Goal: Navigation & Orientation: Find specific page/section

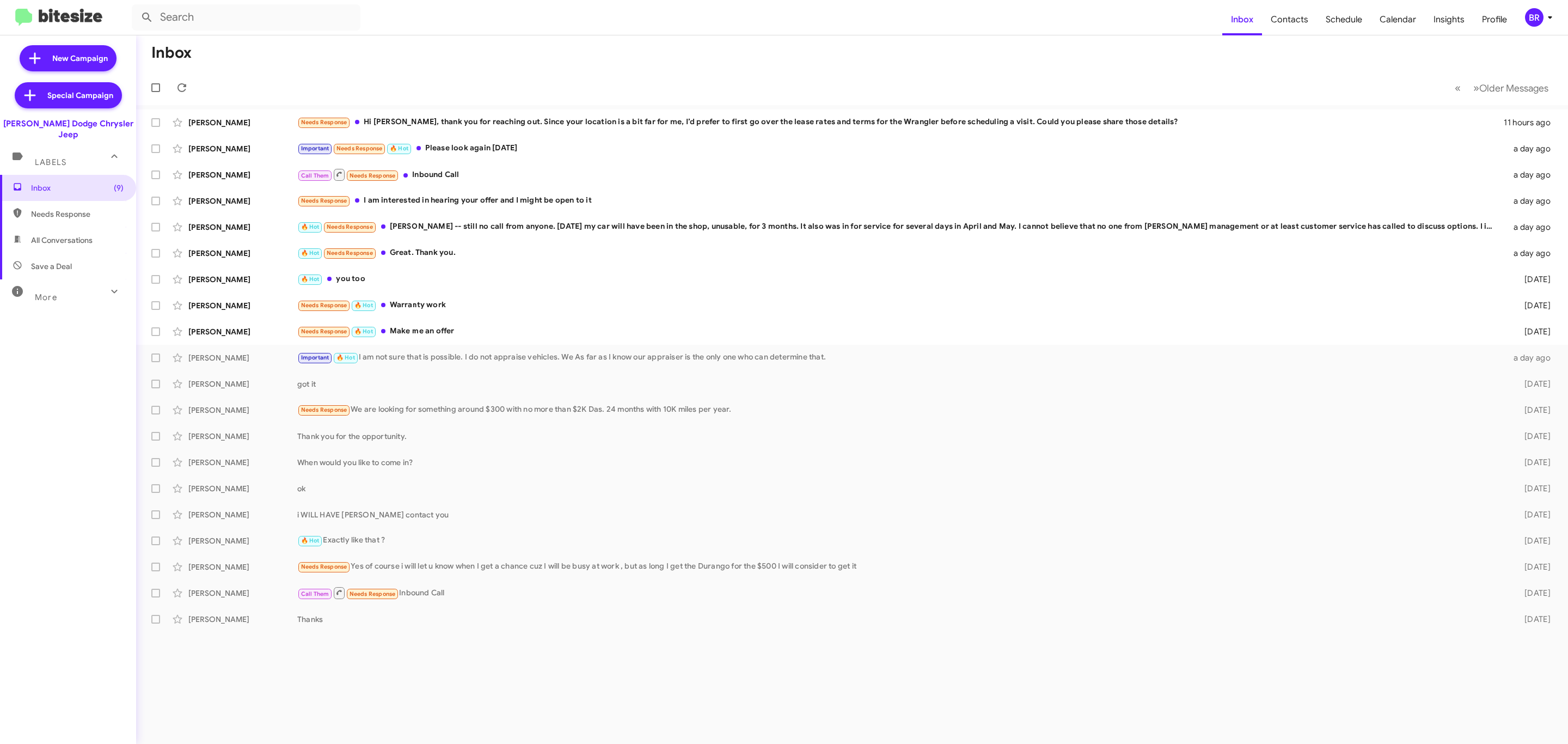
click at [1535, 20] on div "BR" at bounding box center [1534, 17] width 18 height 18
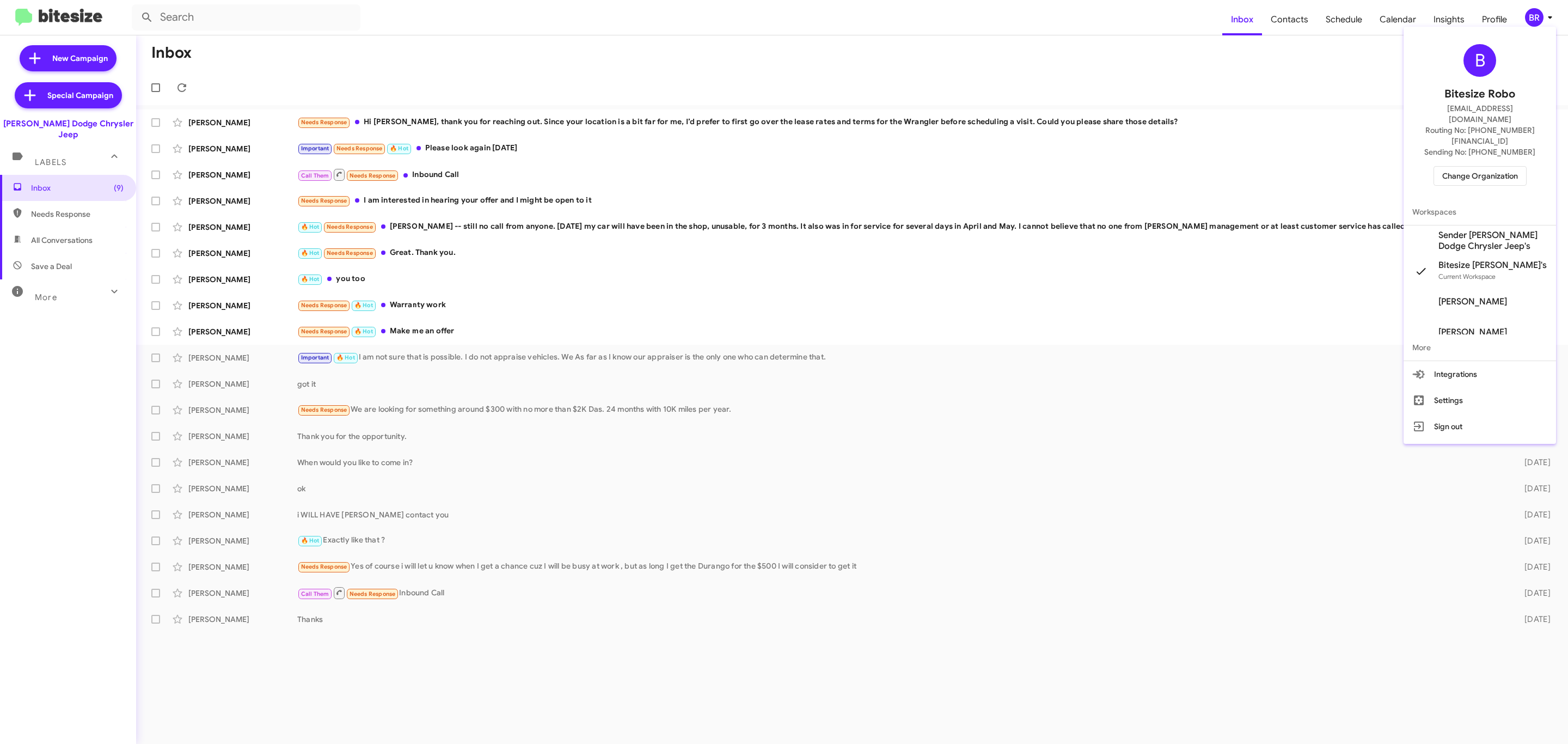
click at [1470, 167] on span "Change Organization" at bounding box center [1480, 176] width 75 height 18
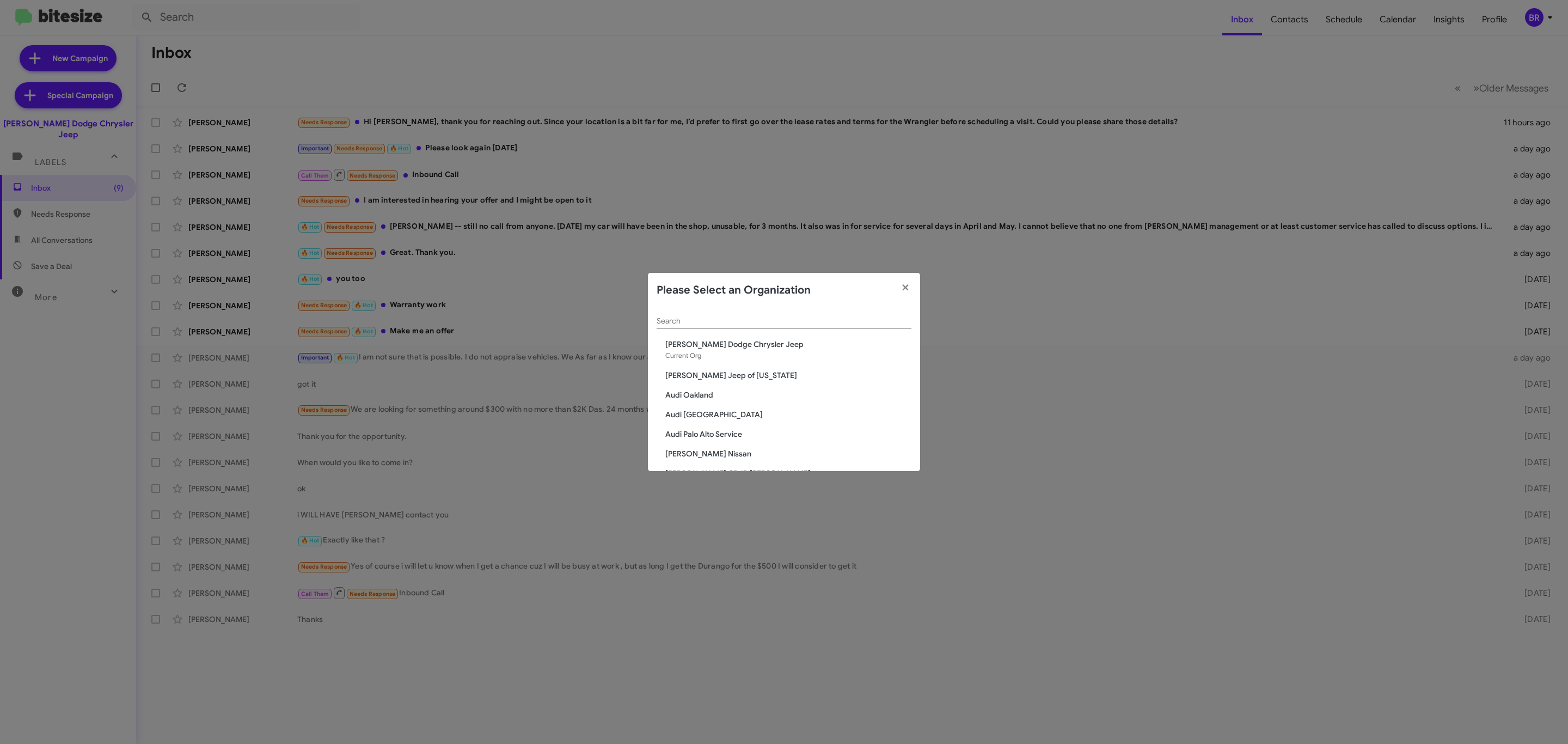
click at [711, 323] on input "Search" at bounding box center [784, 321] width 255 height 9
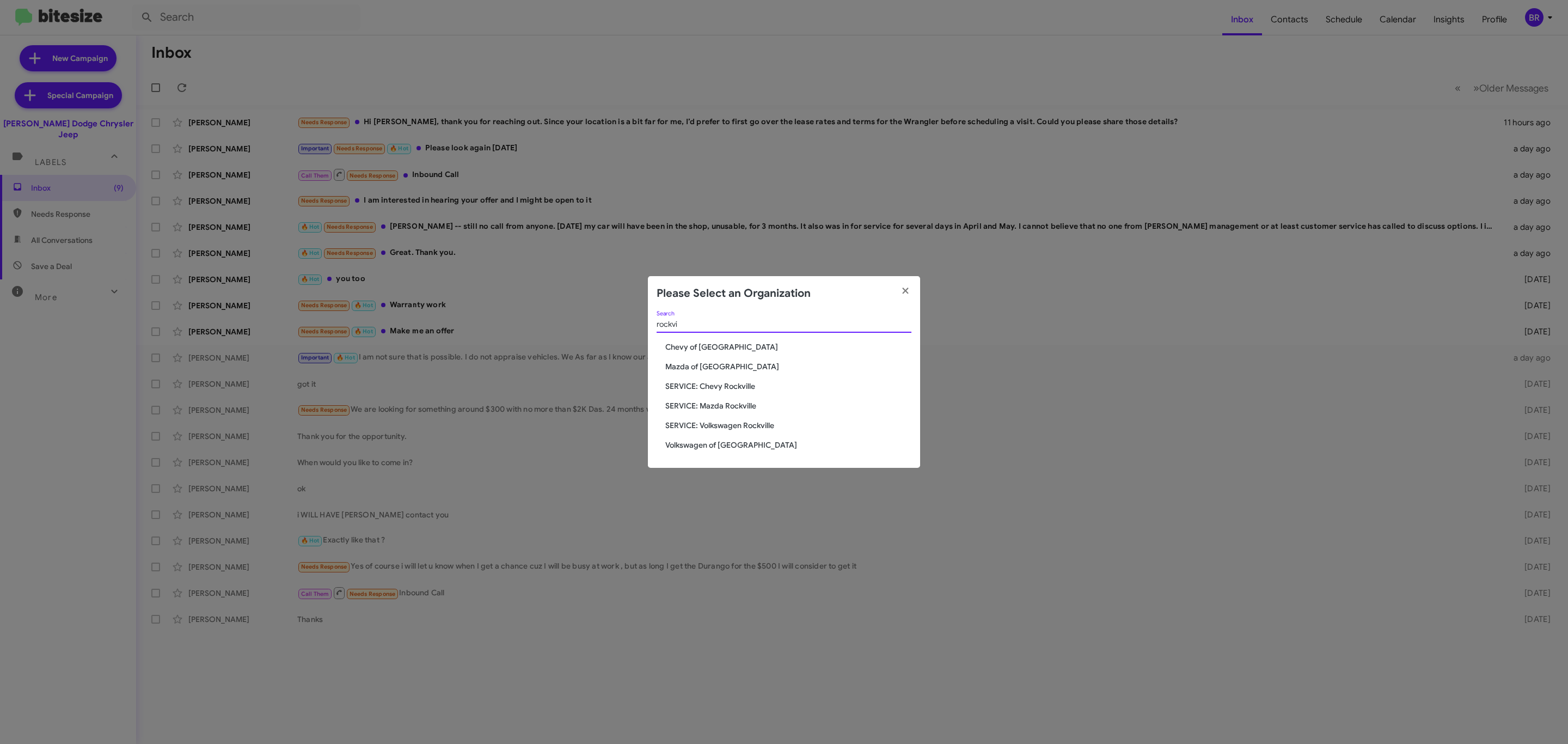
type input "rockvi"
click at [696, 349] on span "Chevy of [GEOGRAPHIC_DATA]" at bounding box center [788, 347] width 246 height 11
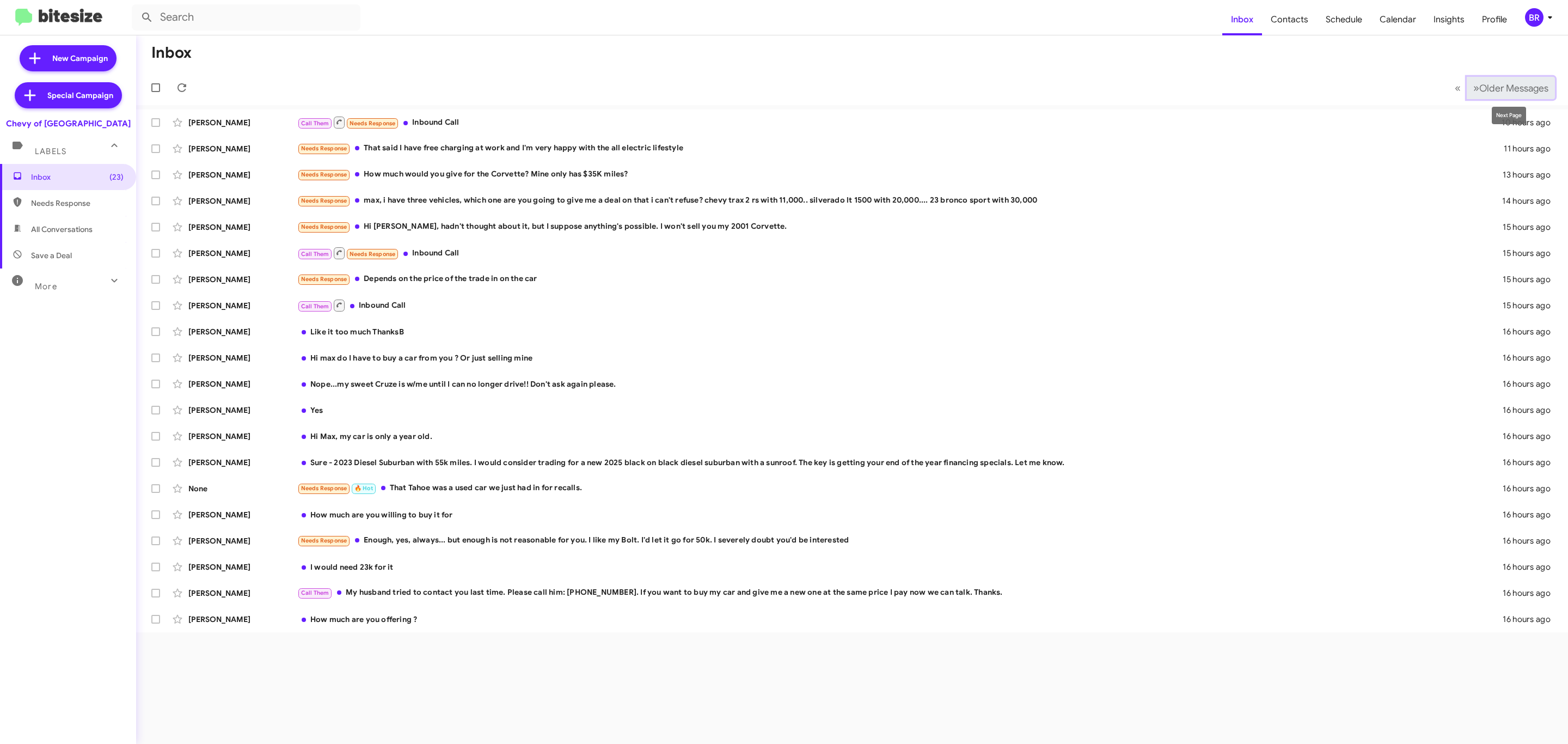
click at [1526, 90] on span "Older Messages" at bounding box center [1514, 88] width 69 height 12
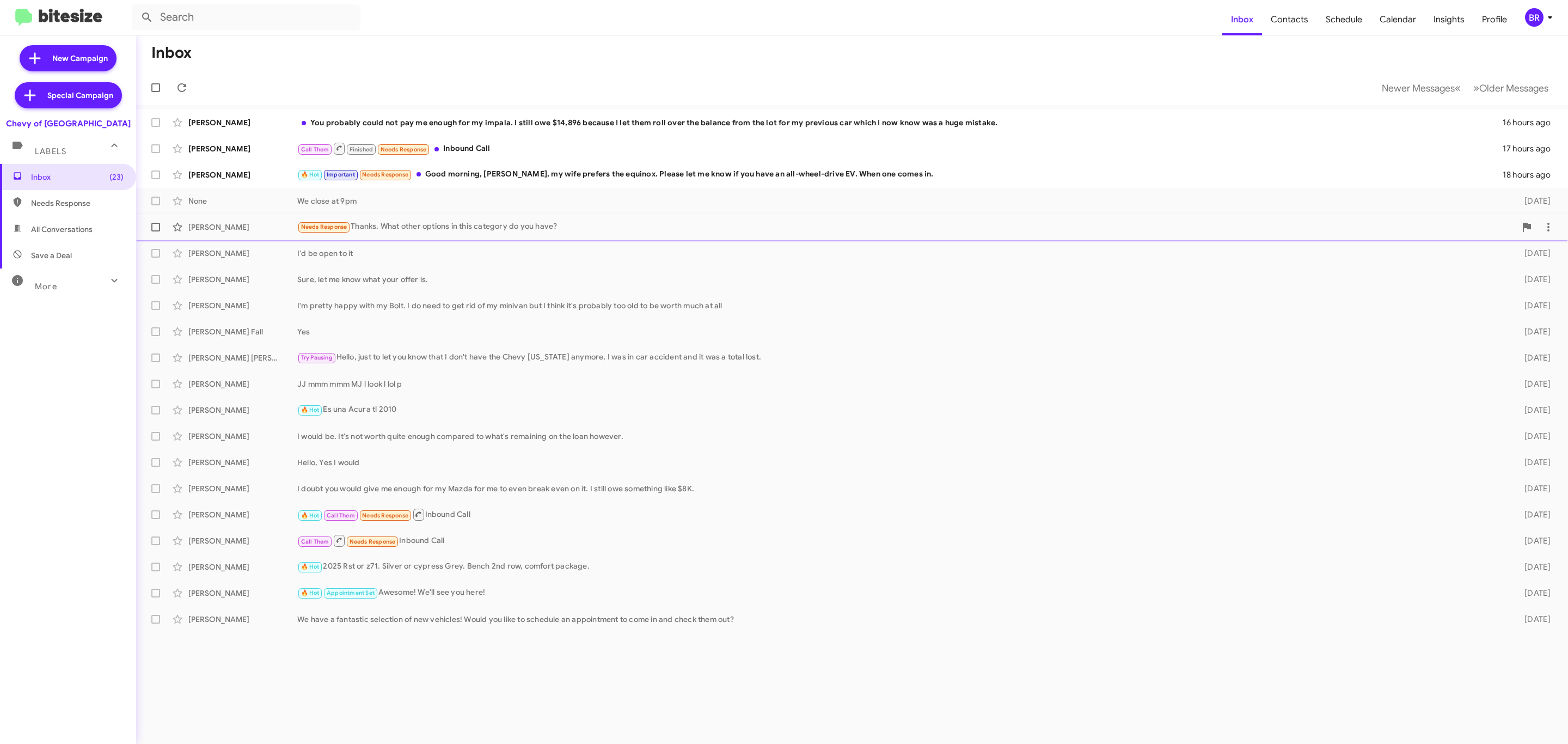
click at [236, 227] on div "[PERSON_NAME]" at bounding box center [242, 227] width 109 height 11
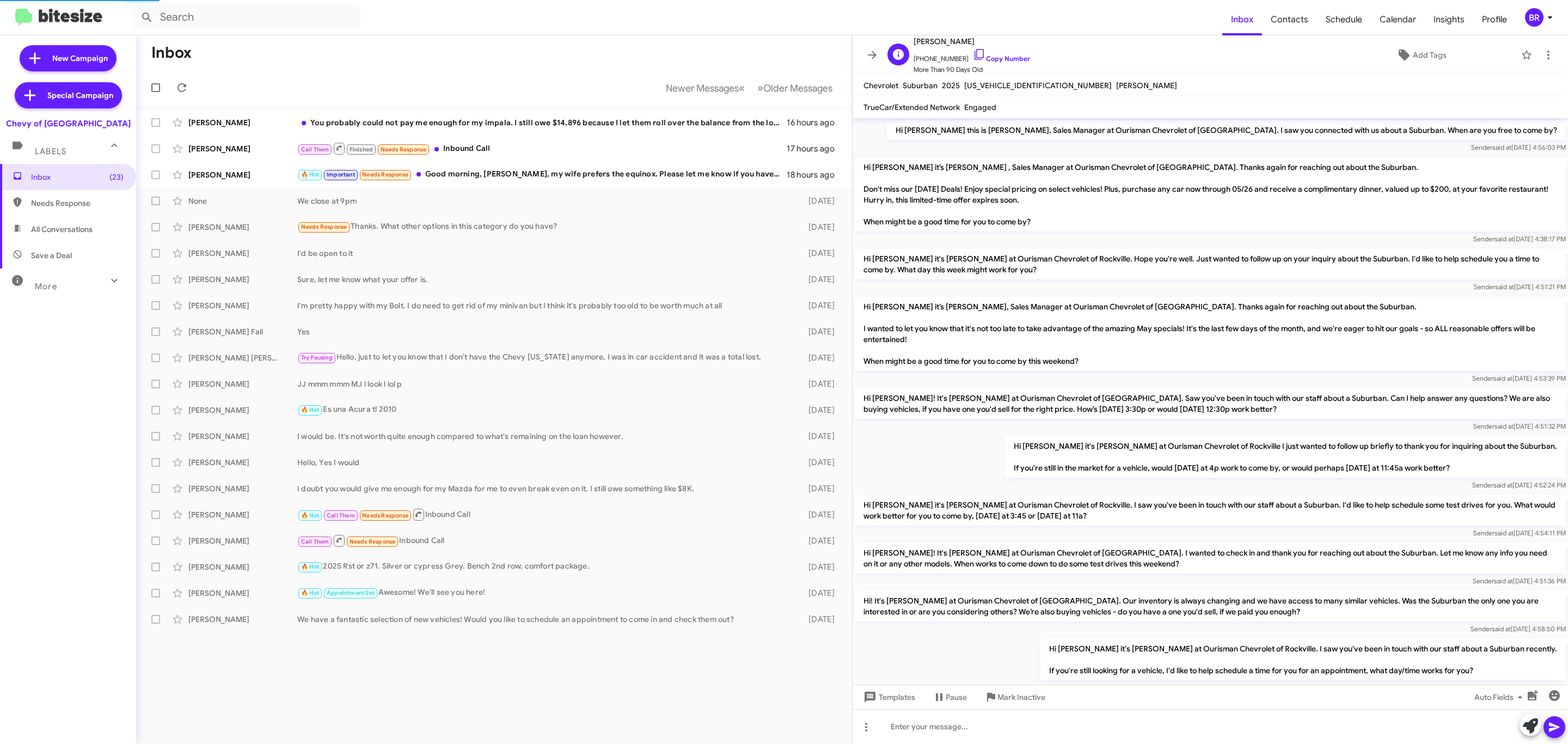
scroll to position [497, 0]
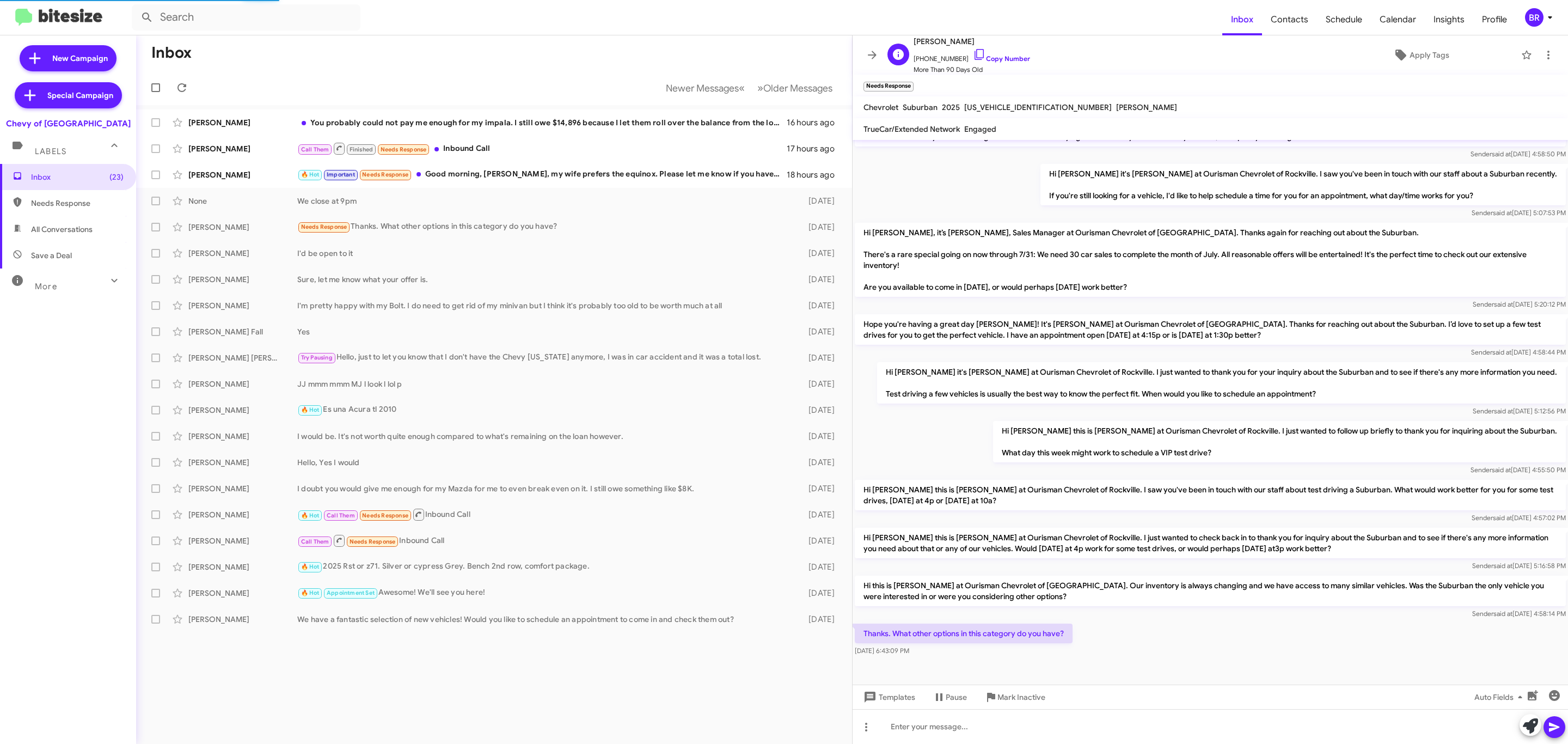
click at [957, 43] on span "Christopher Mapondera" at bounding box center [971, 41] width 116 height 13
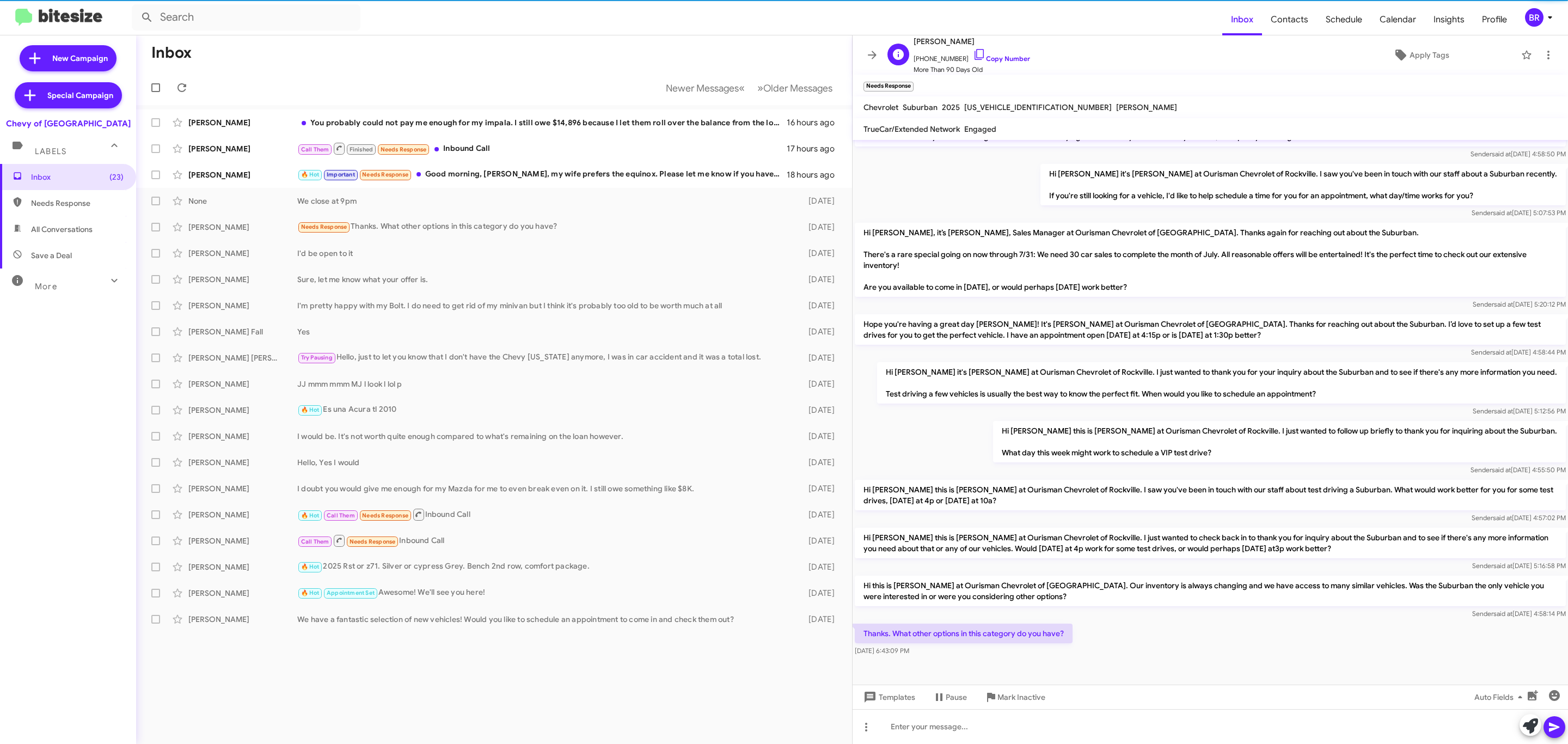
click at [957, 43] on span "Christopher Mapondera" at bounding box center [971, 41] width 116 height 13
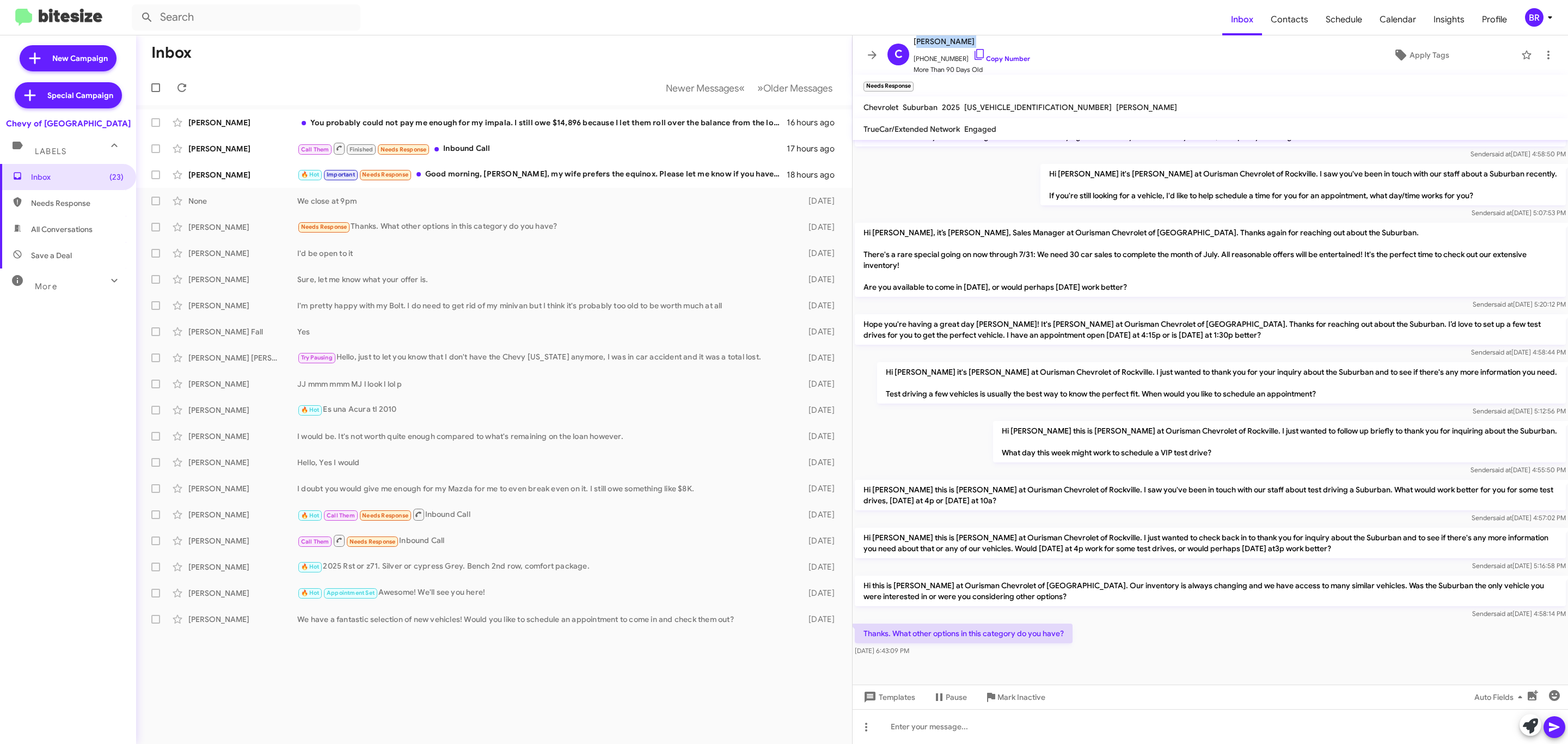
copy span "Christopher Mapondera"
click at [866, 63] on button at bounding box center [872, 55] width 22 height 22
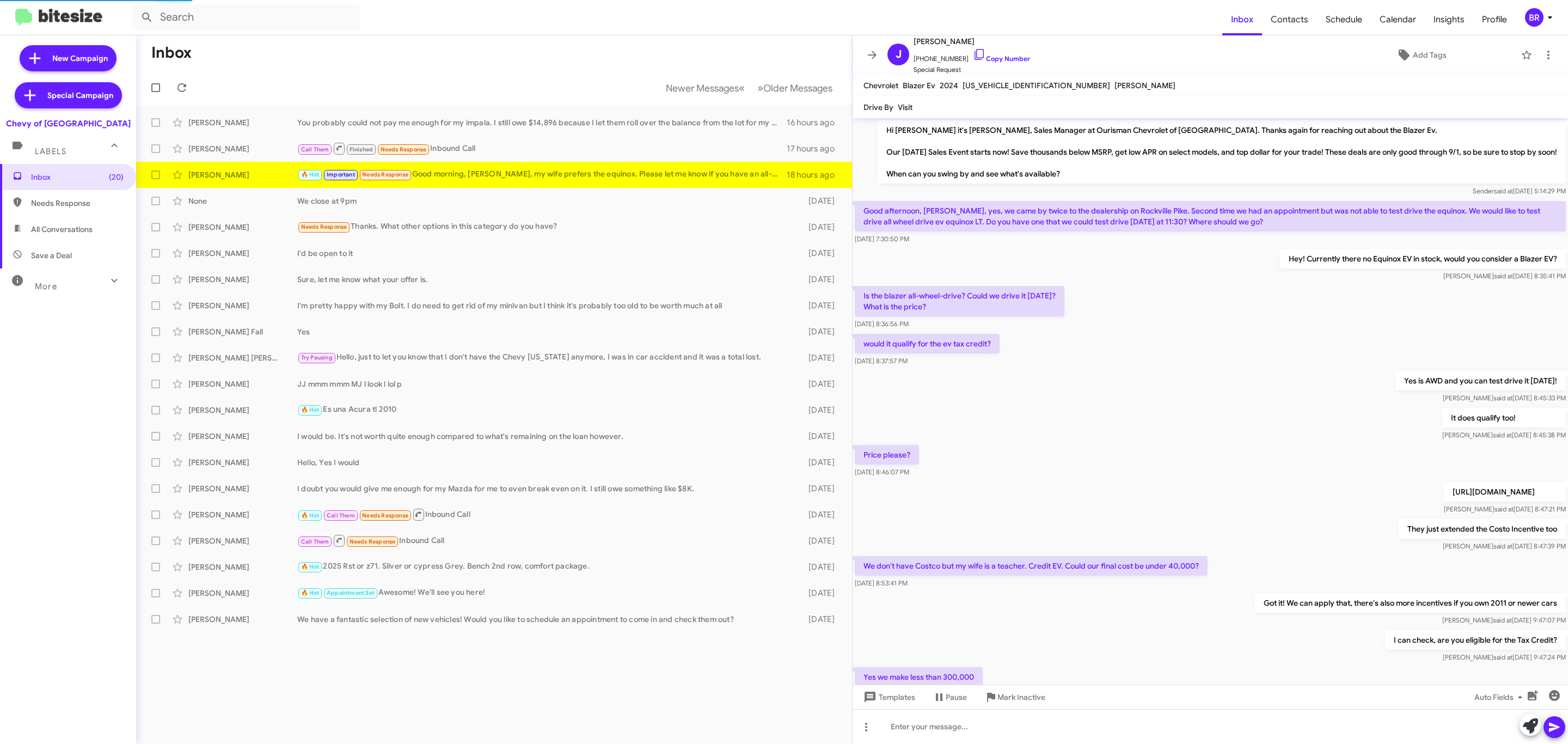
scroll to position [304, 0]
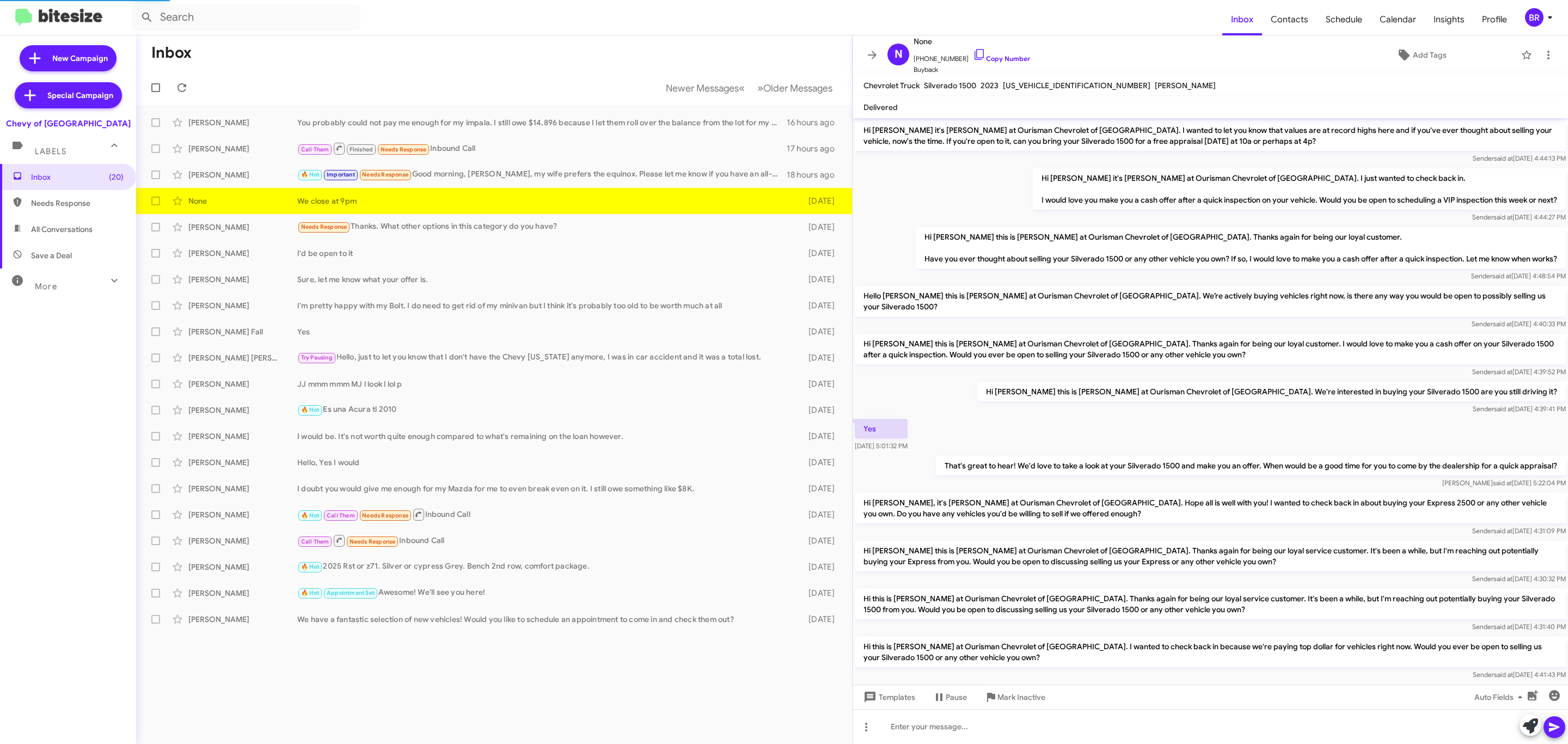
scroll to position [337, 0]
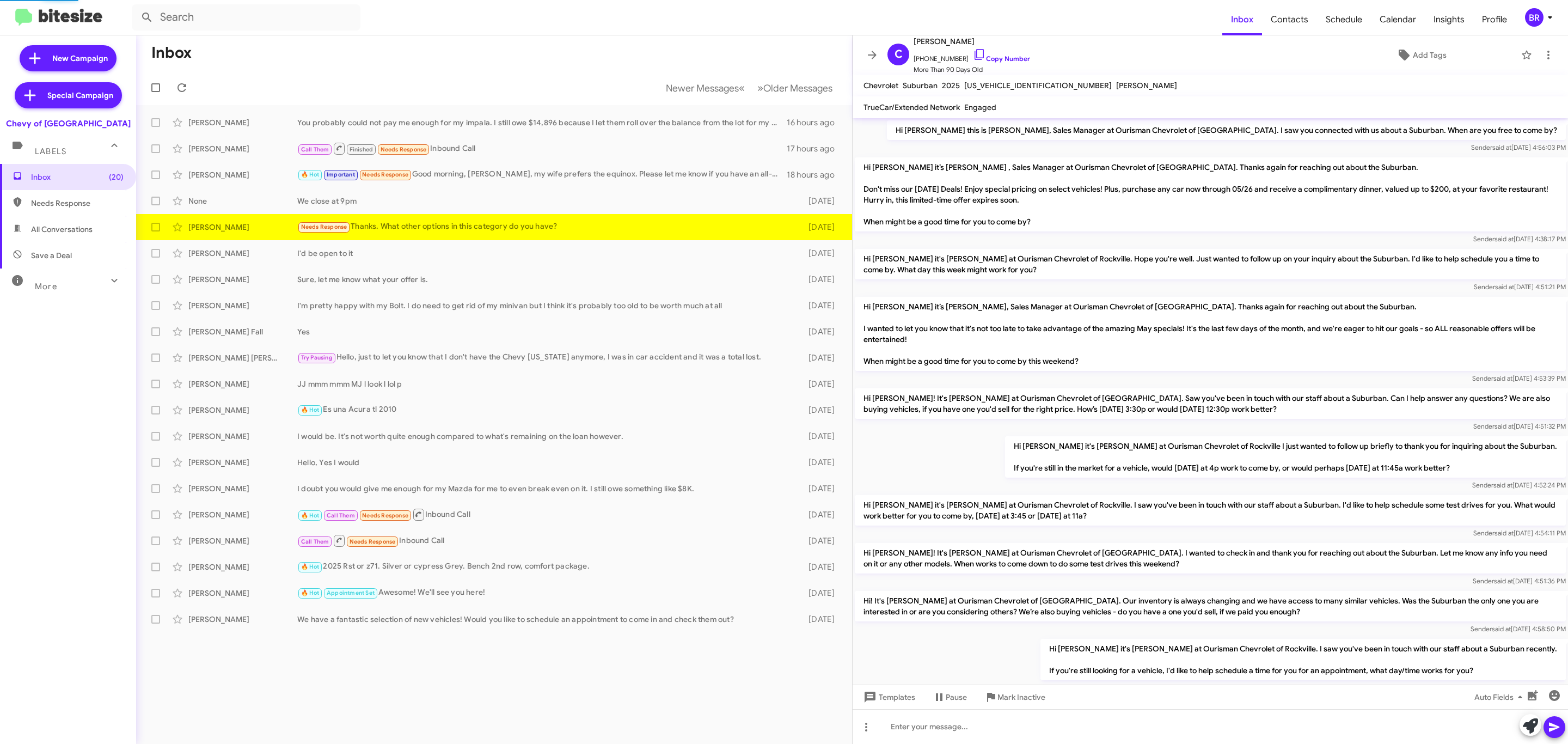
scroll to position [453, 0]
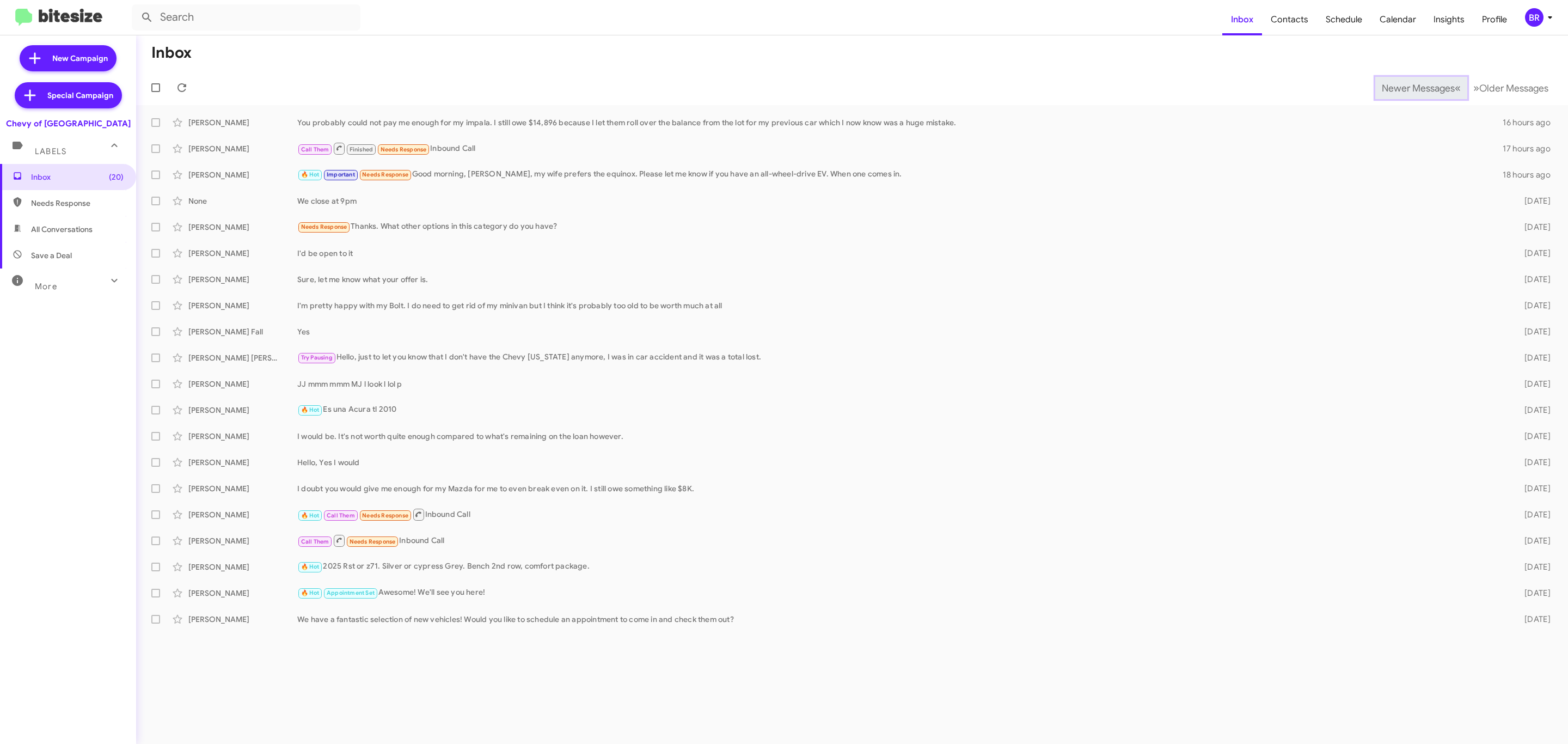
click at [1410, 86] on span "Newer Messages" at bounding box center [1418, 88] width 73 height 12
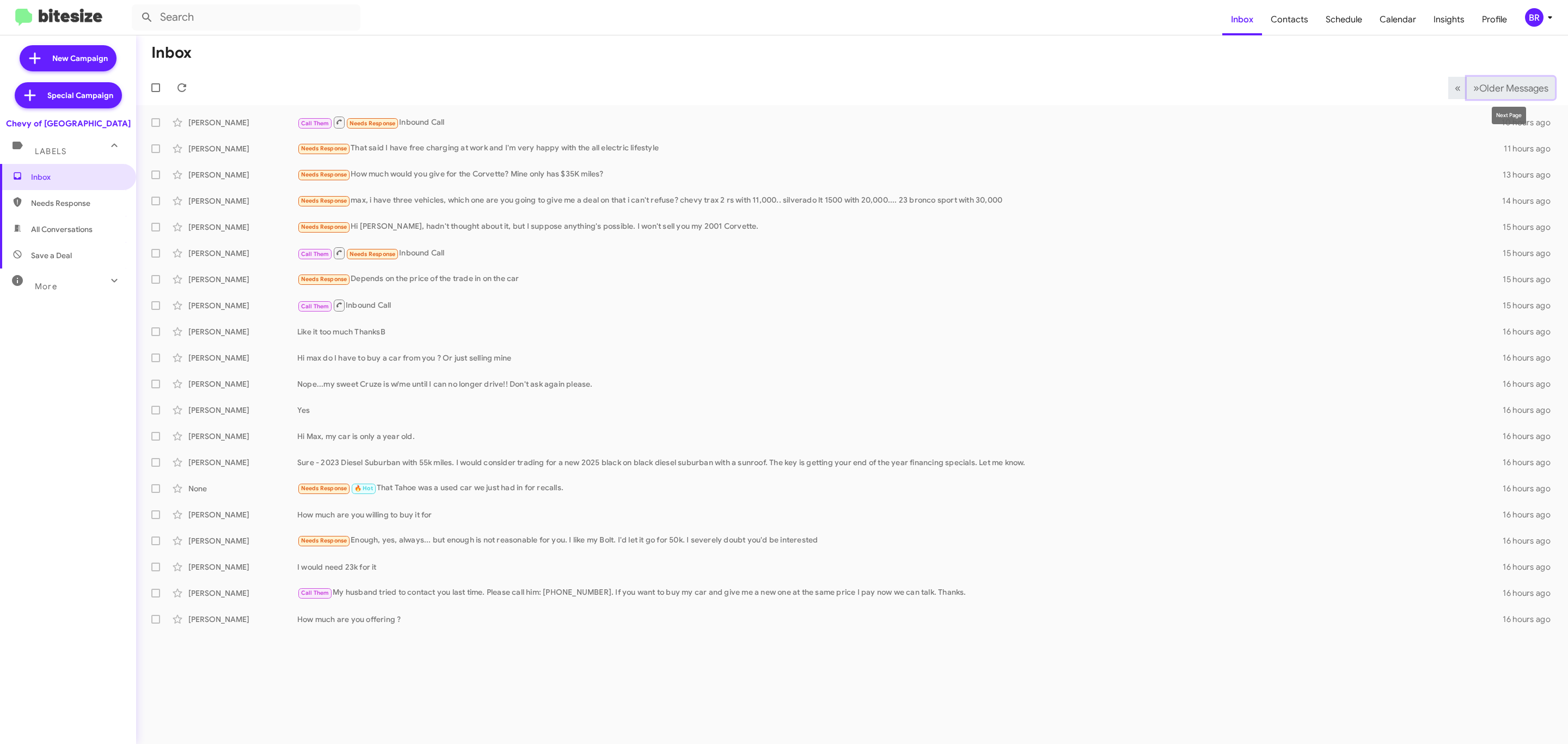
click at [1516, 84] on span "Older Messages" at bounding box center [1514, 88] width 69 height 12
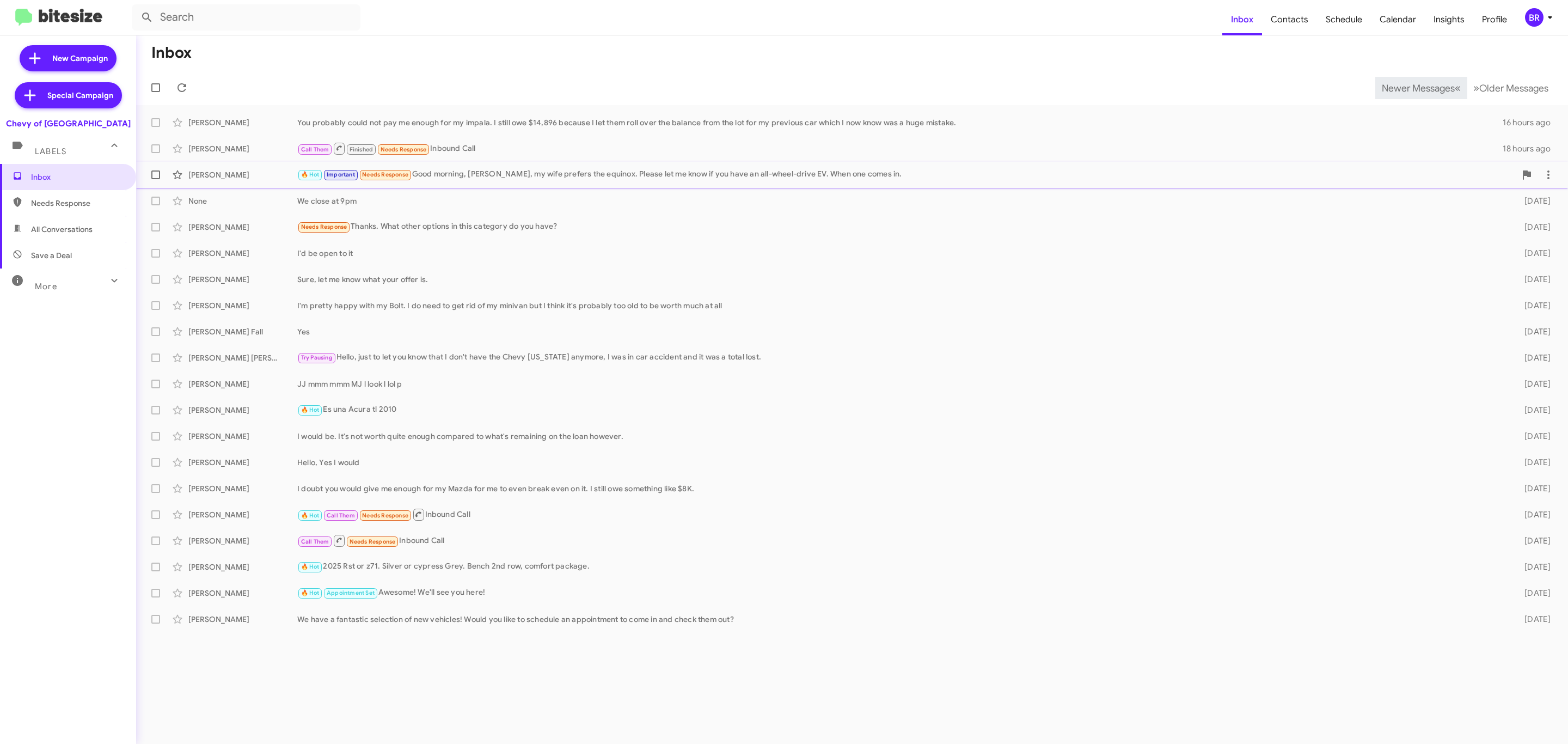
click at [147, 173] on label at bounding box center [156, 175] width 22 height 22
click at [155, 179] on input "checkbox" at bounding box center [155, 179] width 1 height 1
checkbox input "true"
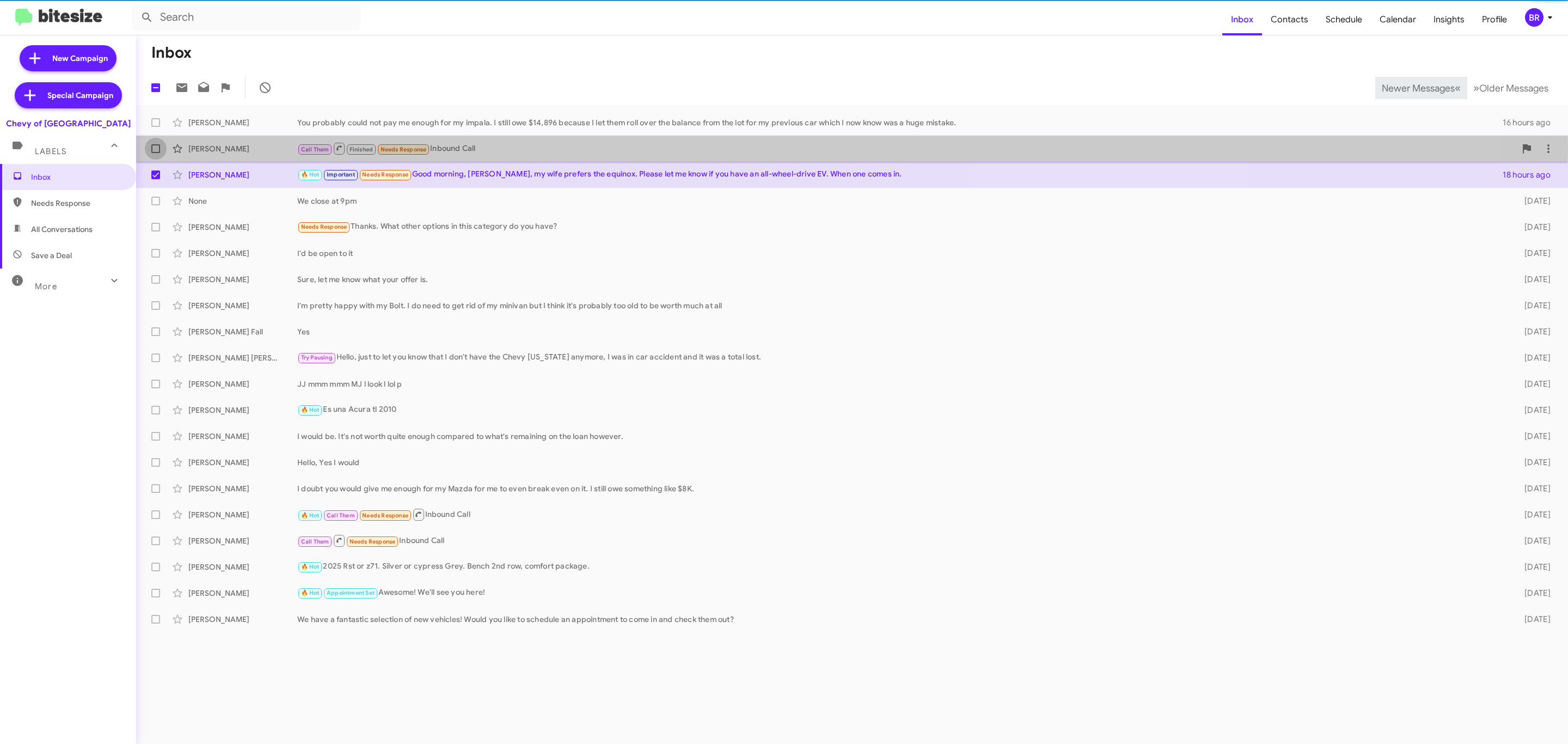
click at [152, 150] on span at bounding box center [156, 149] width 9 height 9
click at [155, 153] on input "checkbox" at bounding box center [155, 153] width 1 height 1
checkbox input "true"
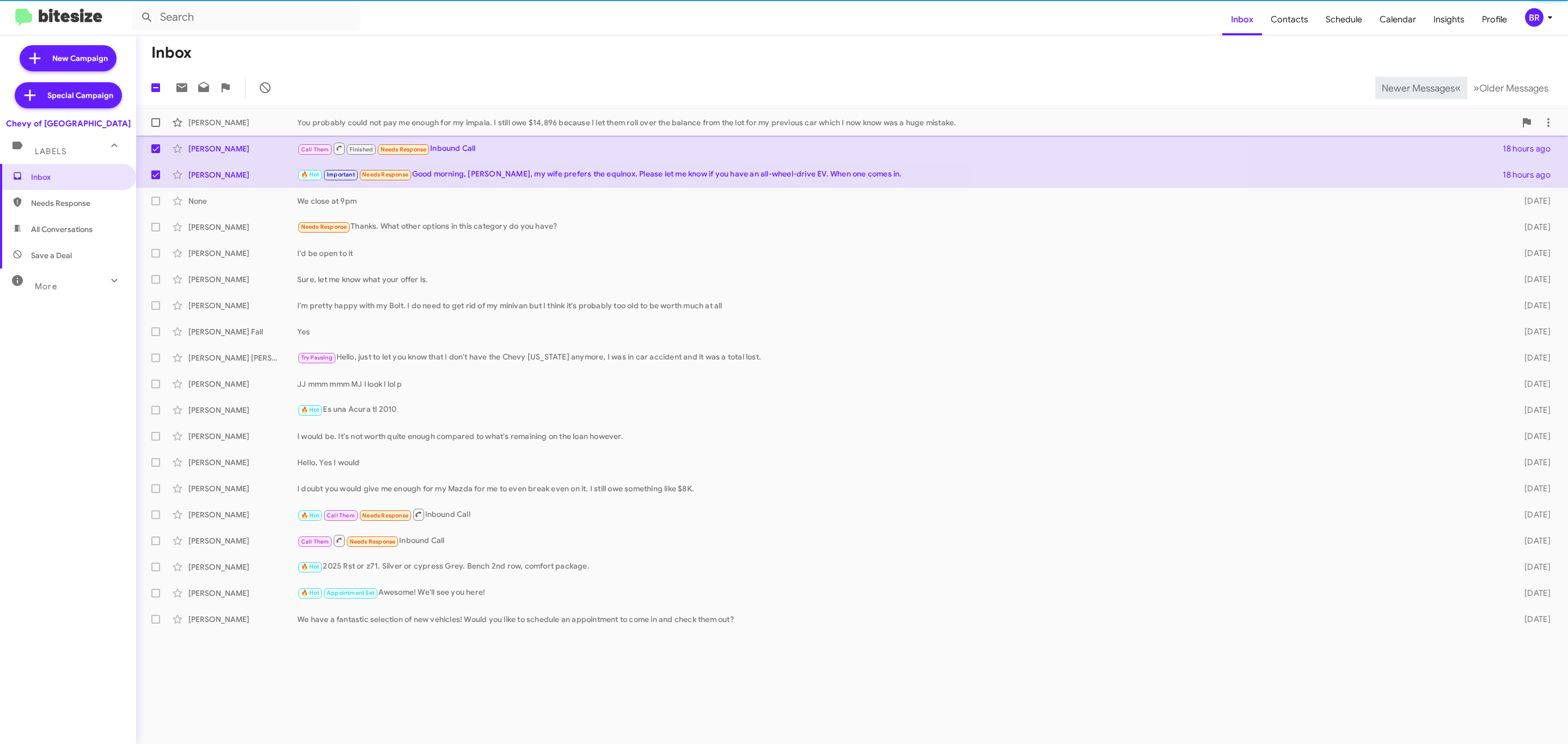
click at [155, 124] on span at bounding box center [156, 122] width 9 height 9
click at [155, 127] on input "checkbox" at bounding box center [155, 127] width 1 height 1
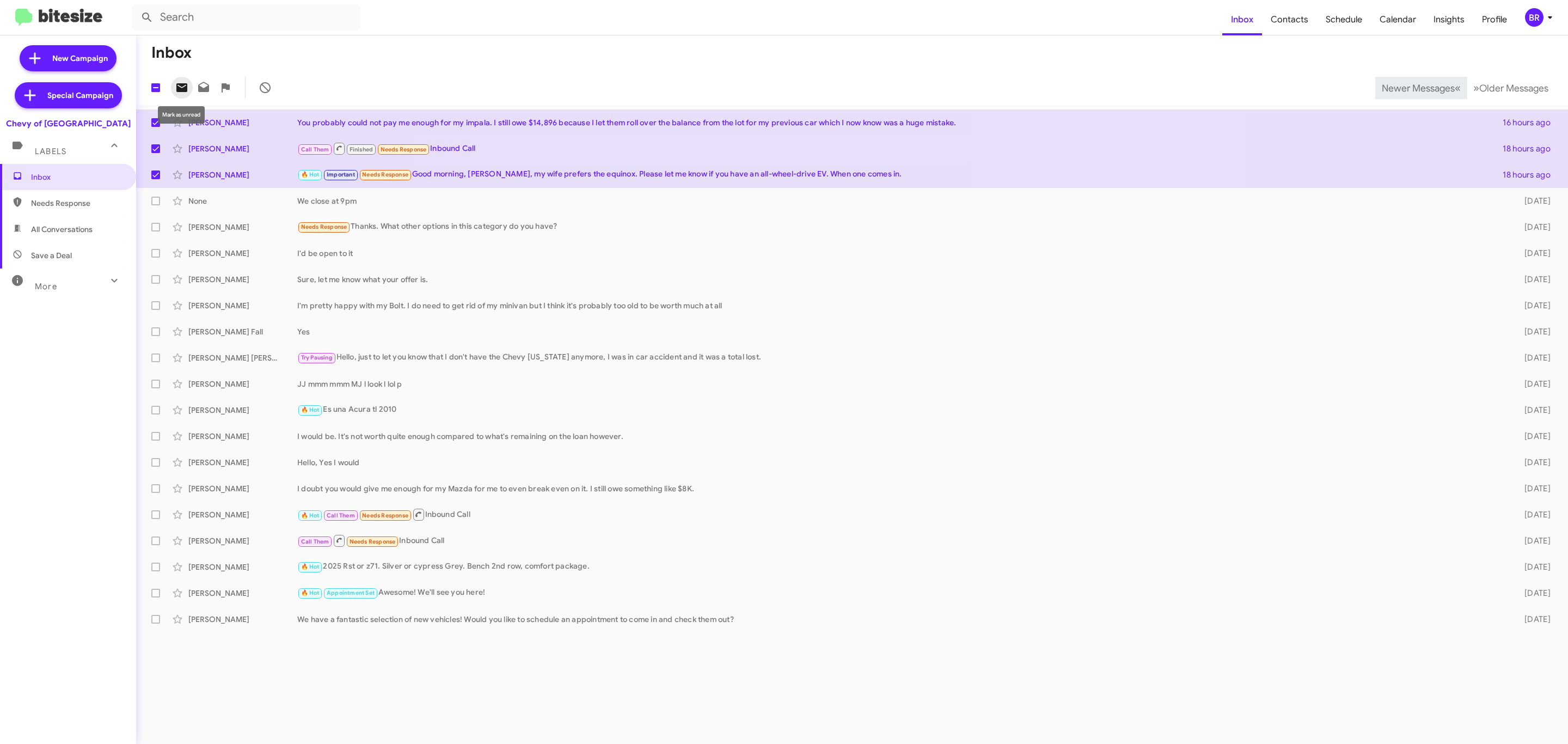
click at [178, 95] on button at bounding box center [182, 88] width 22 height 22
click at [1387, 84] on span "Newer Messages" at bounding box center [1418, 88] width 73 height 12
checkbox input "false"
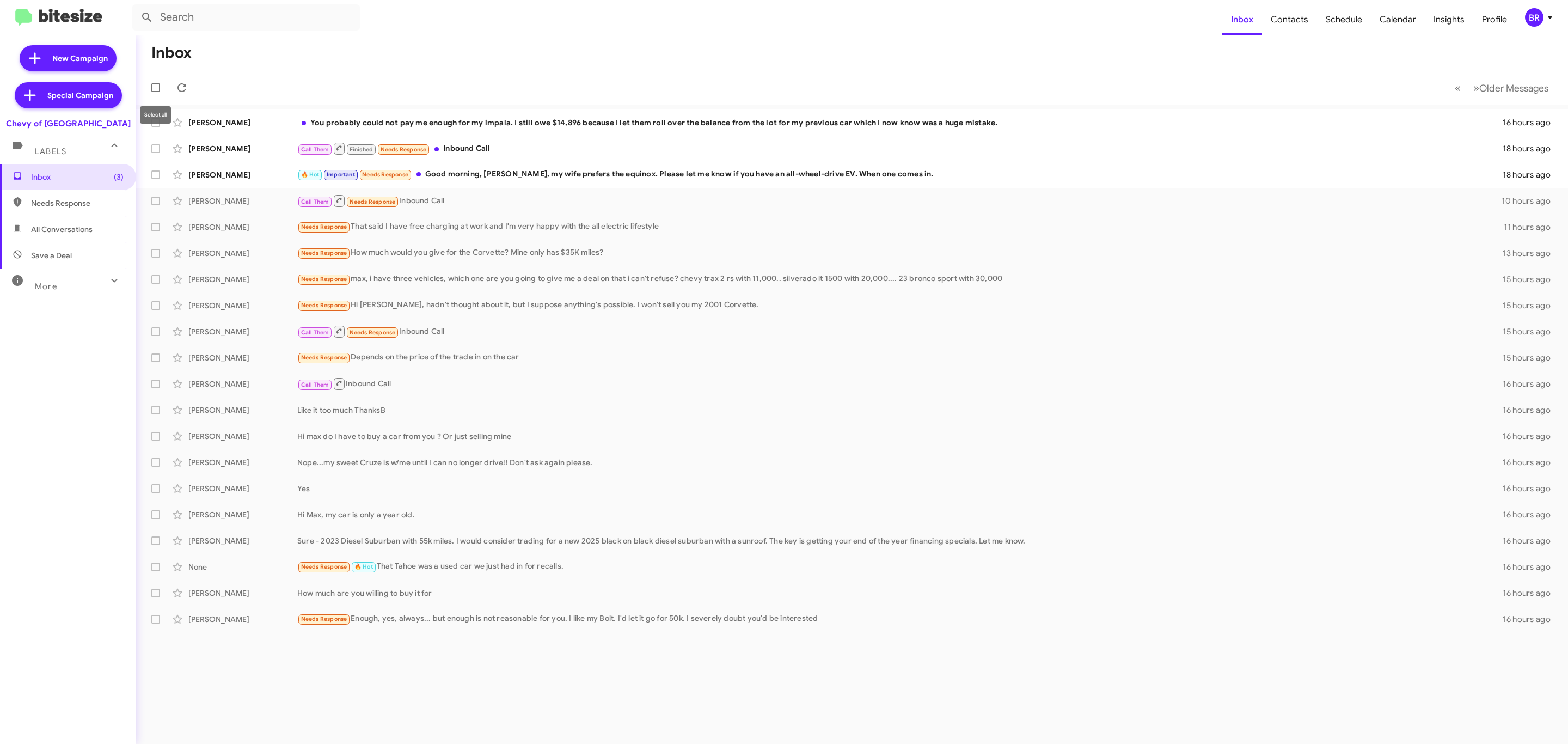
click at [154, 87] on span at bounding box center [156, 88] width 9 height 9
click at [155, 92] on input "checkbox" at bounding box center [155, 92] width 1 height 1
checkbox input "true"
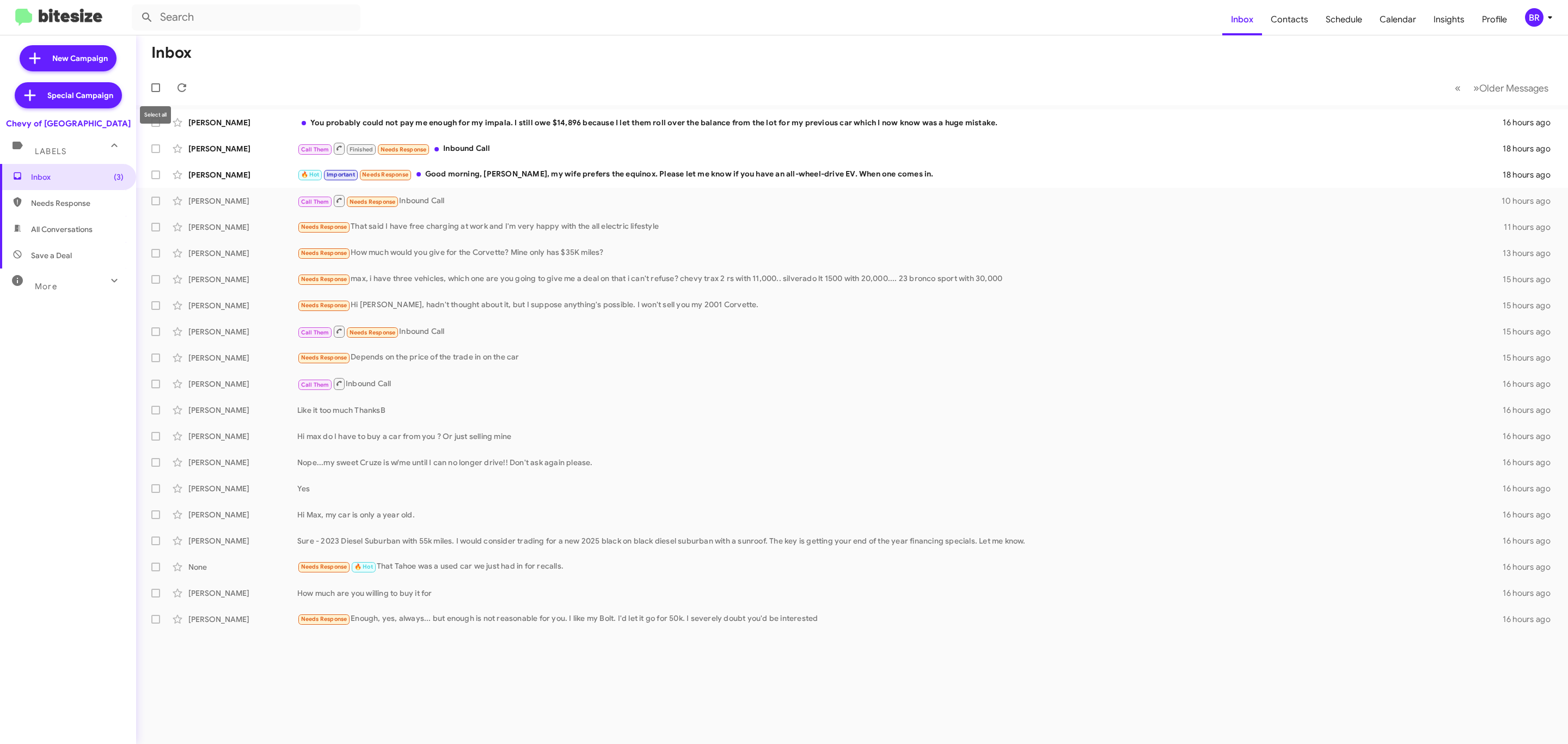
checkbox input "true"
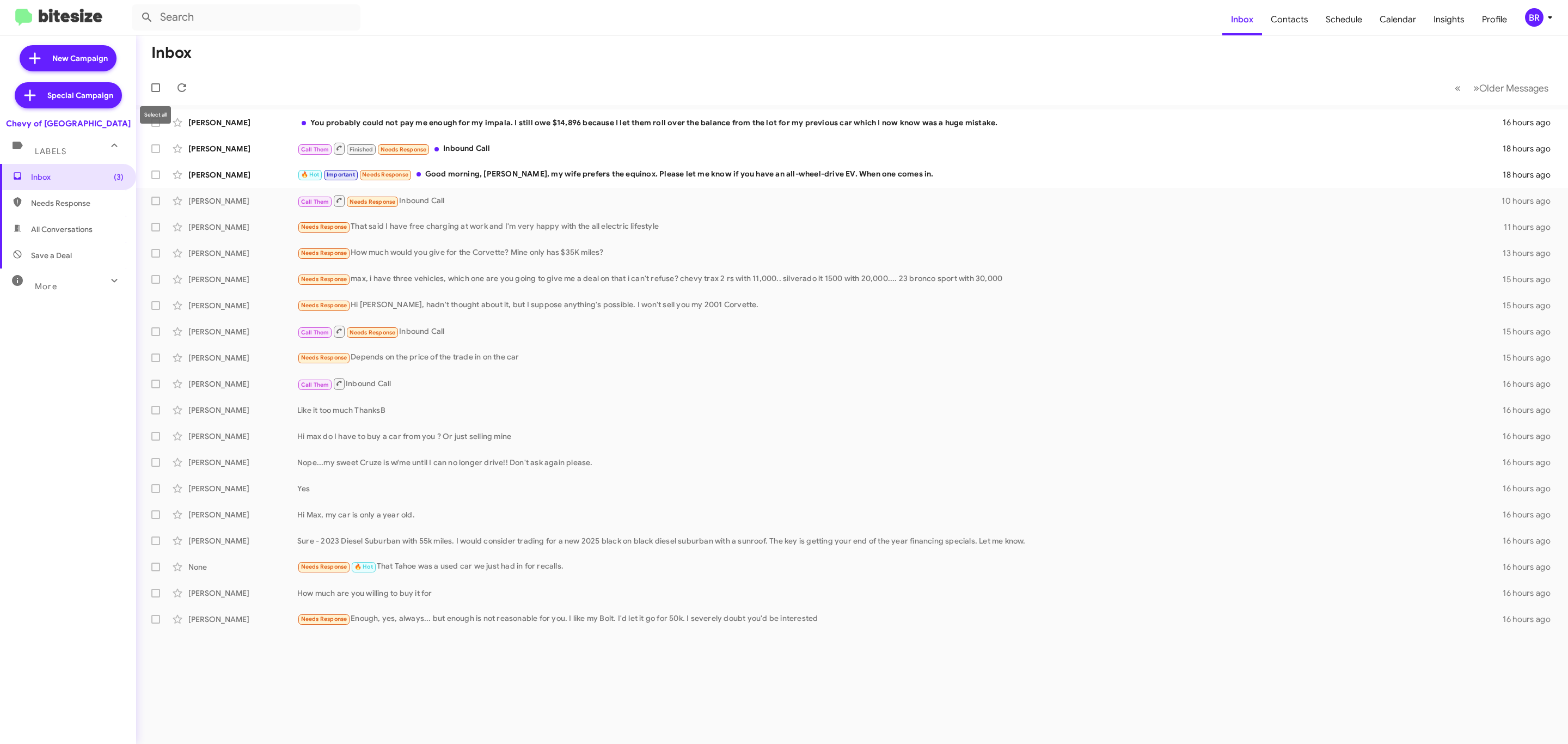
checkbox input "true"
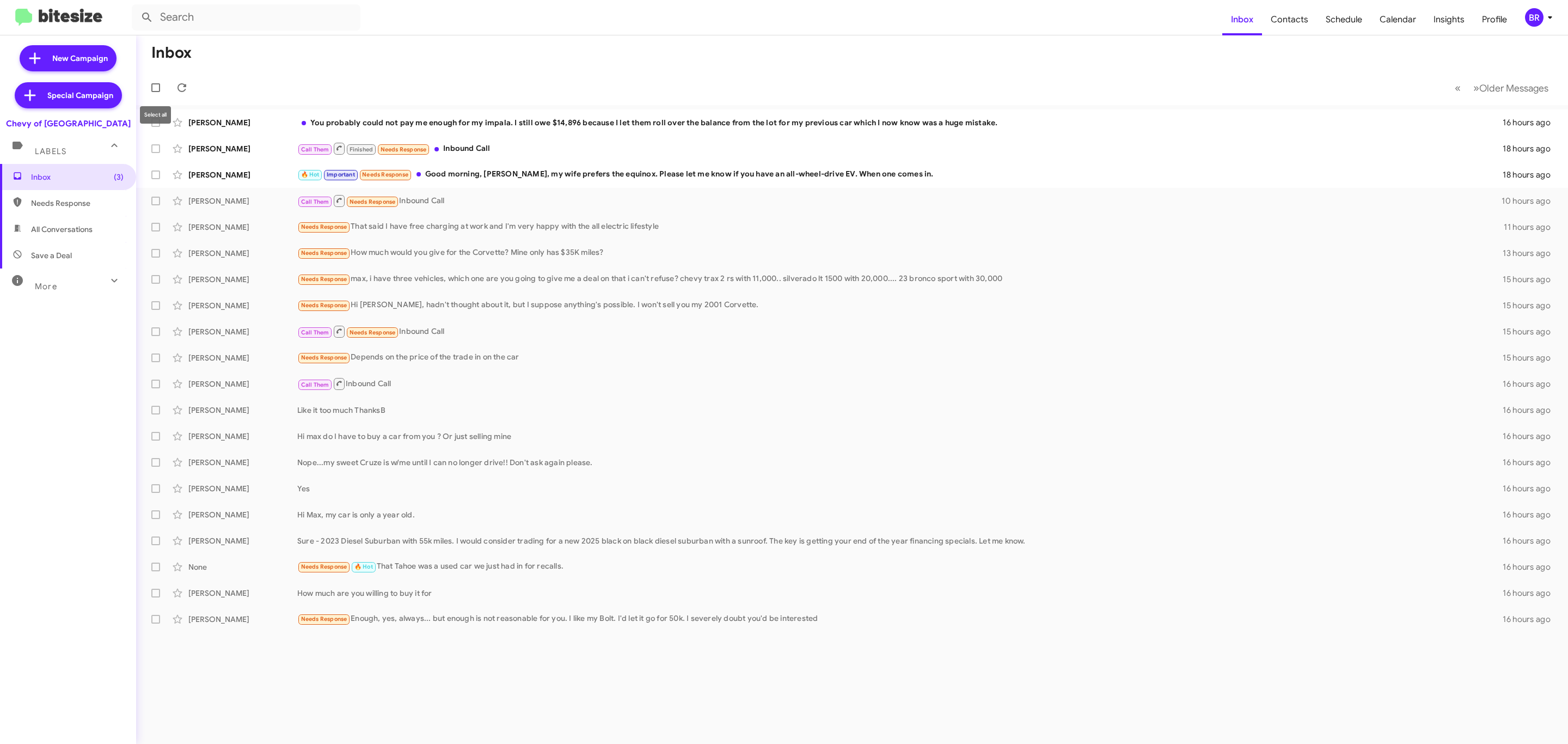
checkbox input "true"
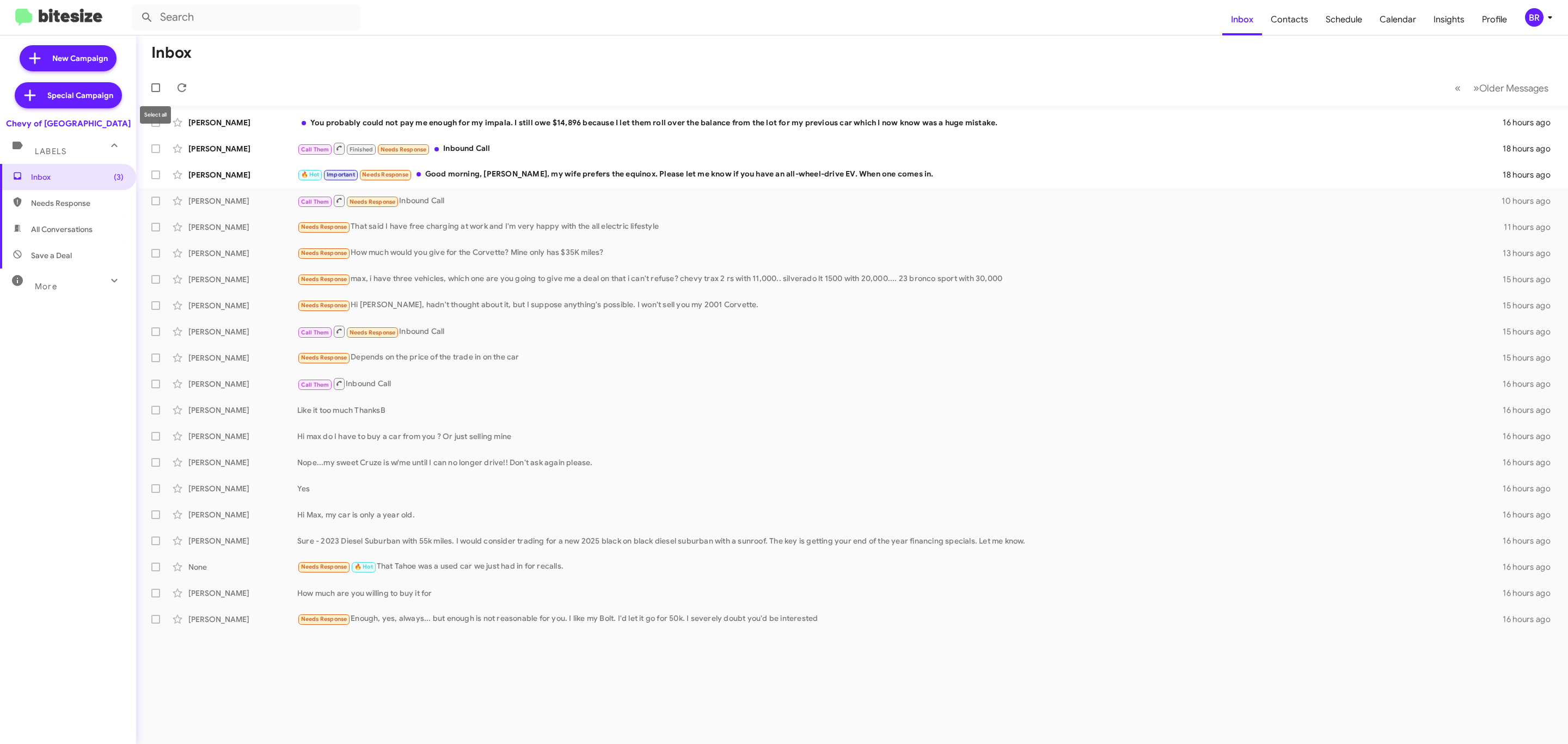
checkbox input "true"
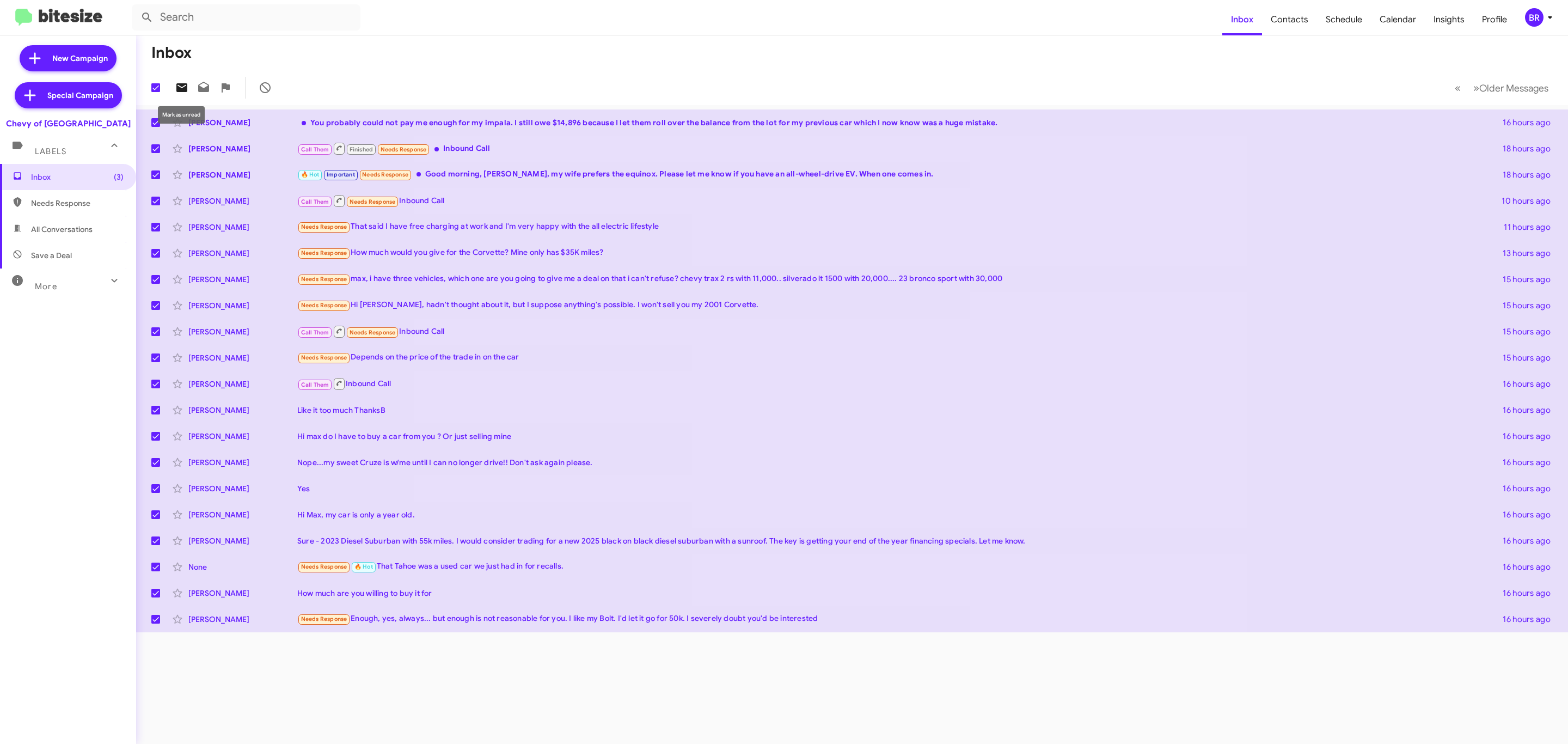
click at [182, 82] on icon at bounding box center [181, 87] width 13 height 13
click at [1527, 86] on span "Older Messages" at bounding box center [1514, 88] width 69 height 12
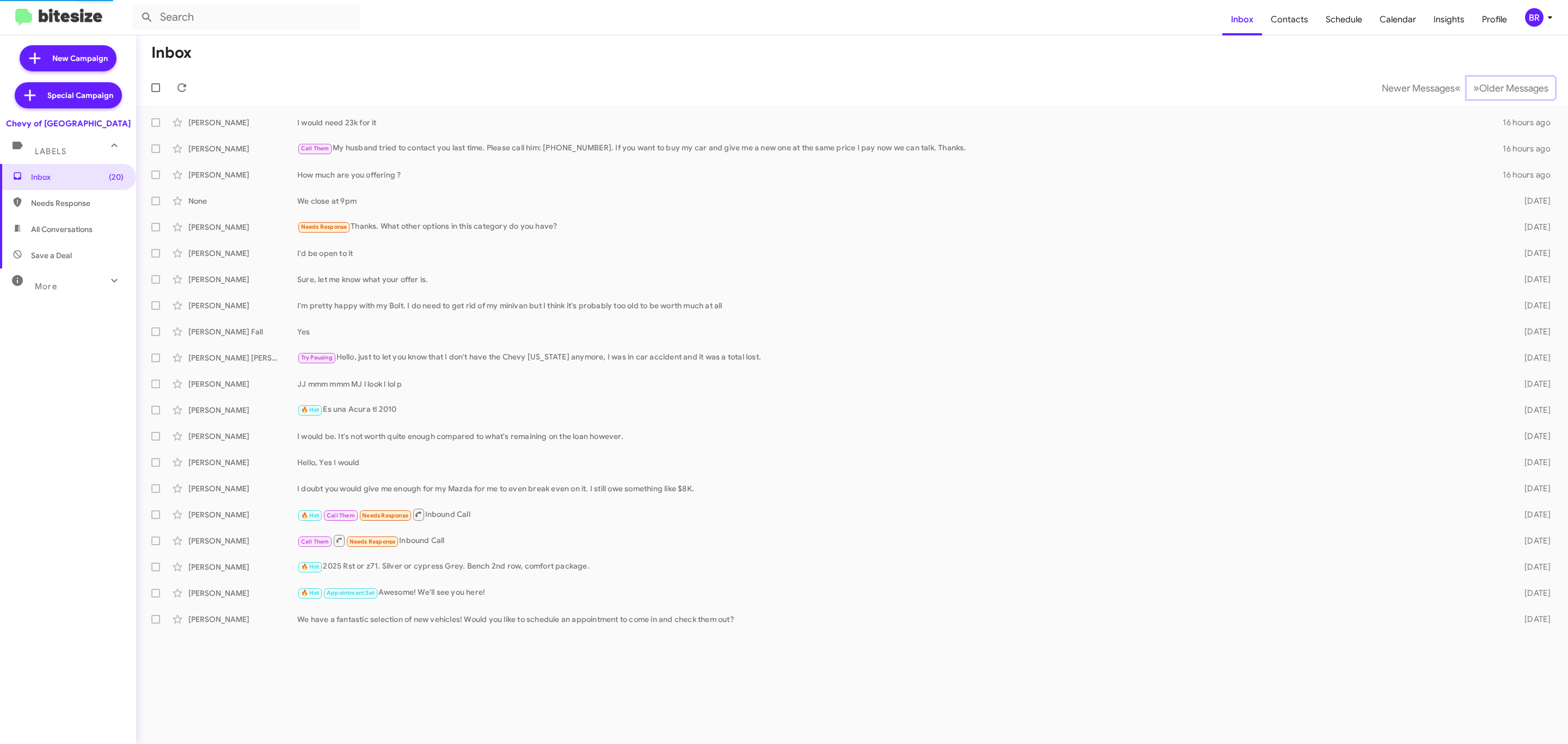
checkbox input "false"
click at [153, 173] on span at bounding box center [156, 175] width 9 height 9
click at [155, 179] on input "checkbox" at bounding box center [155, 179] width 1 height 1
checkbox input "true"
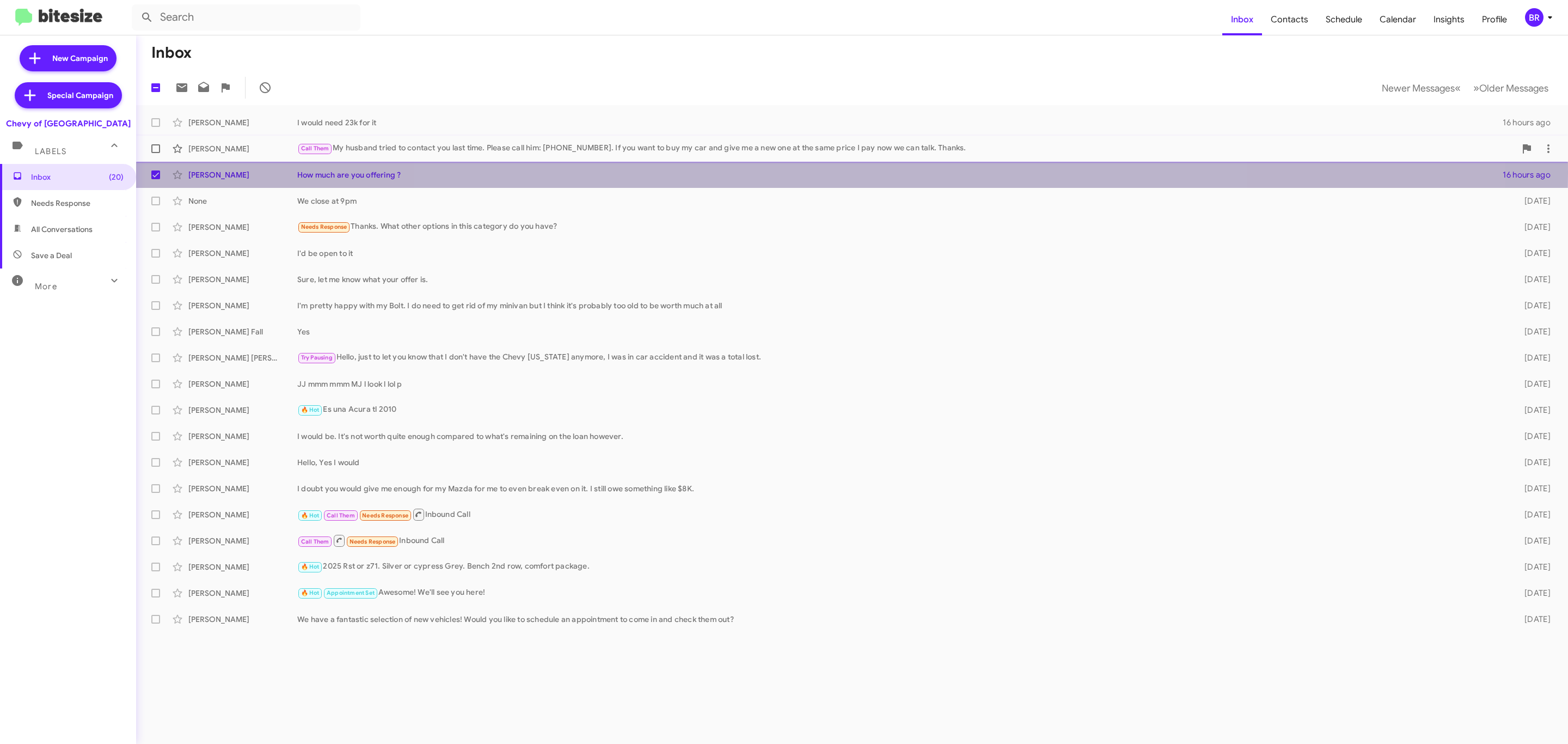
click at [157, 155] on label at bounding box center [156, 149] width 22 height 22
click at [156, 153] on input "checkbox" at bounding box center [155, 153] width 1 height 1
checkbox input "true"
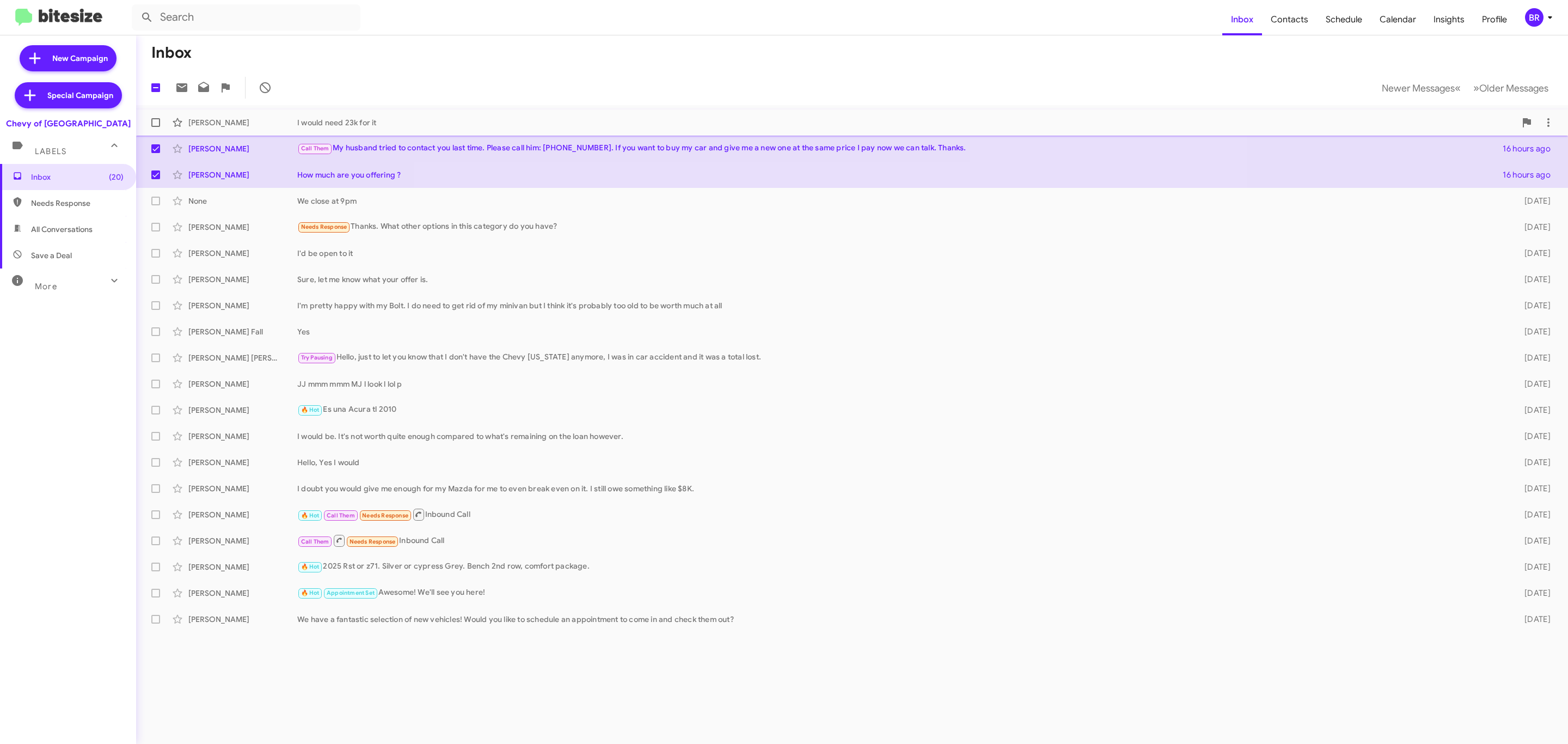
click at [154, 127] on span at bounding box center [156, 122] width 9 height 9
click at [155, 127] on input "checkbox" at bounding box center [155, 127] width 1 height 1
checkbox input "true"
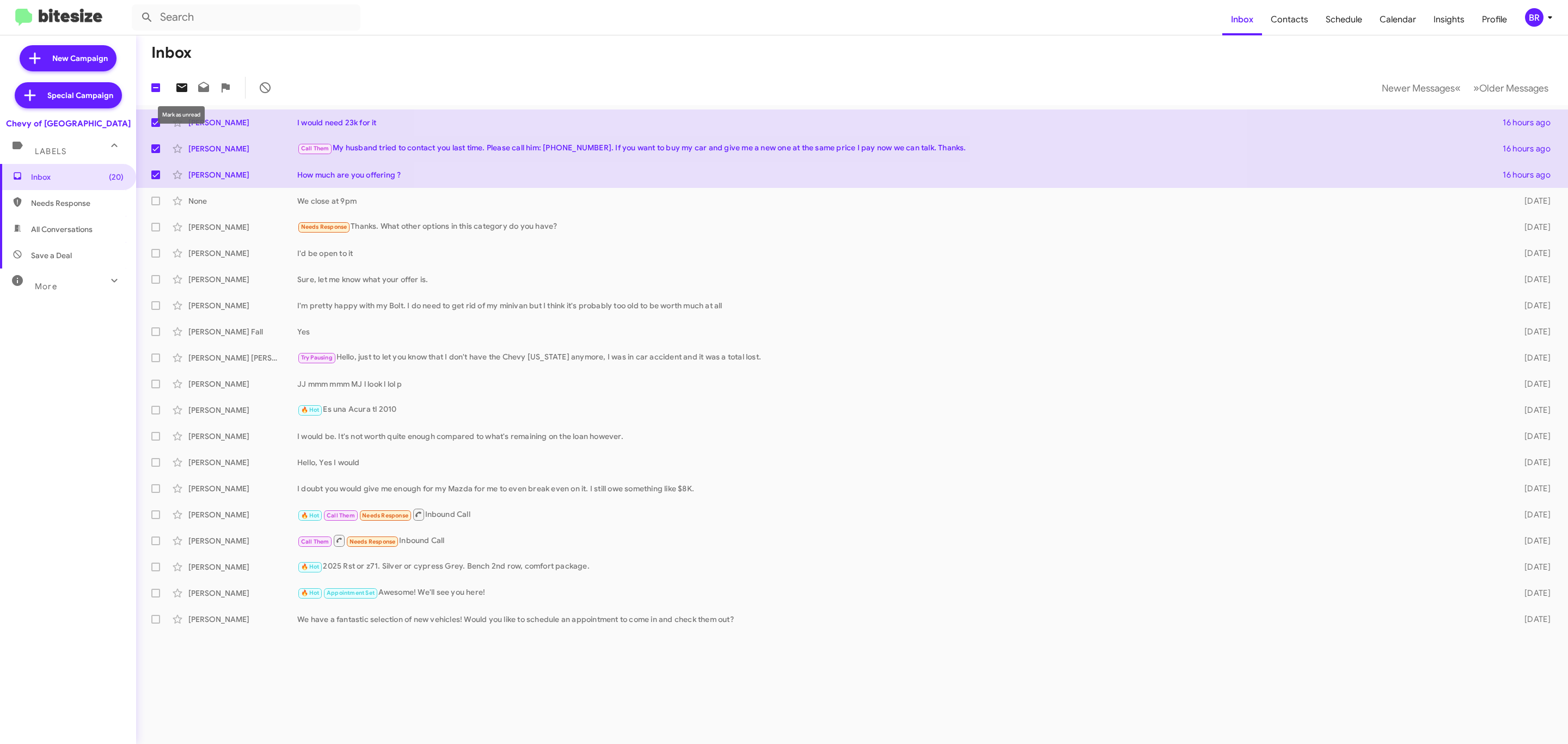
click at [180, 87] on icon at bounding box center [181, 87] width 13 height 13
click at [1529, 18] on div "BR" at bounding box center [1534, 17] width 18 height 18
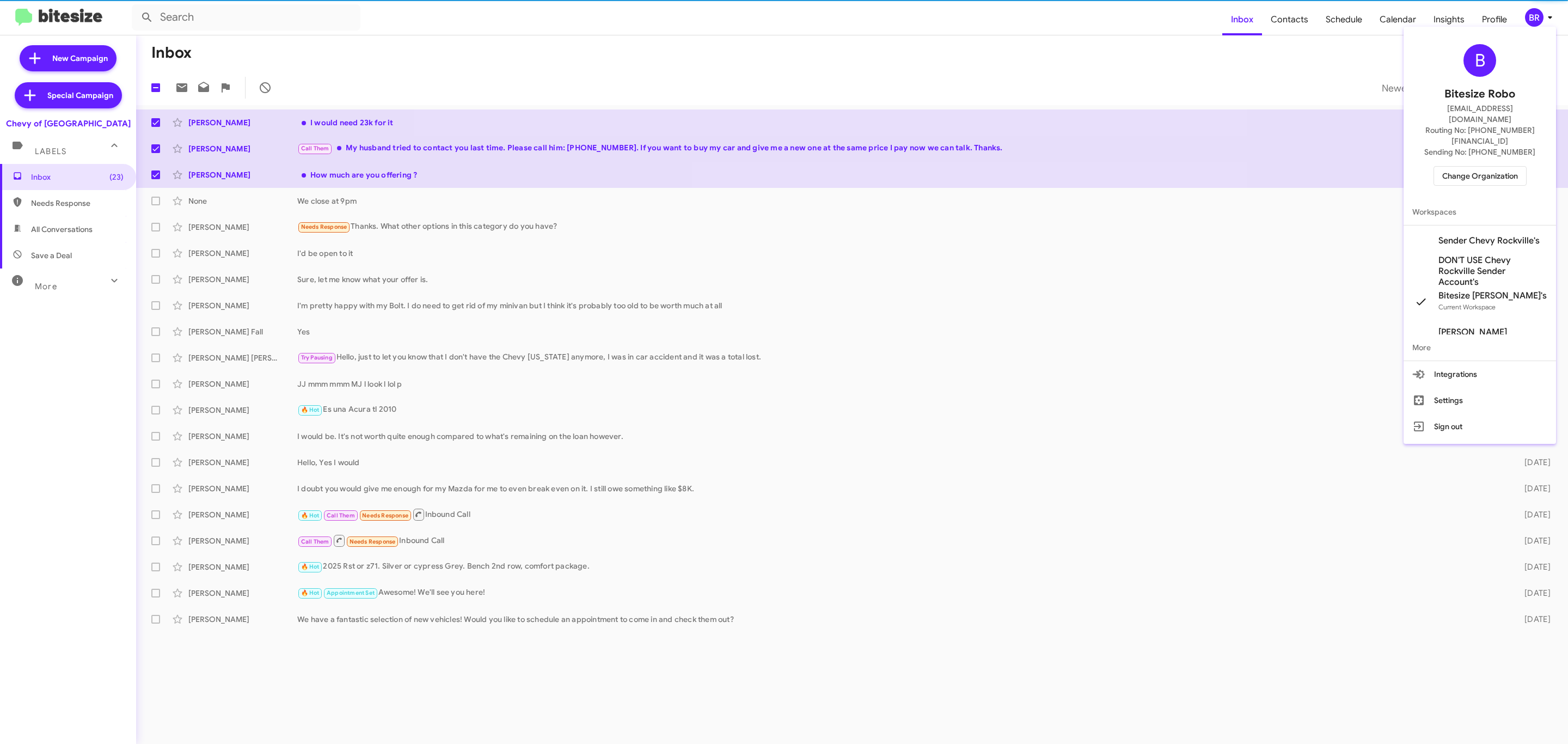
click at [1459, 167] on span "Change Organization" at bounding box center [1480, 176] width 75 height 18
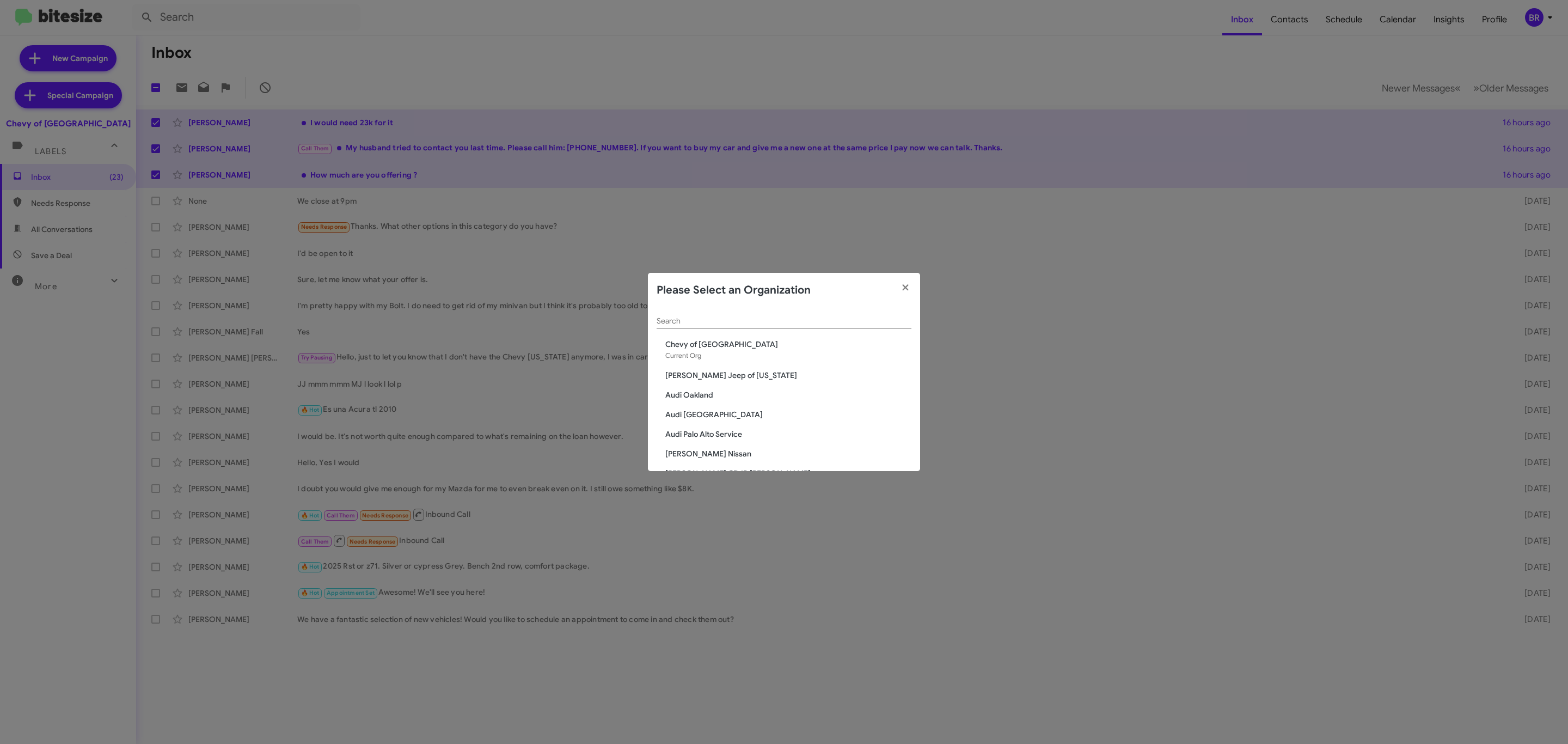
click at [745, 325] on div "Search" at bounding box center [784, 318] width 255 height 21
click at [745, 325] on input "Search" at bounding box center [784, 321] width 255 height 9
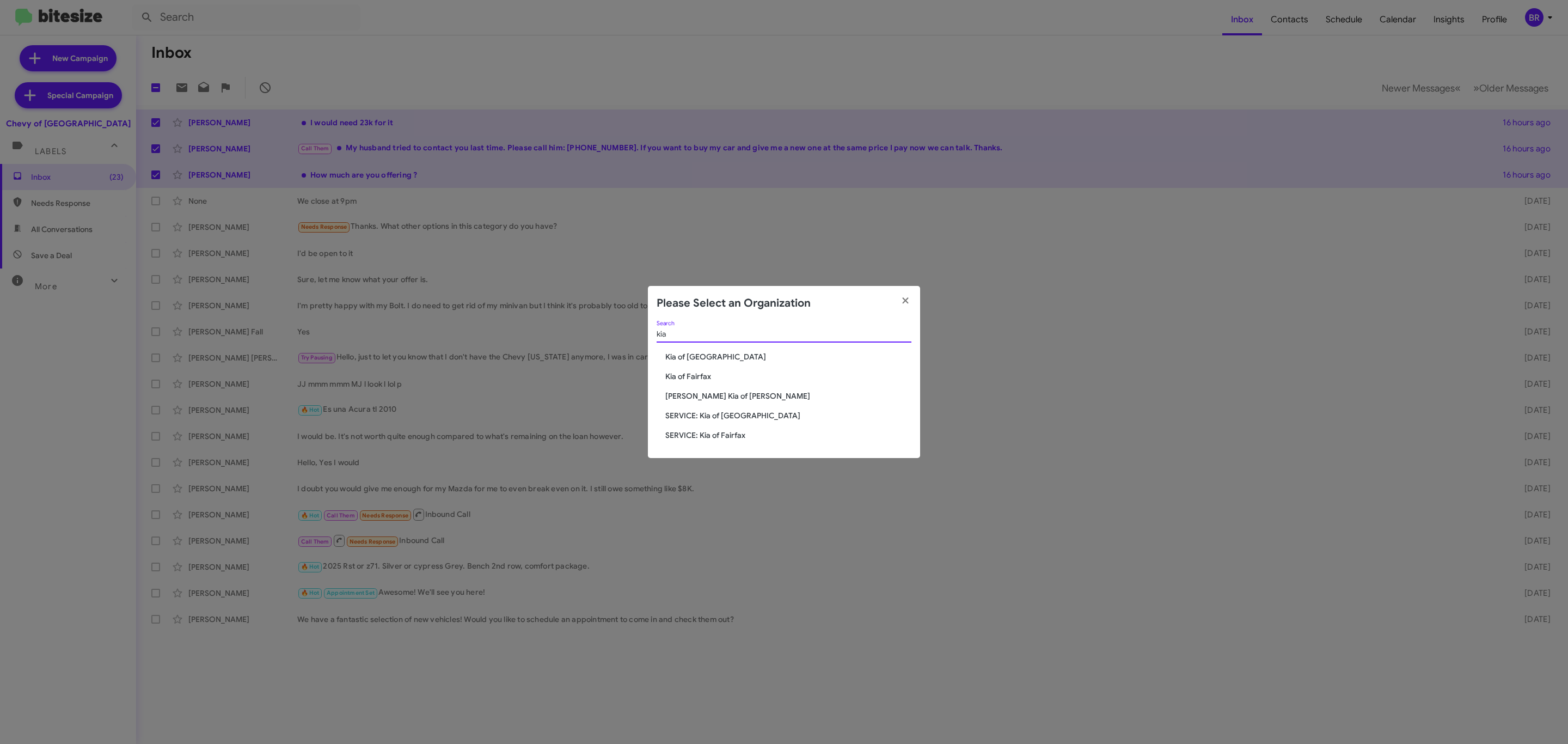
type input "kia"
click at [695, 371] on span "Kia of Fairfax" at bounding box center [788, 376] width 246 height 11
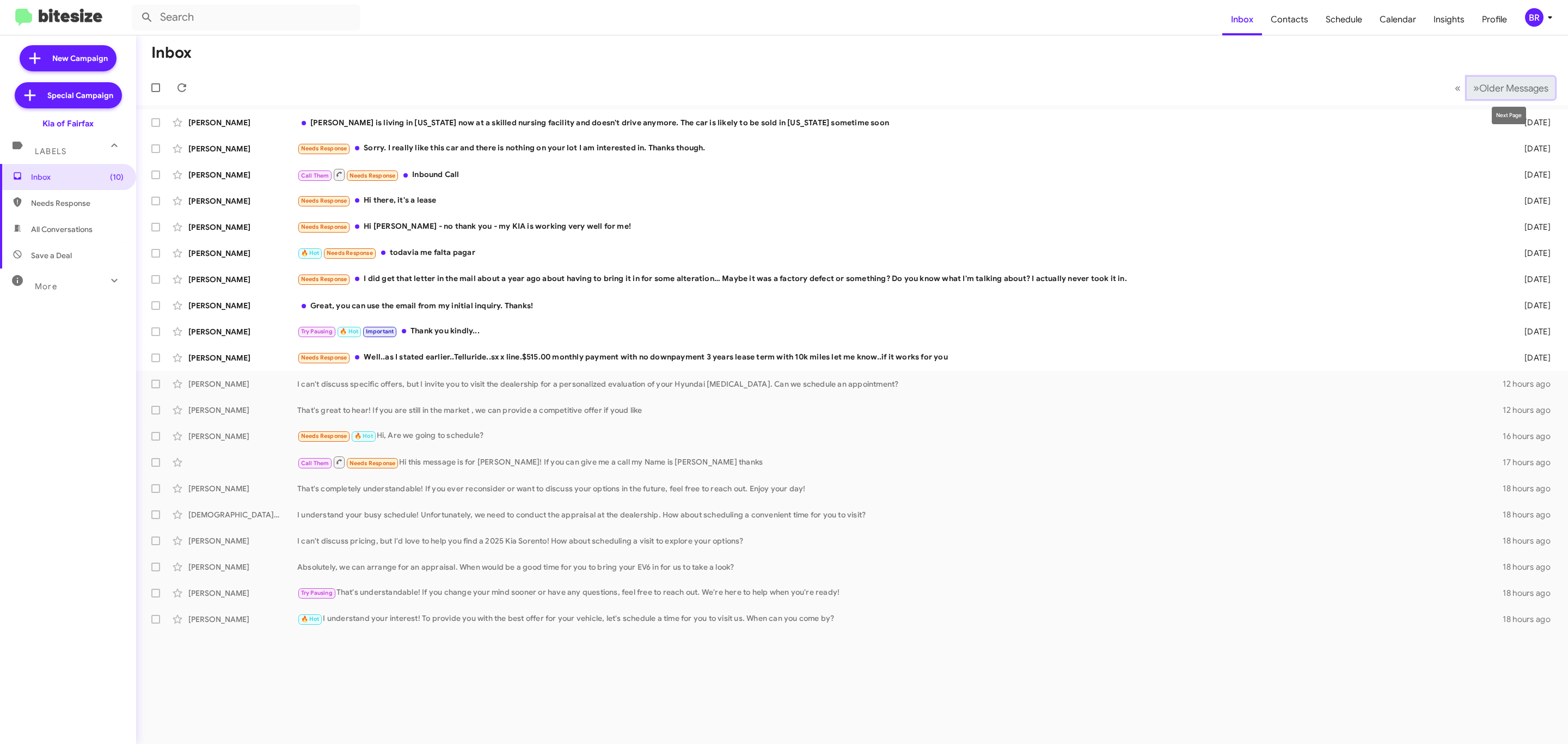
click at [1495, 85] on span "Older Messages" at bounding box center [1514, 88] width 69 height 12
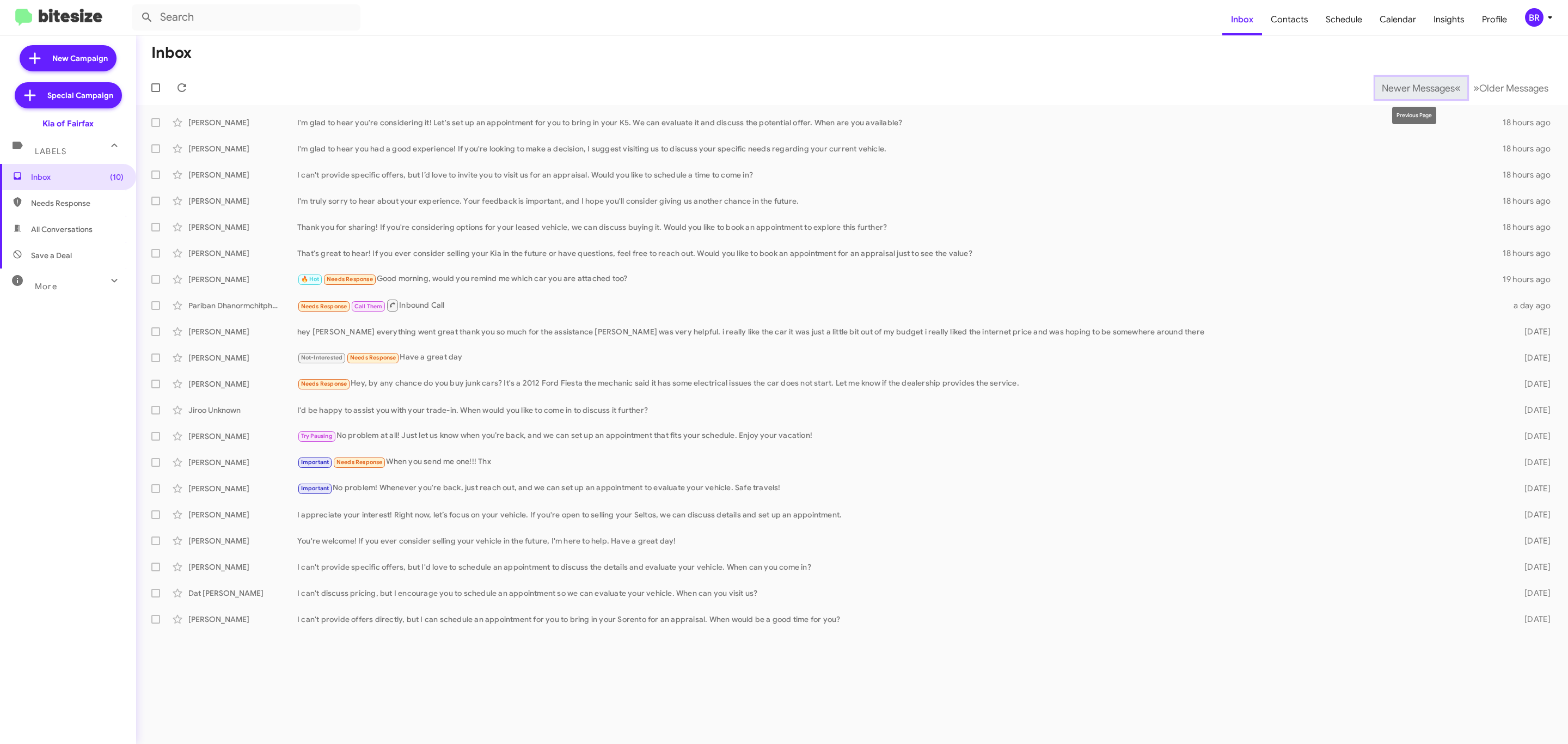
click at [1387, 79] on button "Newer Messages « Previous" at bounding box center [1421, 88] width 92 height 23
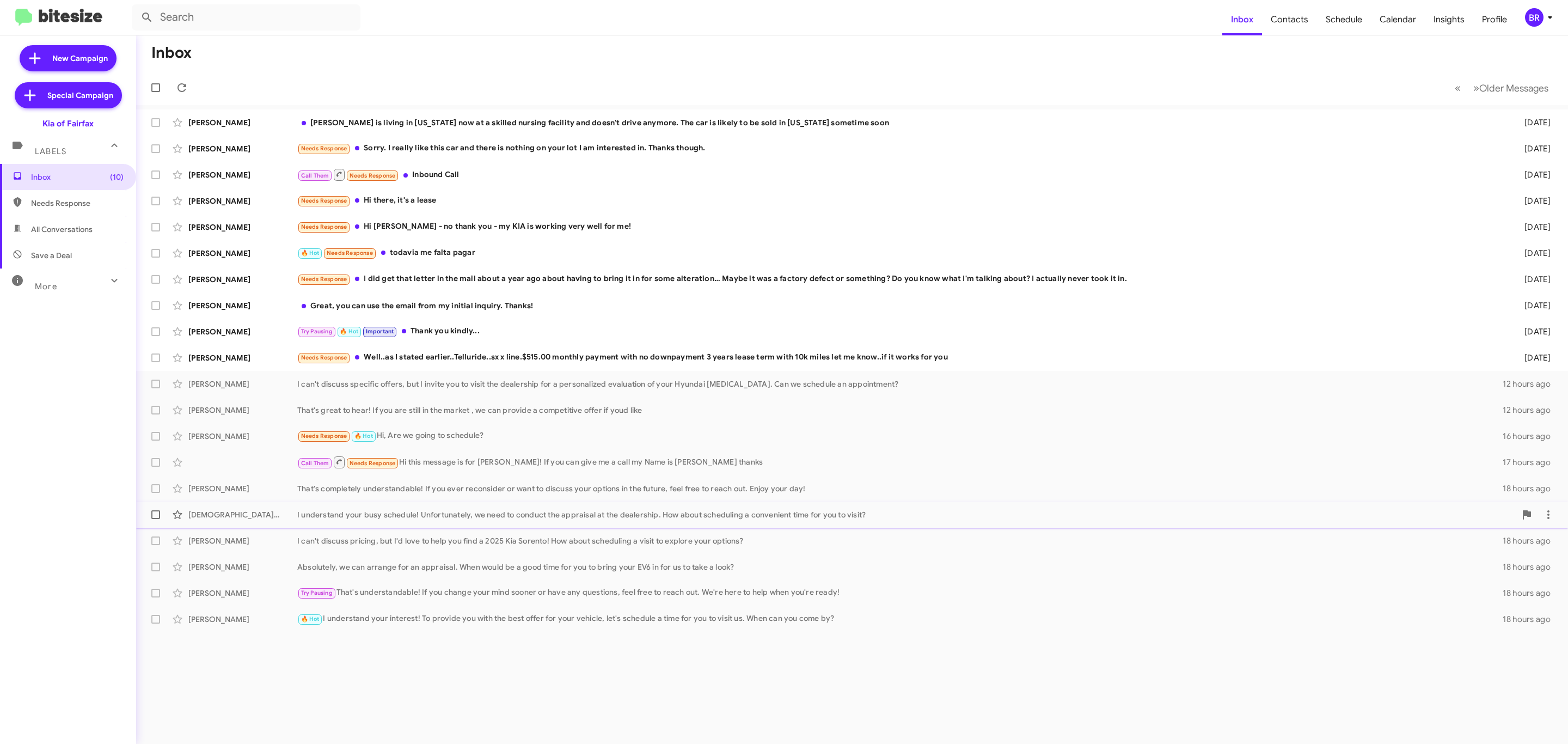
click at [459, 511] on div "I understand your busy schedule! Unfortunately, we need to conduct the appraisa…" at bounding box center [906, 514] width 1219 height 11
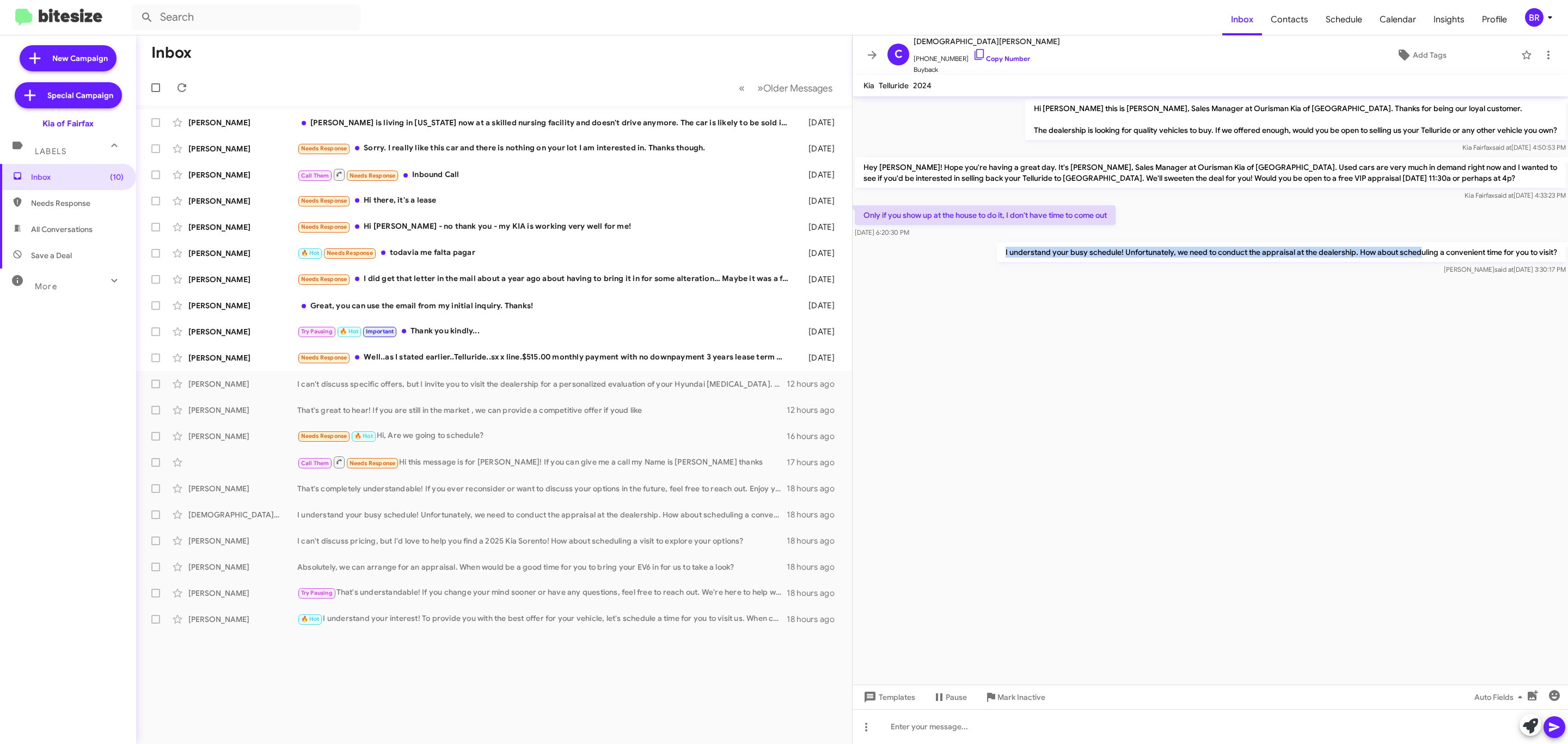
drag, startPoint x: 1005, startPoint y: 250, endPoint x: 1415, endPoint y: 255, distance: 410.0
click at [1423, 255] on p "I understand your busy schedule! Unfortunately, we need to conduct the appraisa…" at bounding box center [1281, 252] width 569 height 19
copy p "I understand your busy schedule! Unfortunately, we need to conduct the appraisa…"
click at [791, 90] on span "Older Messages" at bounding box center [798, 88] width 69 height 12
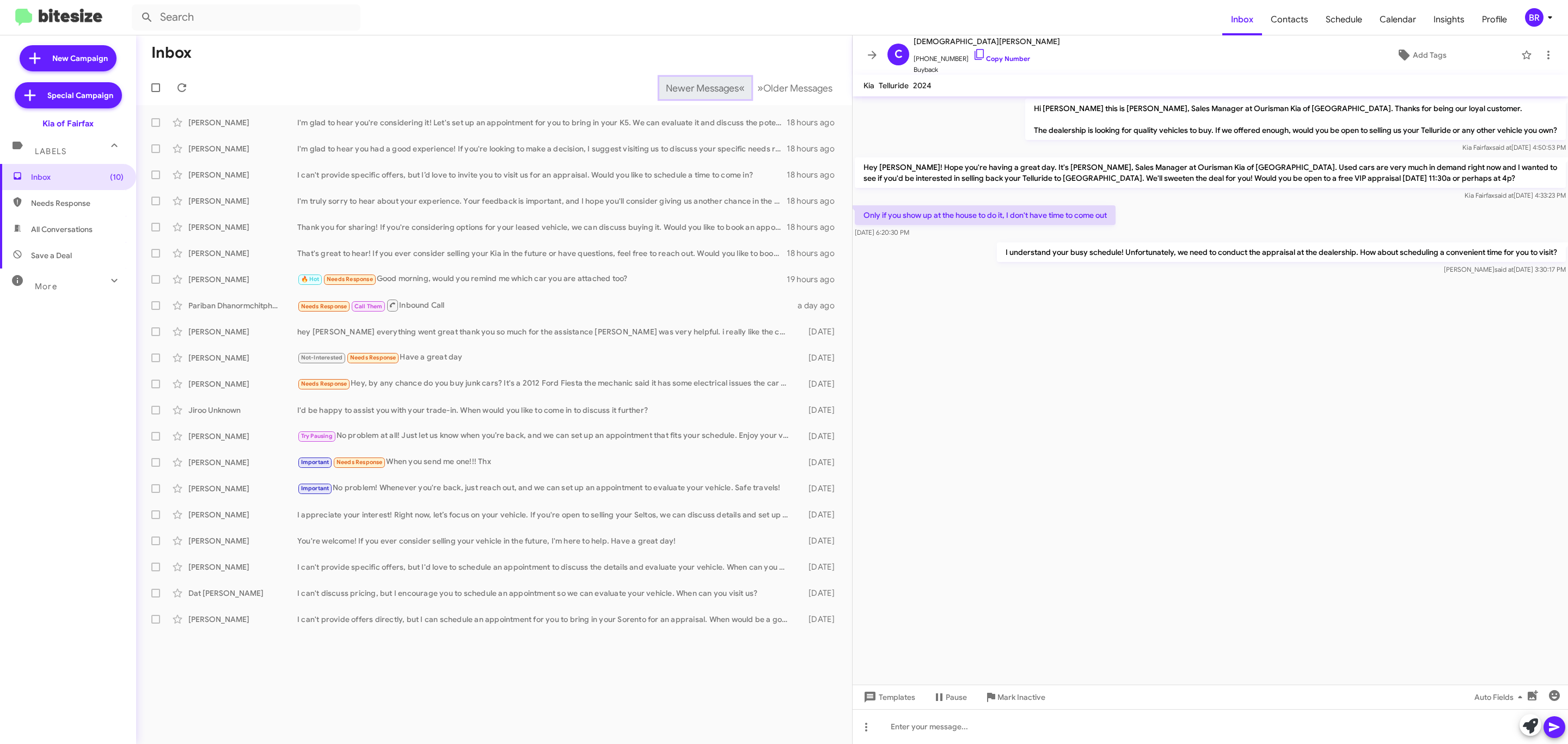
click at [696, 86] on span "Newer Messages" at bounding box center [702, 88] width 73 height 12
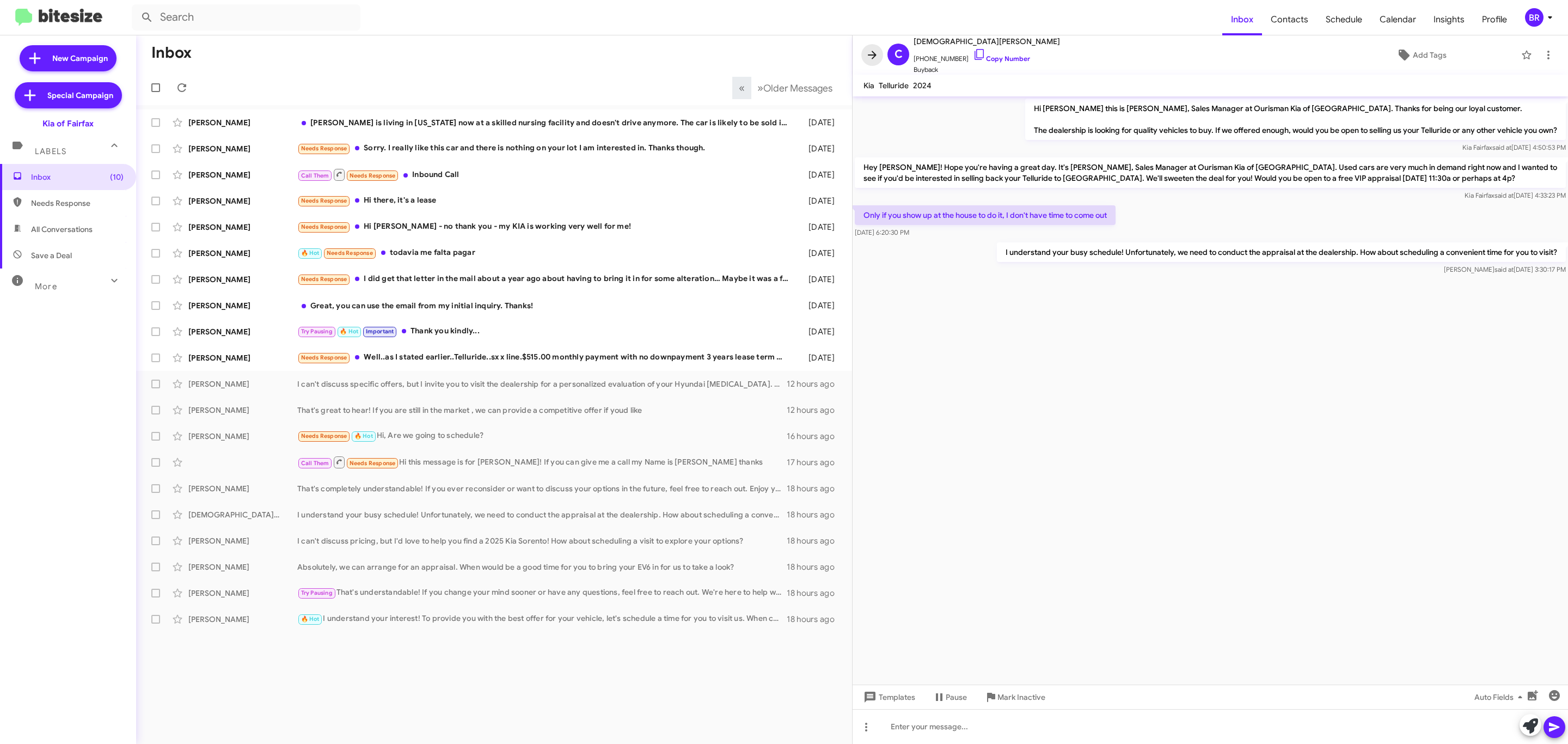
click at [867, 55] on icon at bounding box center [872, 55] width 13 height 13
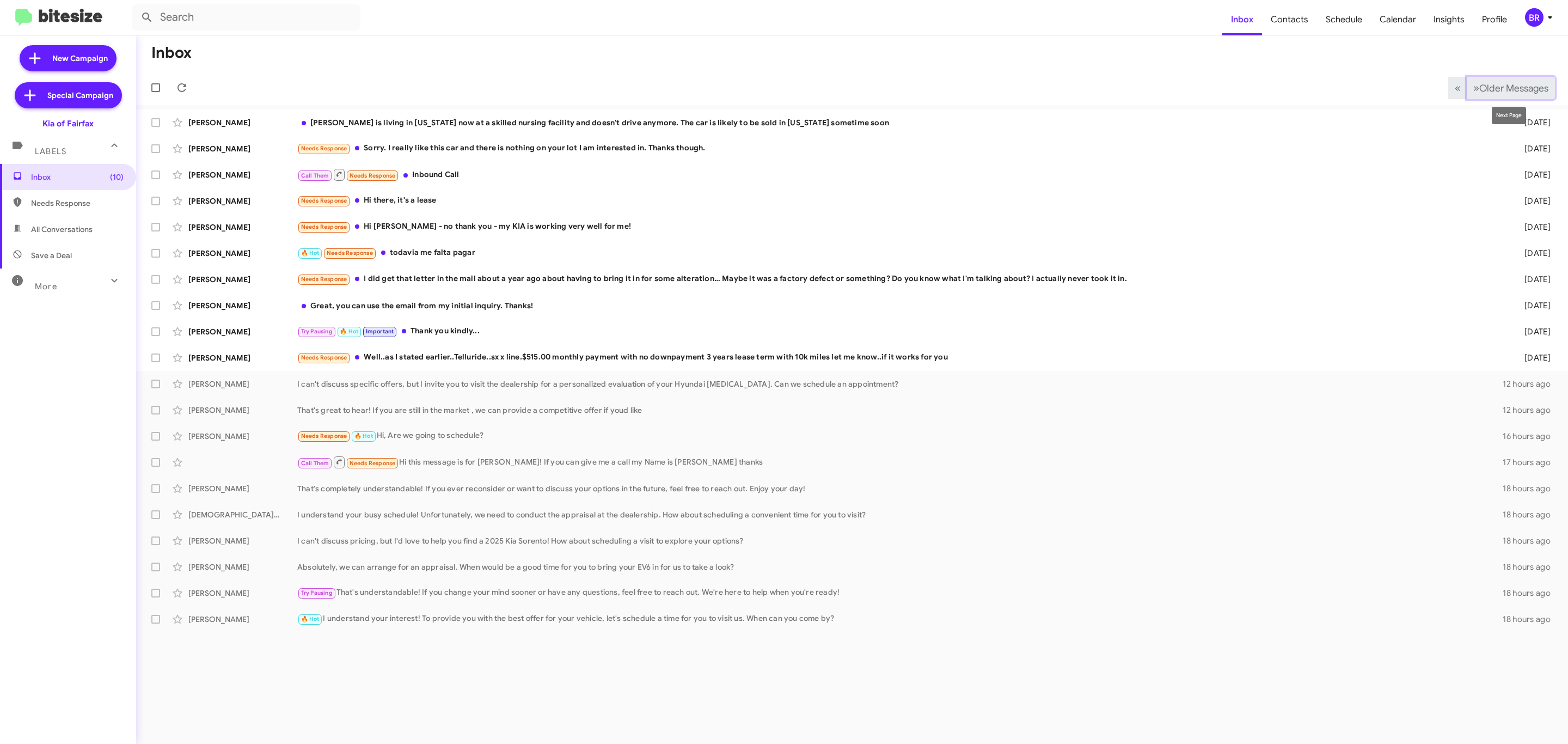
click at [1521, 82] on span "Older Messages" at bounding box center [1514, 88] width 69 height 12
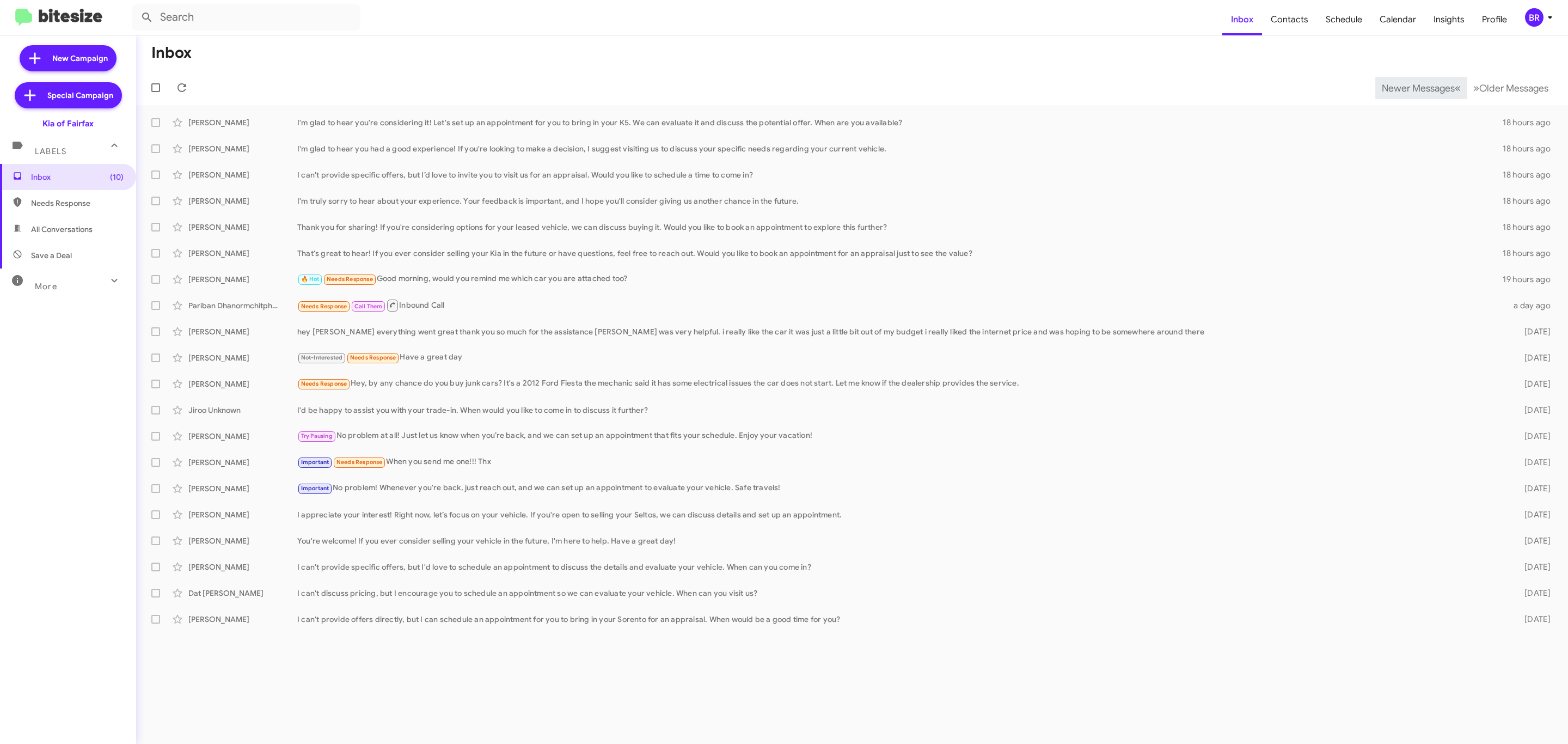
click at [1410, 86] on span "Newer Messages" at bounding box center [1418, 88] width 73 height 12
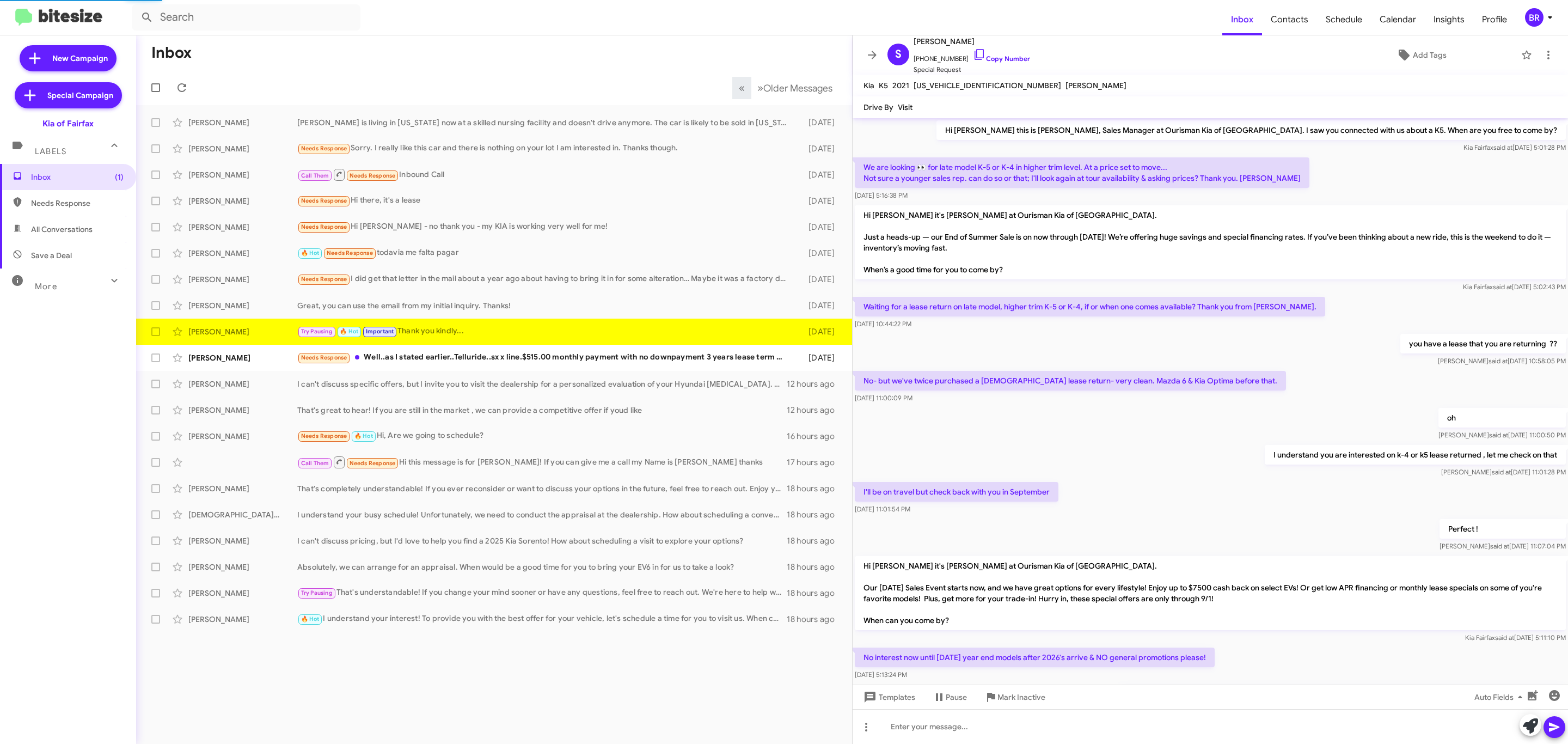
scroll to position [188, 0]
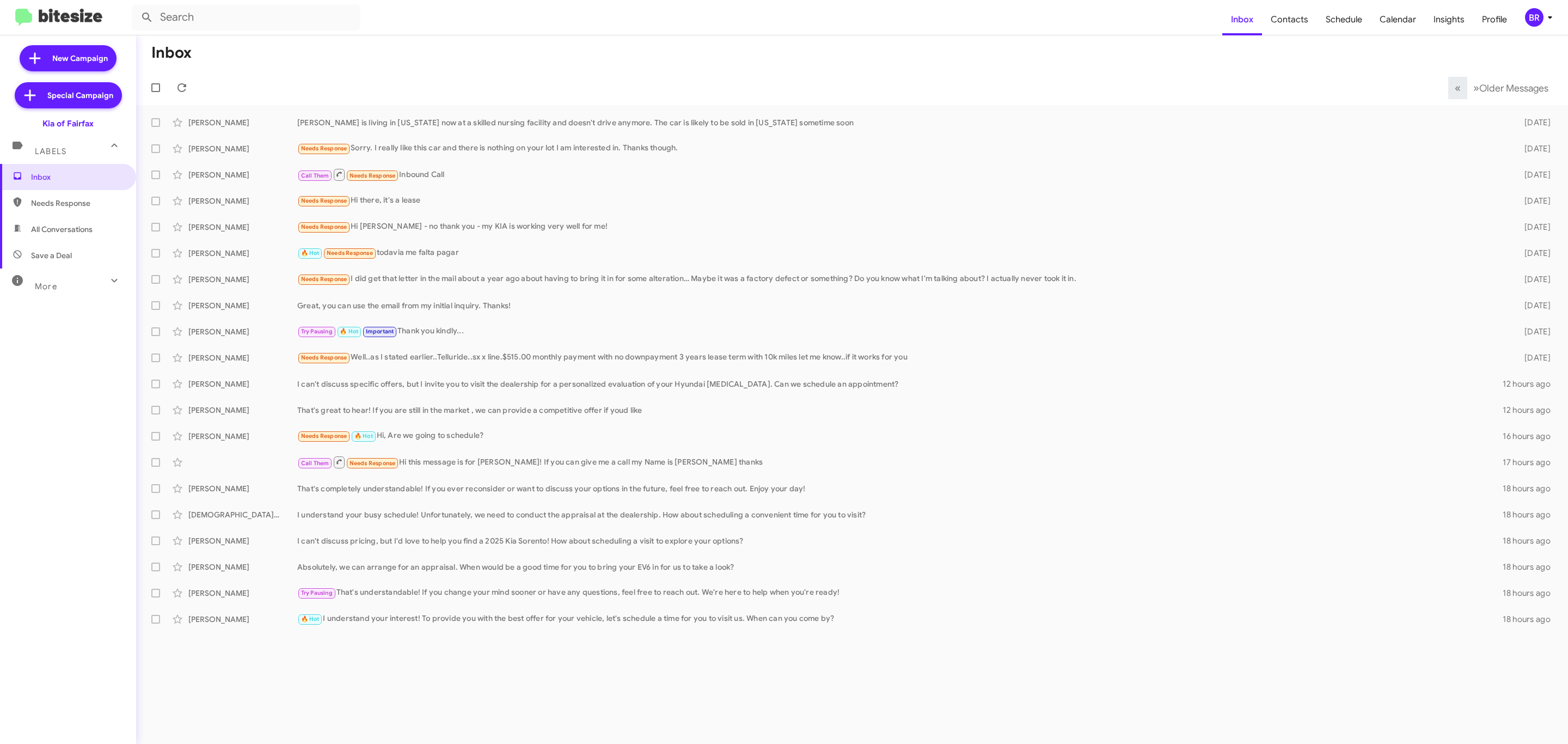
click at [1534, 18] on div "BR" at bounding box center [1534, 17] width 18 height 18
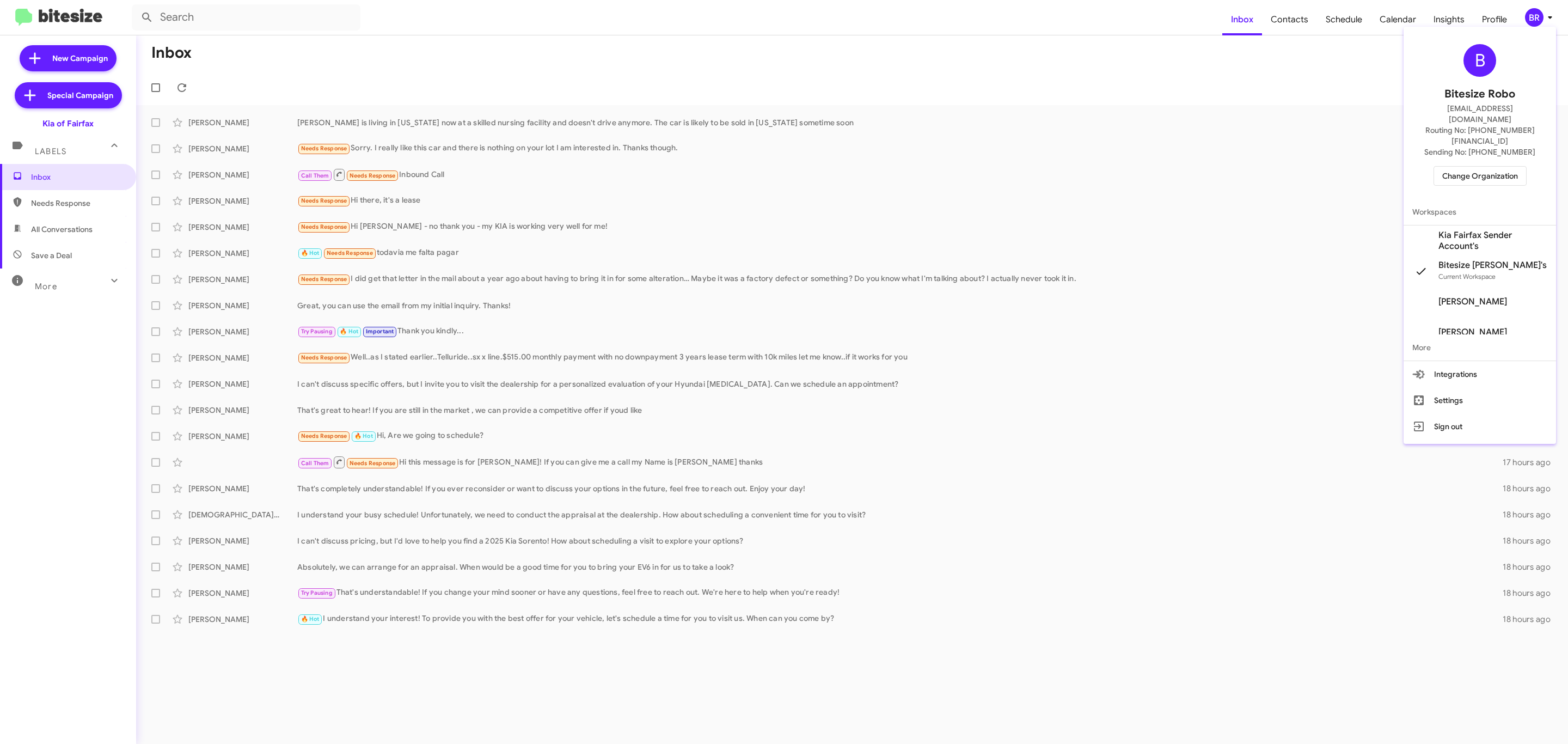
click at [1457, 167] on span "Change Organization" at bounding box center [1480, 176] width 75 height 18
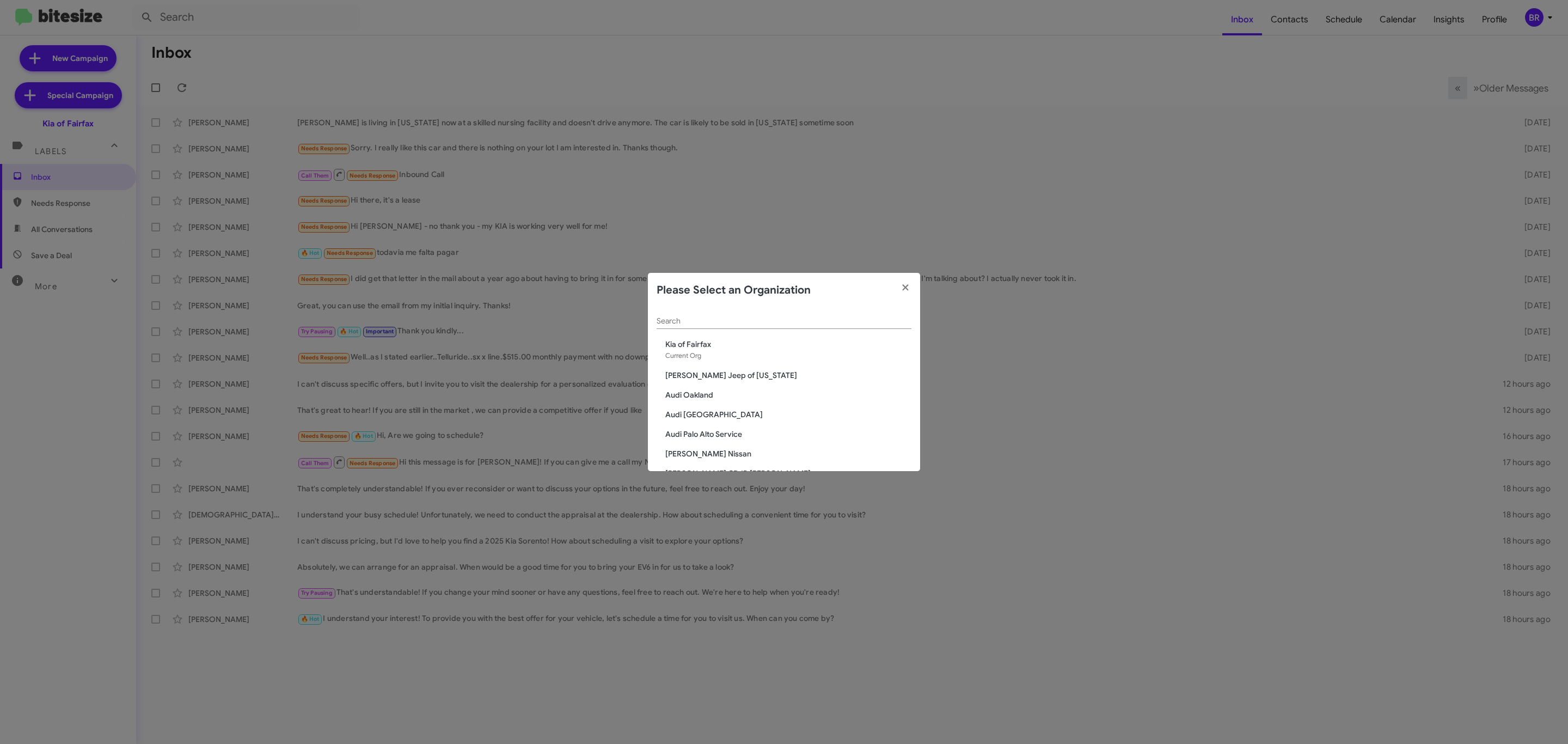
click at [853, 323] on input "Search" at bounding box center [784, 321] width 255 height 9
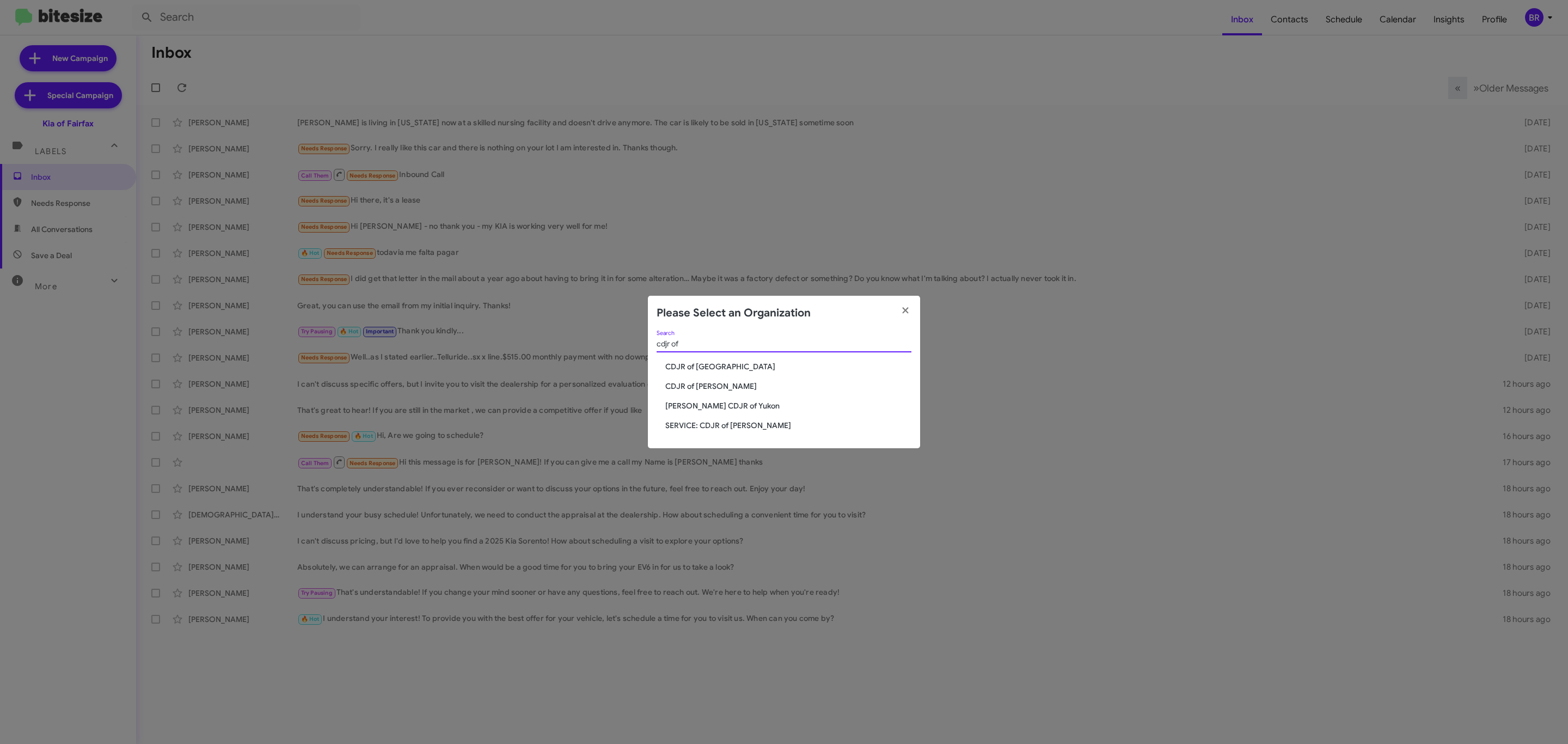
type input "cdjr of"
click at [702, 383] on span "CDJR of [PERSON_NAME]" at bounding box center [788, 386] width 246 height 11
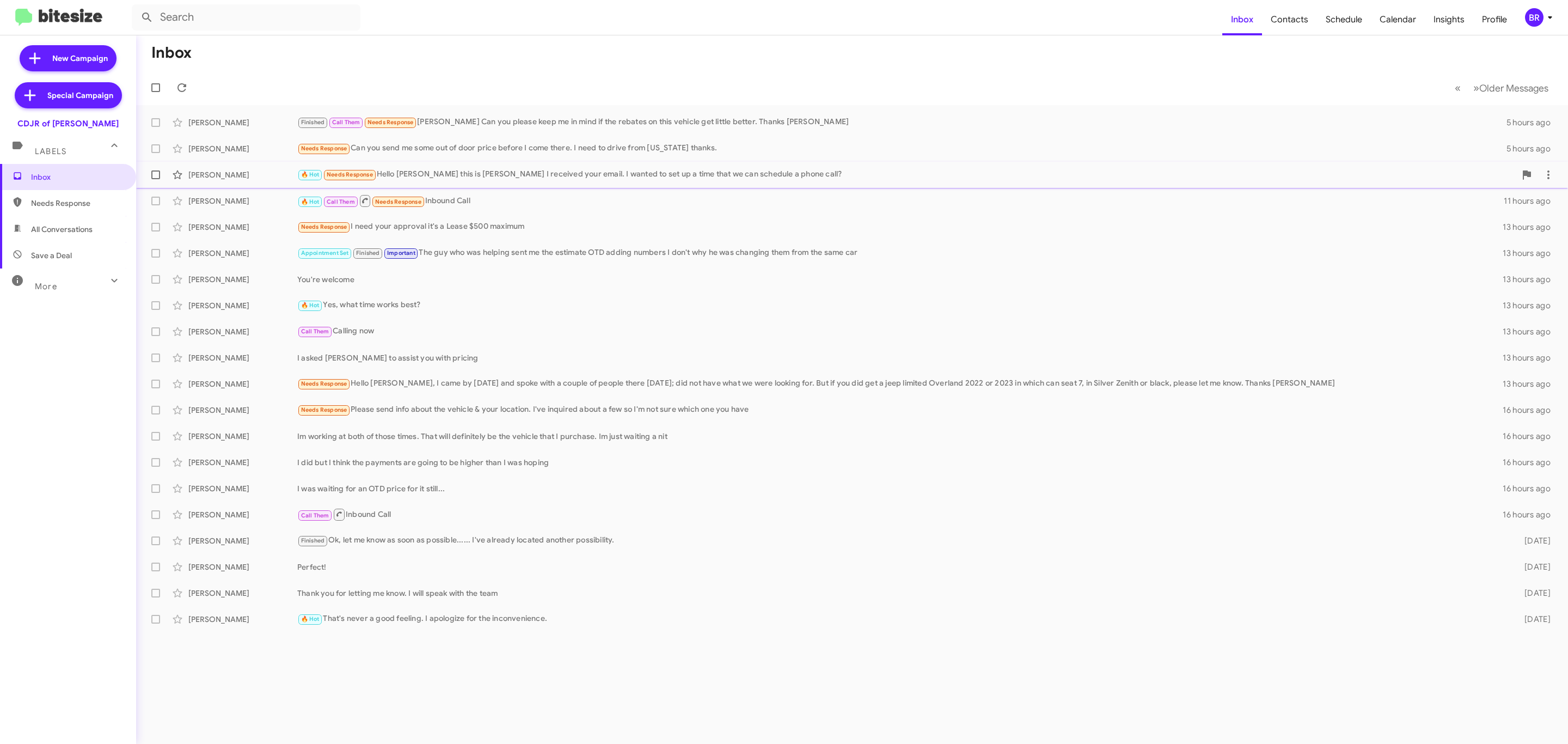
click at [159, 173] on span at bounding box center [156, 175] width 9 height 9
click at [156, 179] on input "checkbox" at bounding box center [155, 179] width 1 height 1
checkbox input "true"
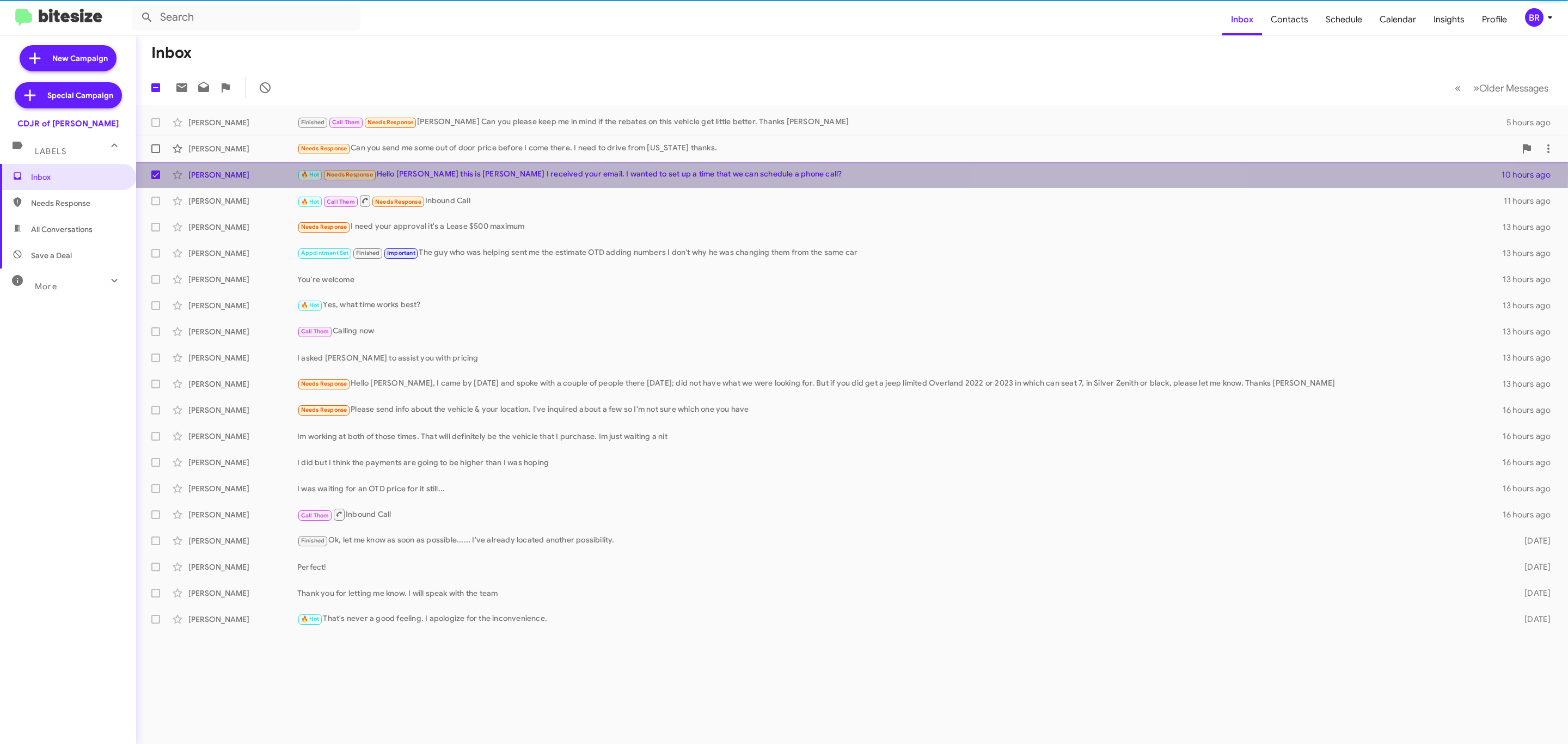
click at [152, 151] on span at bounding box center [156, 149] width 9 height 9
click at [155, 153] on input "checkbox" at bounding box center [155, 153] width 1 height 1
checkbox input "true"
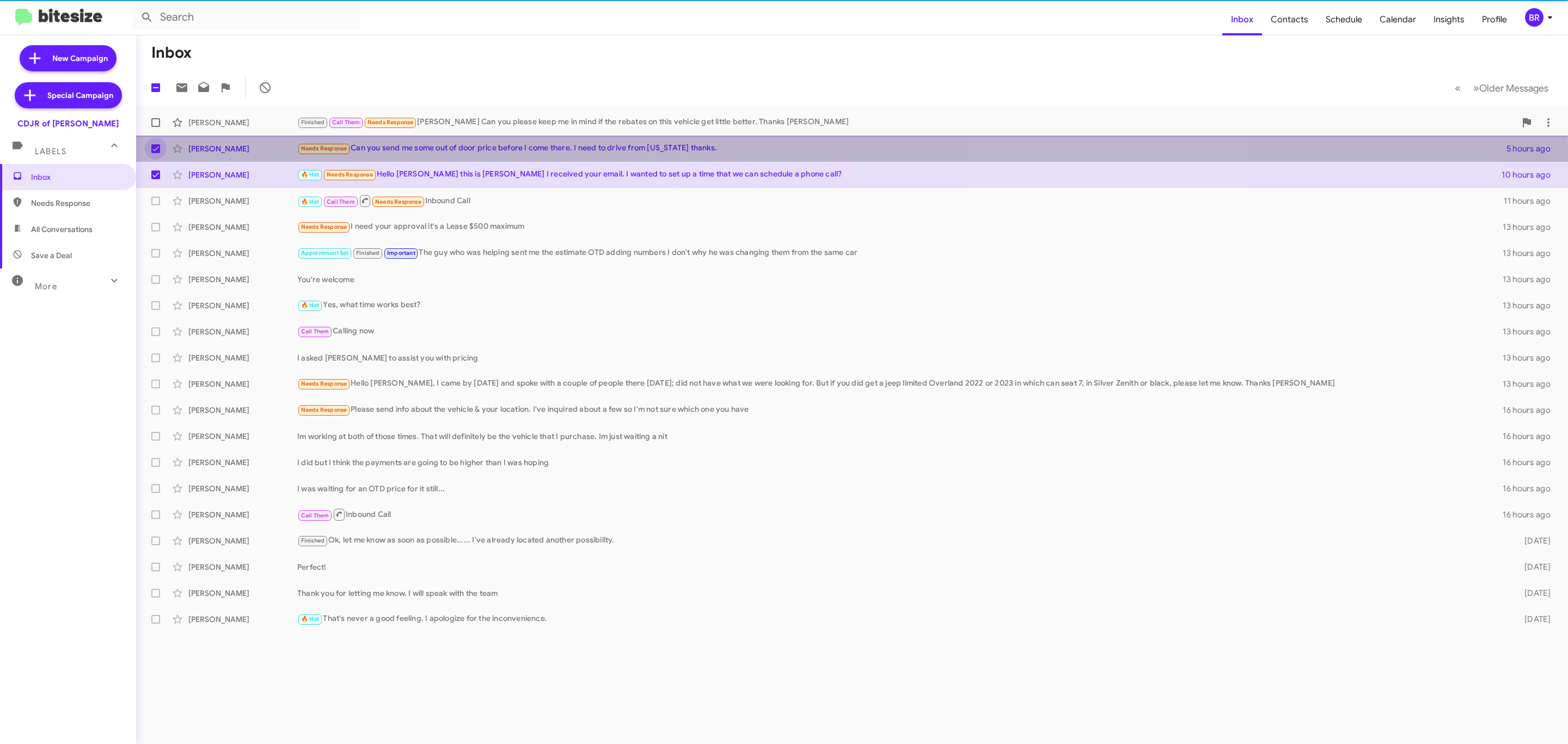
click at [150, 113] on label at bounding box center [156, 122] width 22 height 22
click at [155, 127] on input "checkbox" at bounding box center [155, 127] width 1 height 1
checkbox input "true"
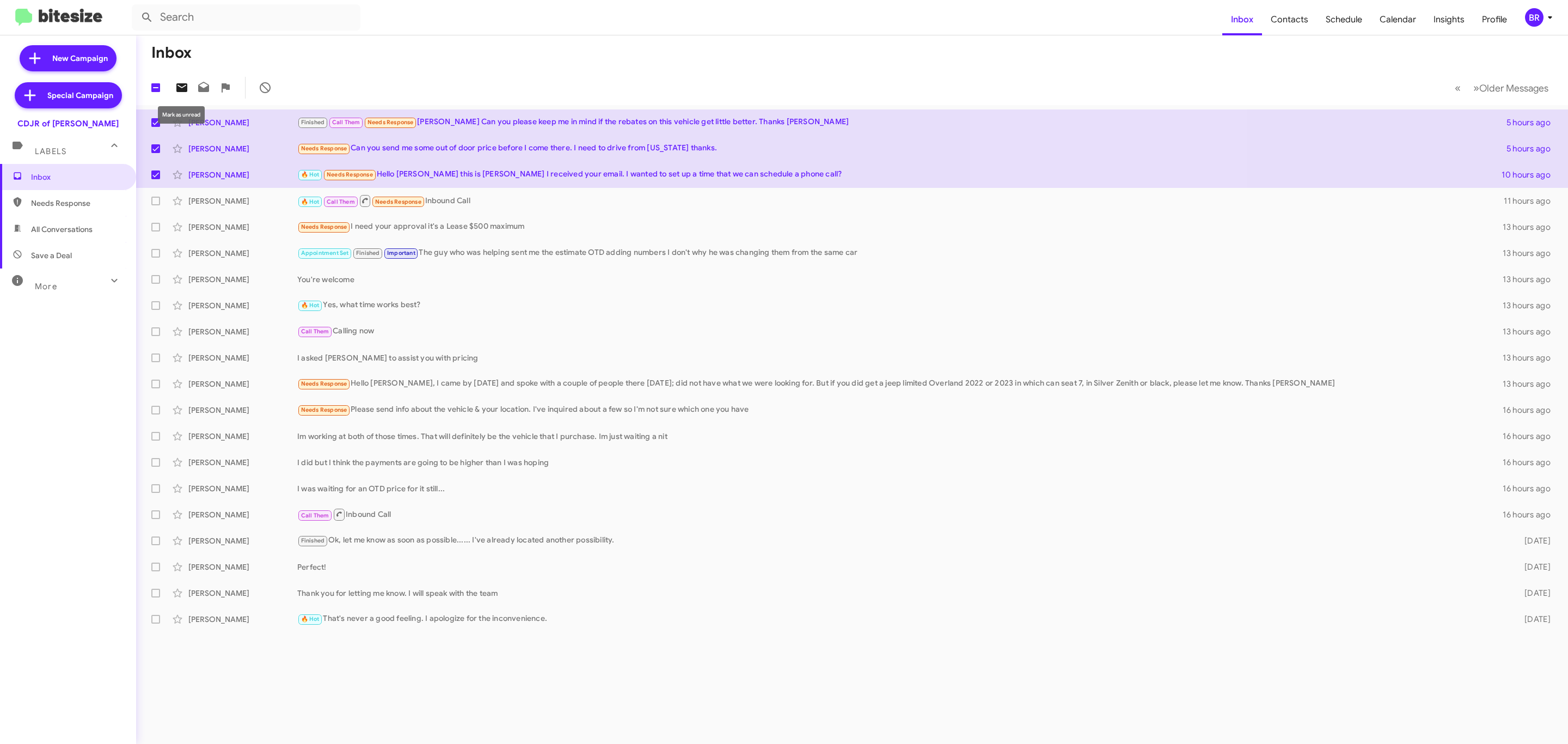
click at [177, 90] on icon at bounding box center [182, 88] width 11 height 9
click at [1540, 24] on div "BR" at bounding box center [1534, 17] width 18 height 18
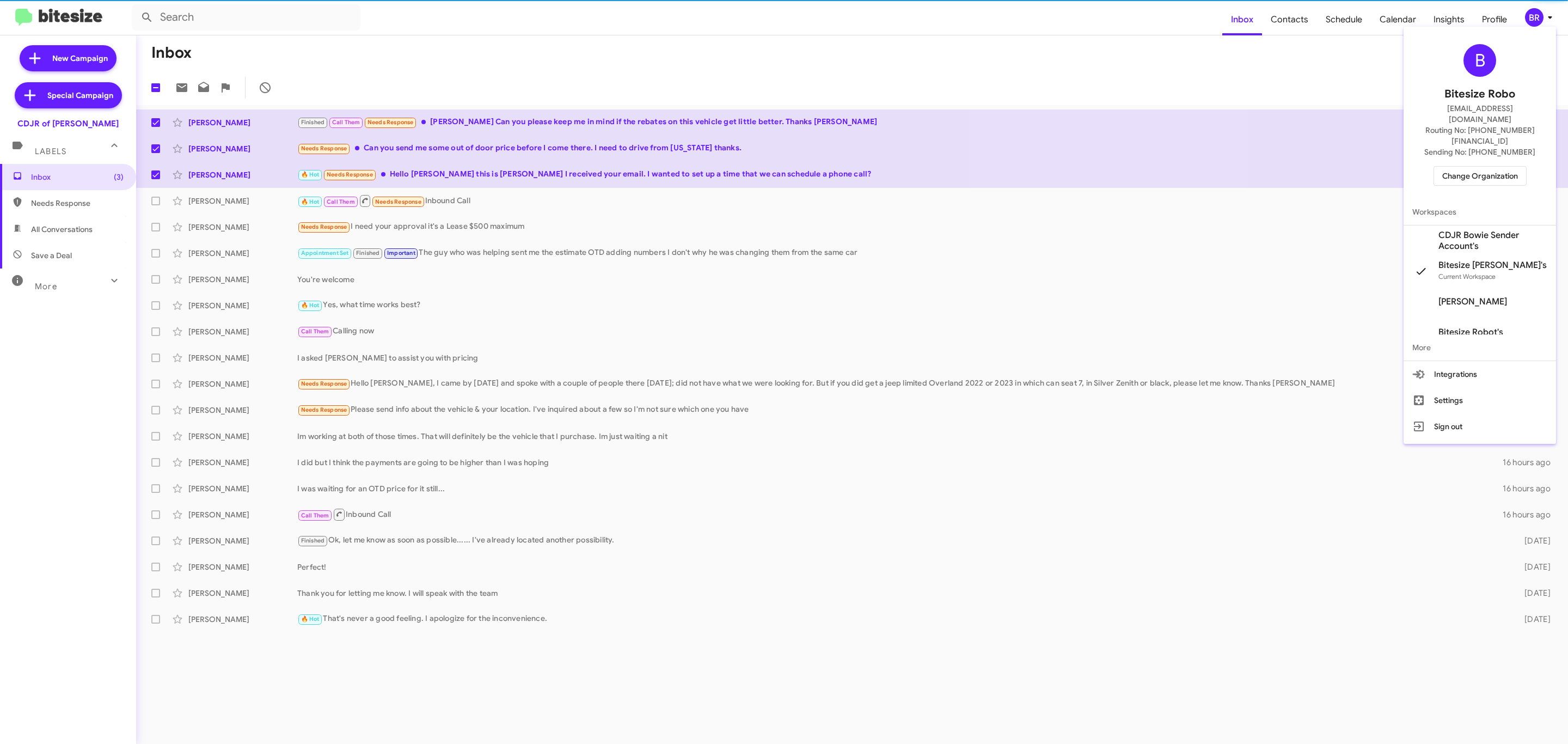
click at [1451, 167] on span "Change Organization" at bounding box center [1480, 176] width 75 height 18
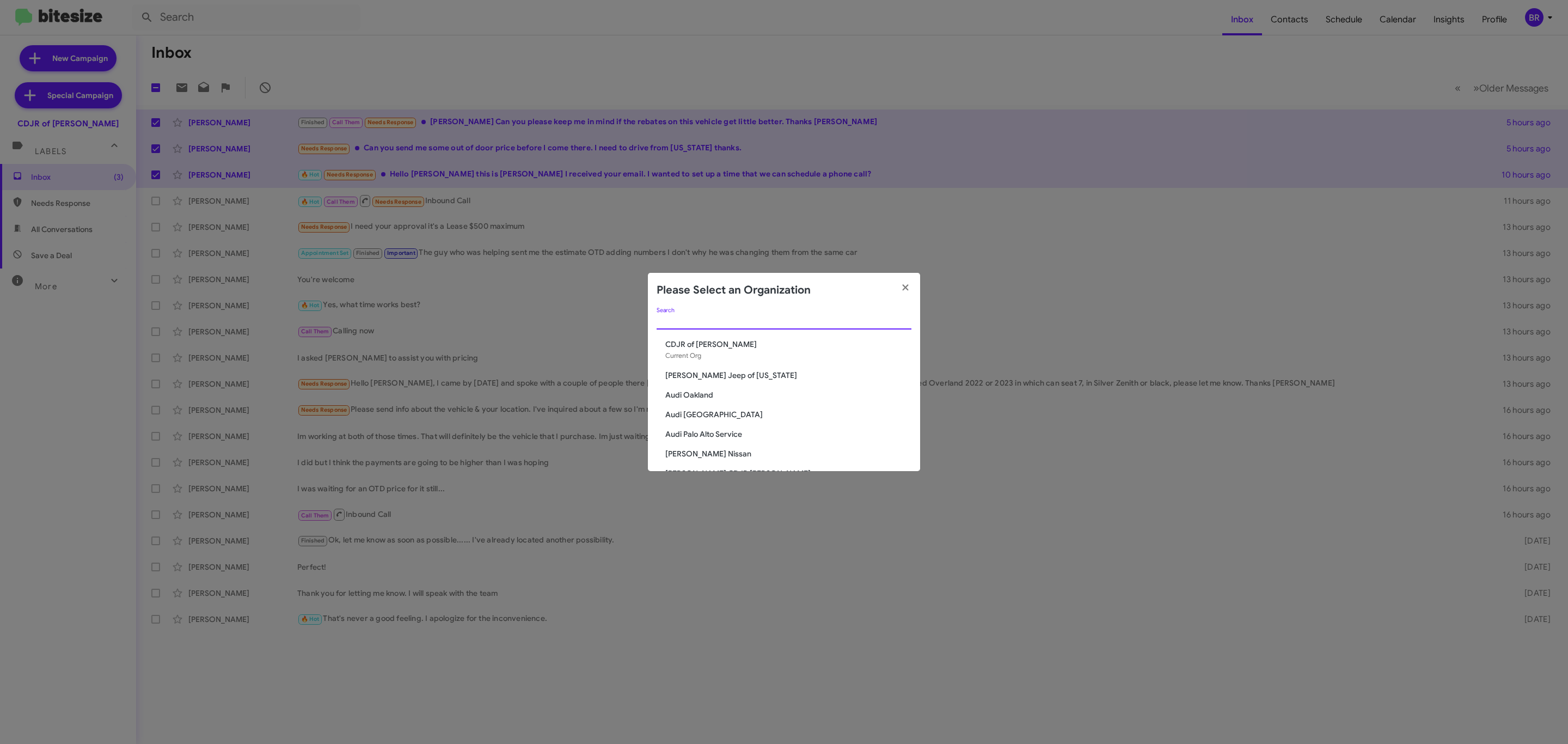
click at [738, 323] on input "Search" at bounding box center [784, 321] width 255 height 9
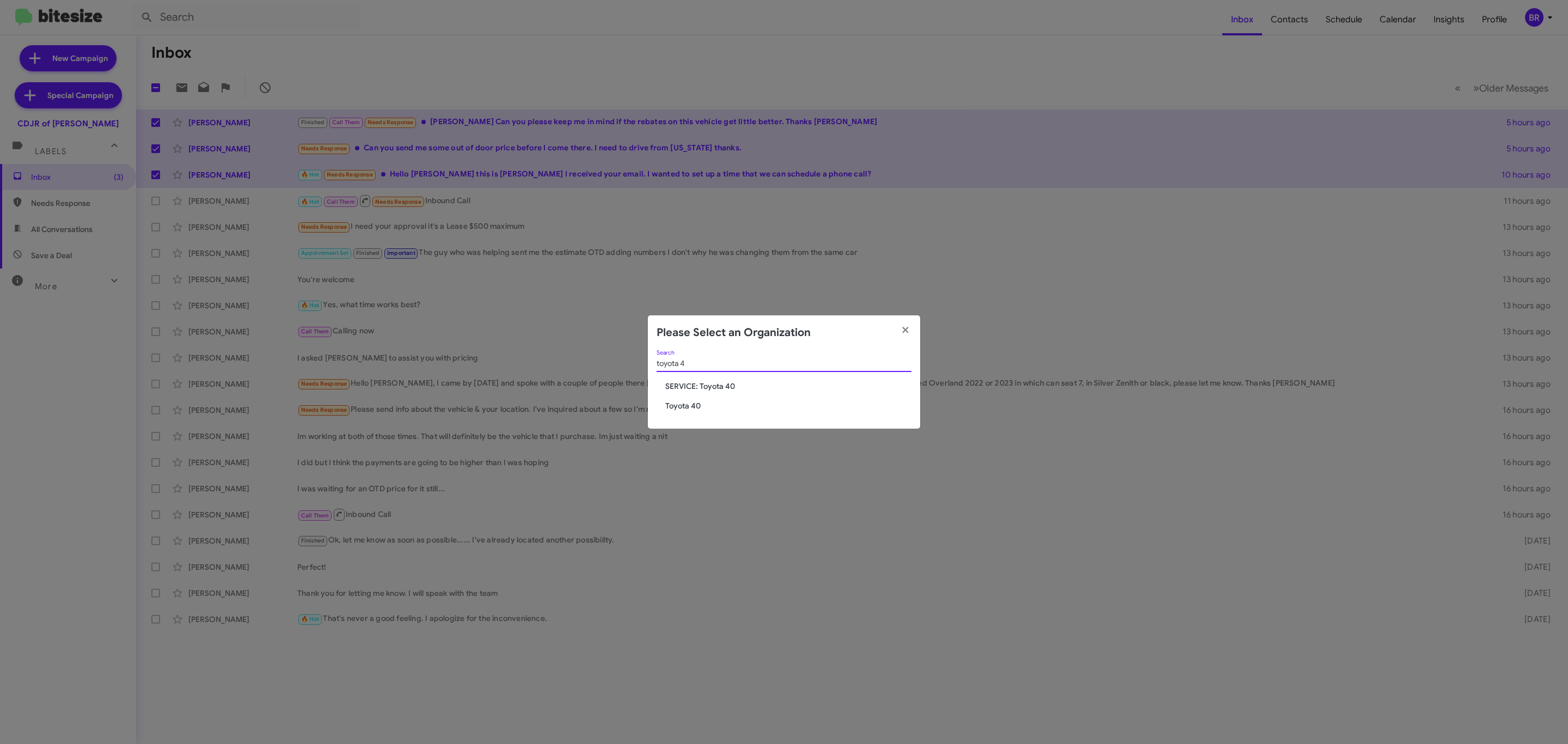
type input "toyota 4"
click at [693, 404] on span "Toyota 40" at bounding box center [788, 405] width 246 height 11
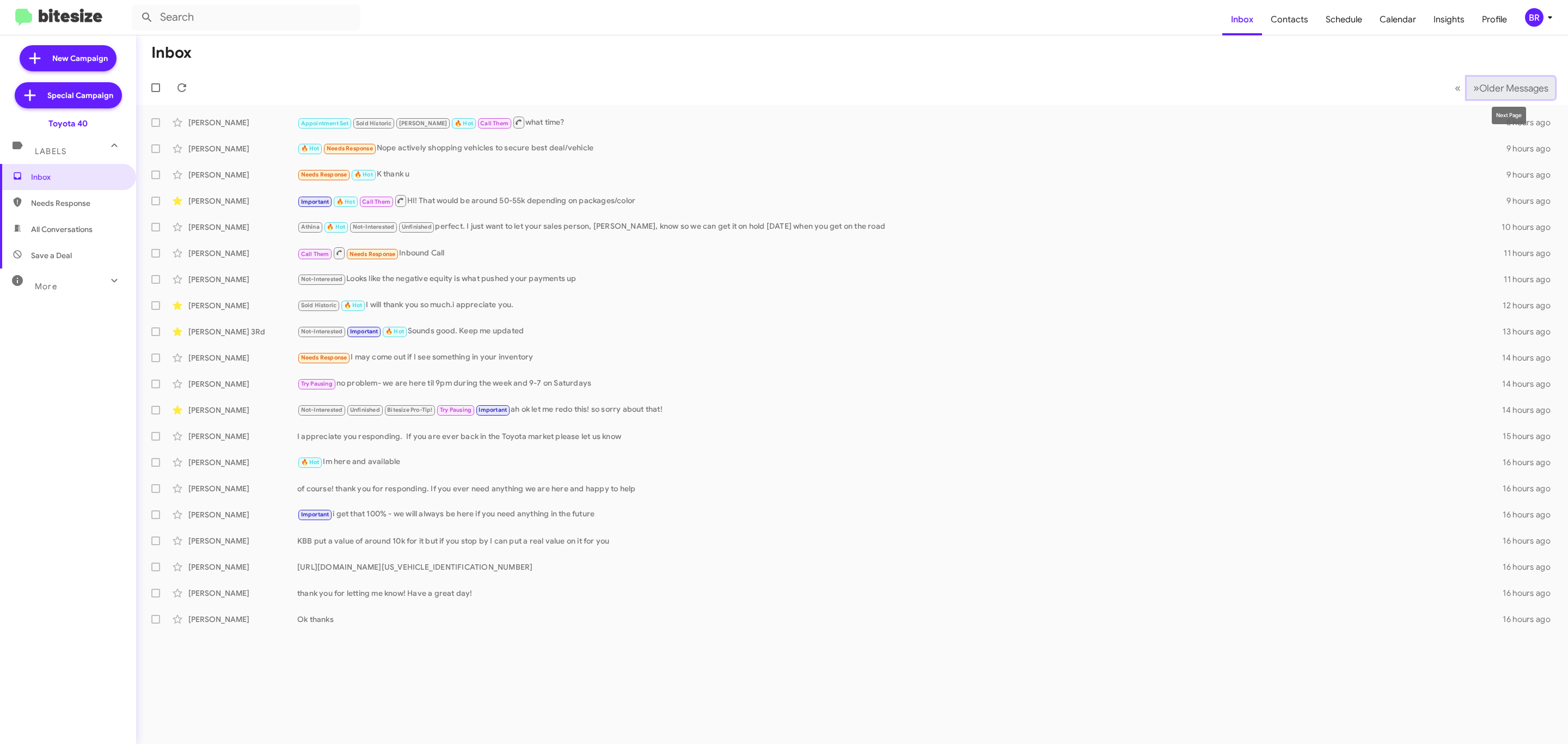
click at [1495, 85] on span "Older Messages" at bounding box center [1514, 88] width 69 height 12
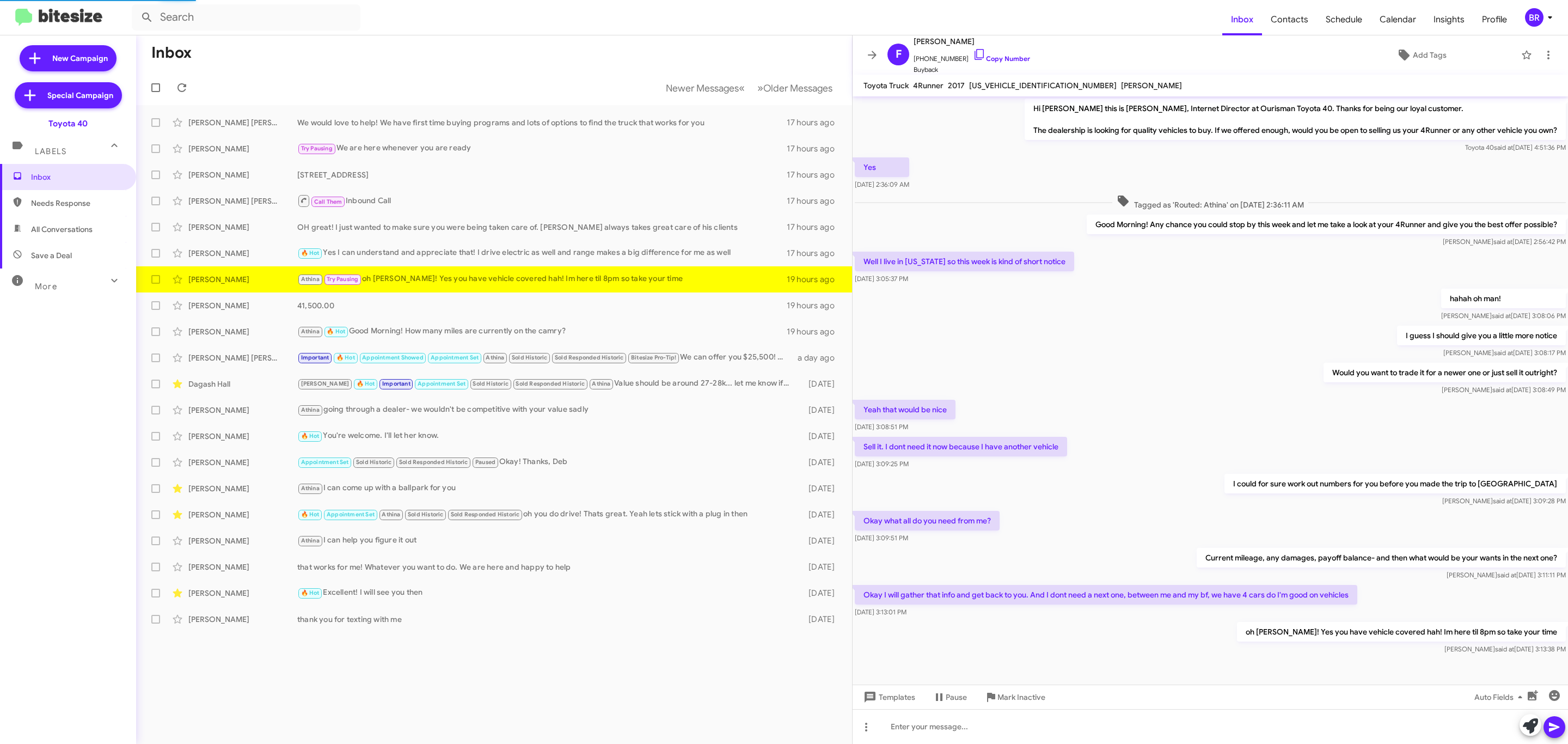
scroll to position [13, 0]
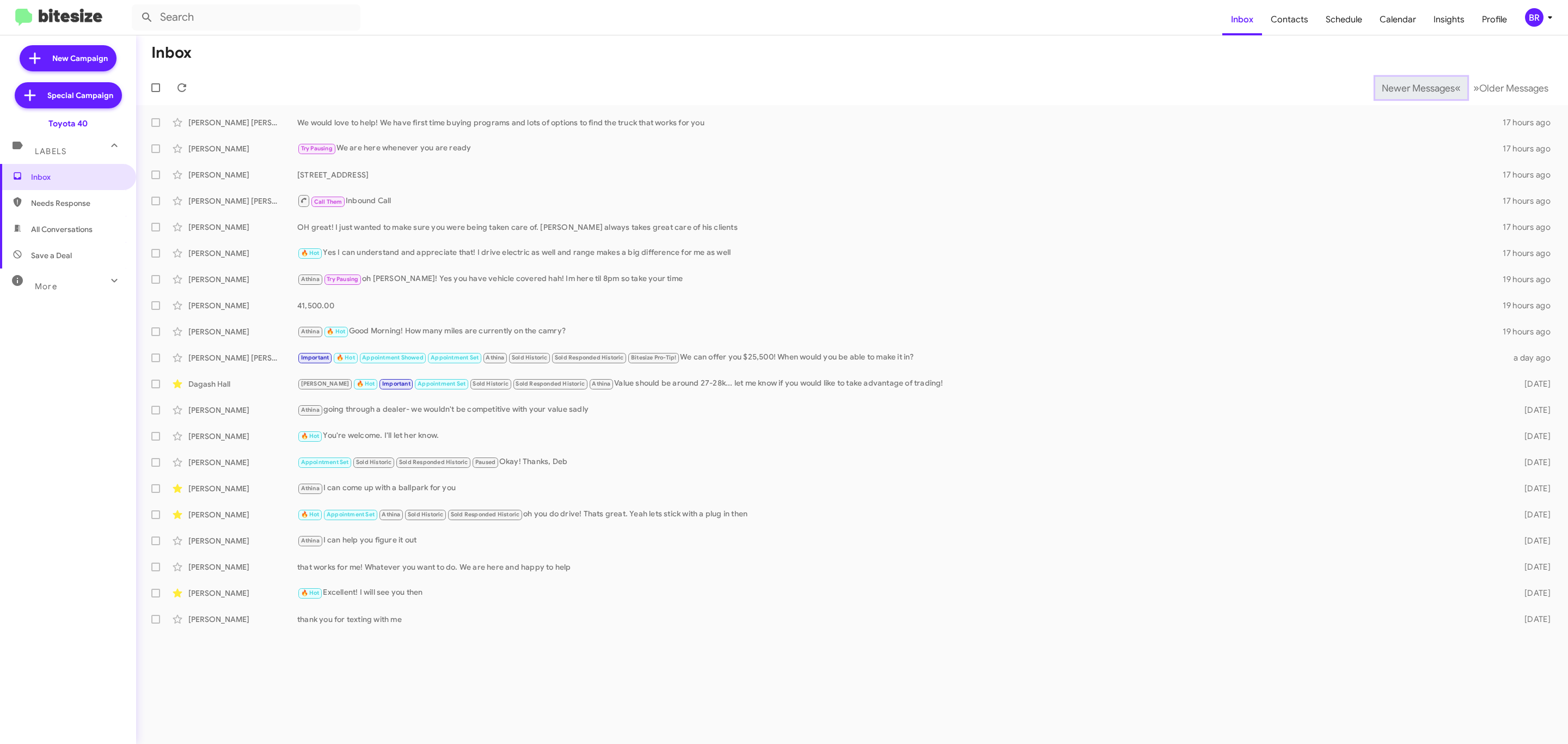
click at [1410, 86] on span "Newer Messages" at bounding box center [1418, 88] width 73 height 12
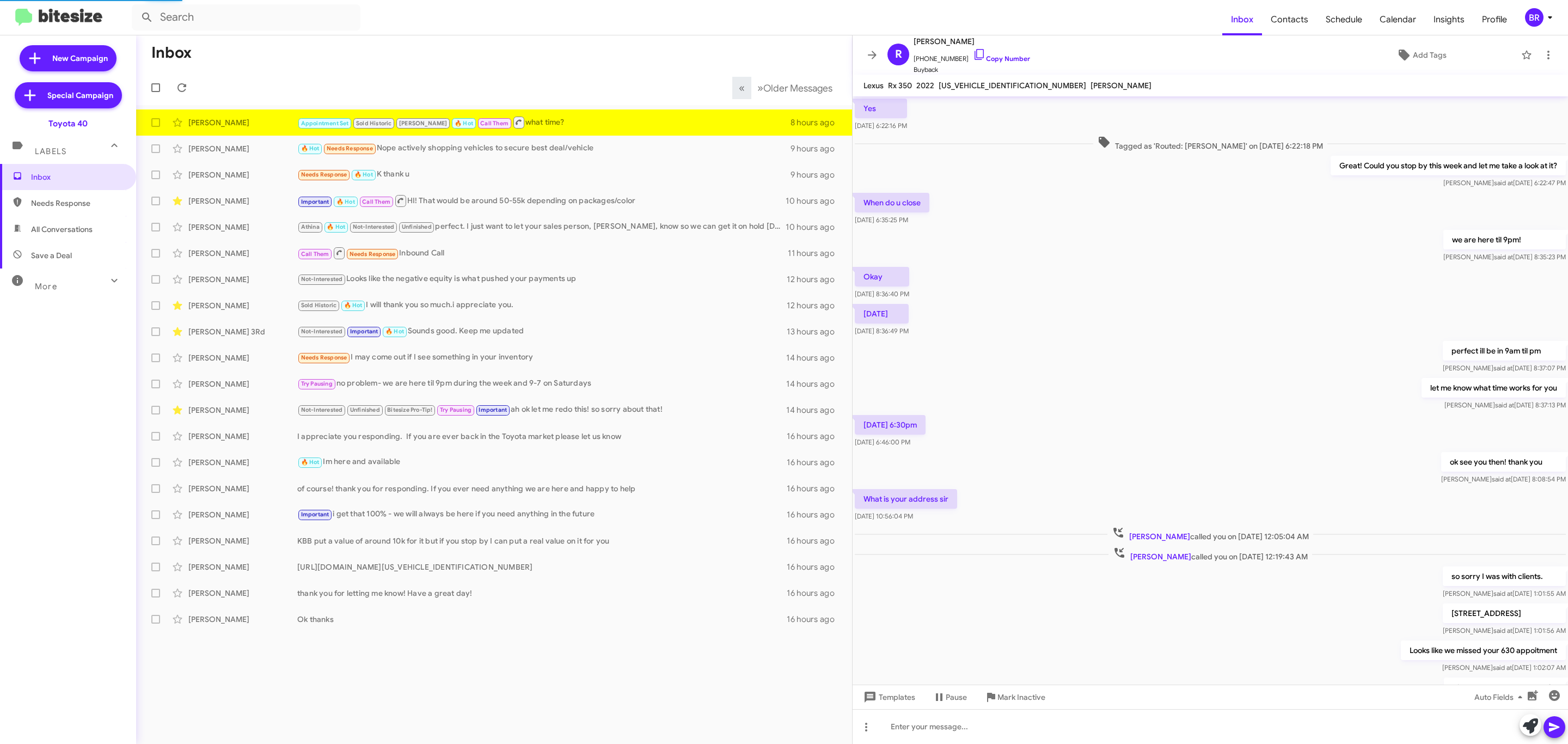
scroll to position [157, 0]
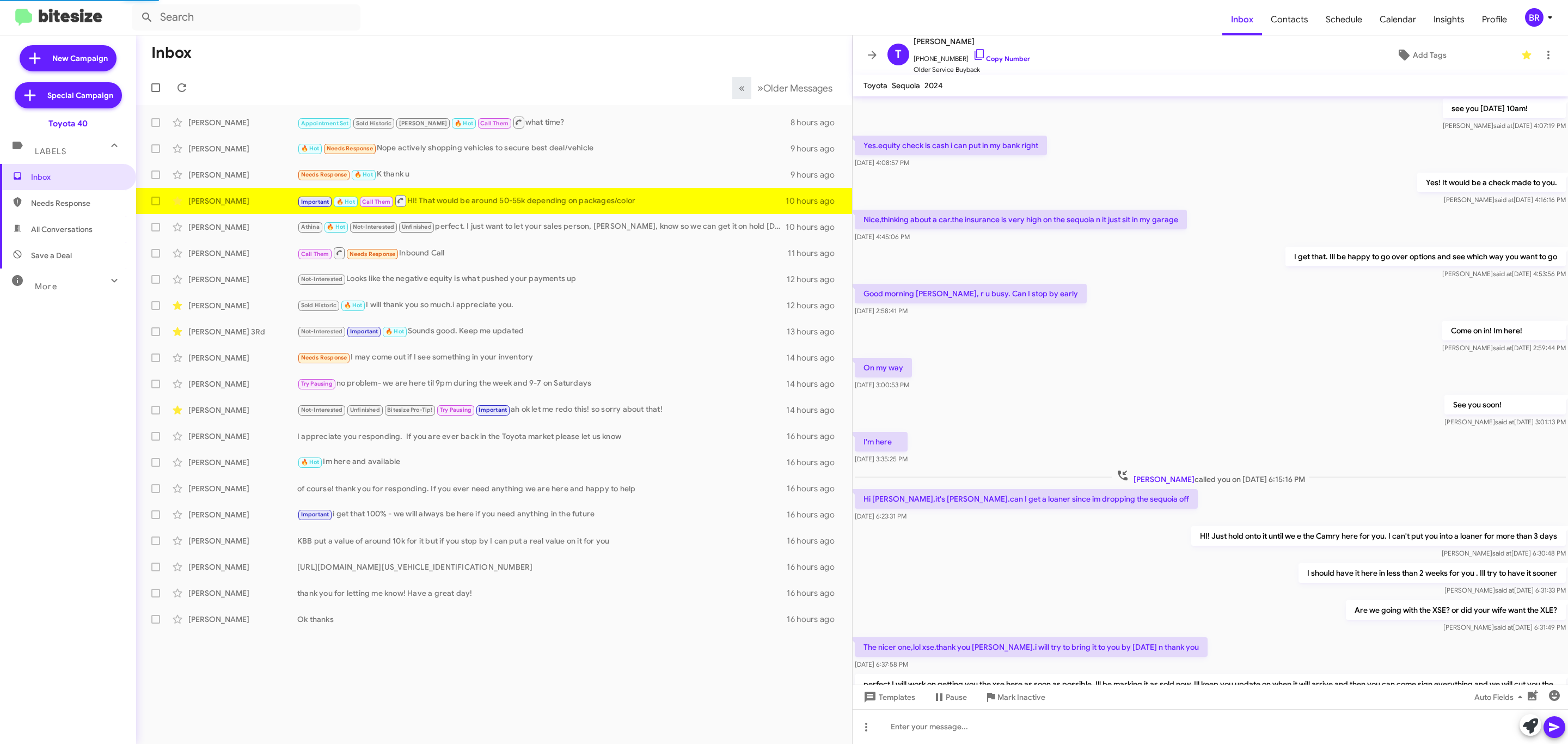
scroll to position [201, 0]
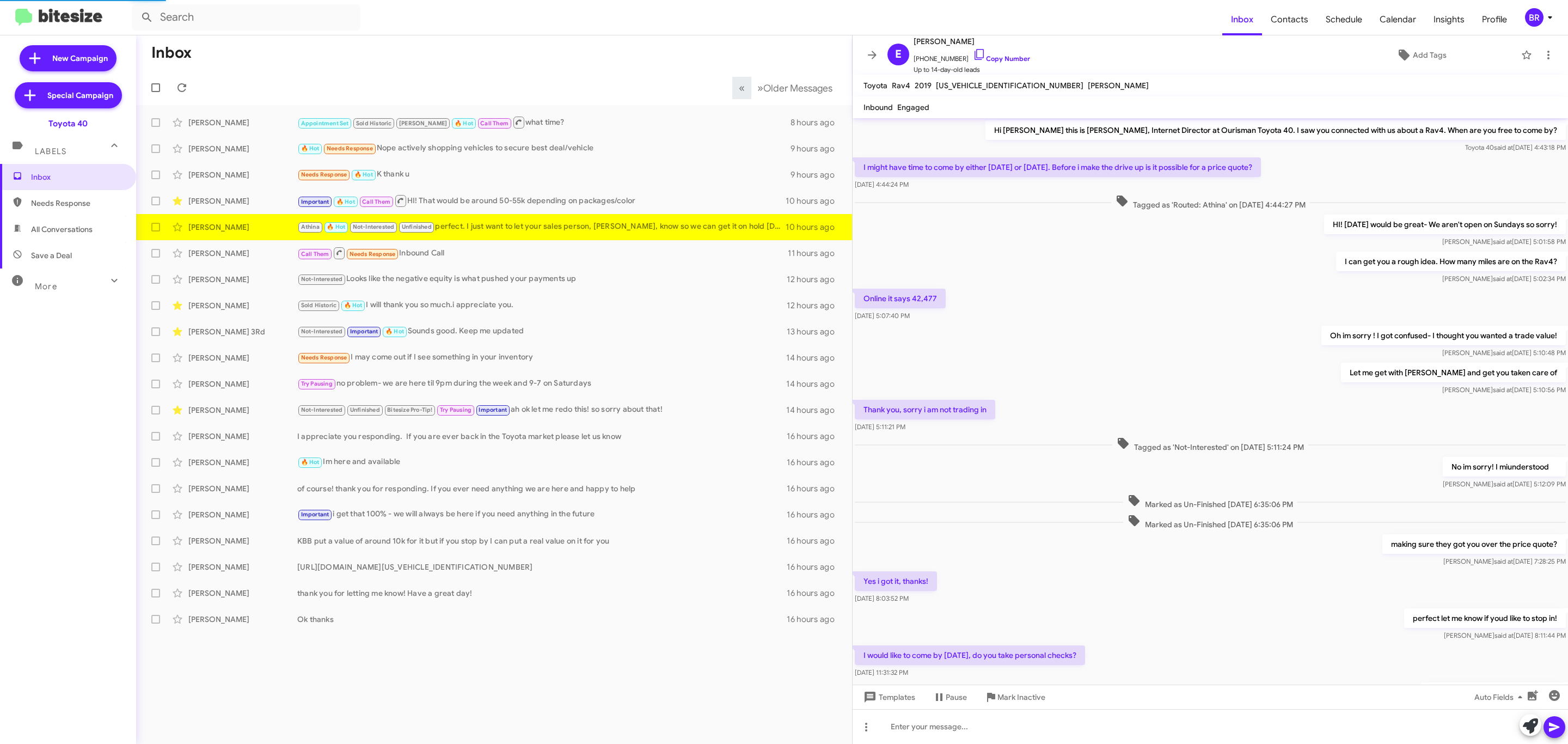
scroll to position [164, 0]
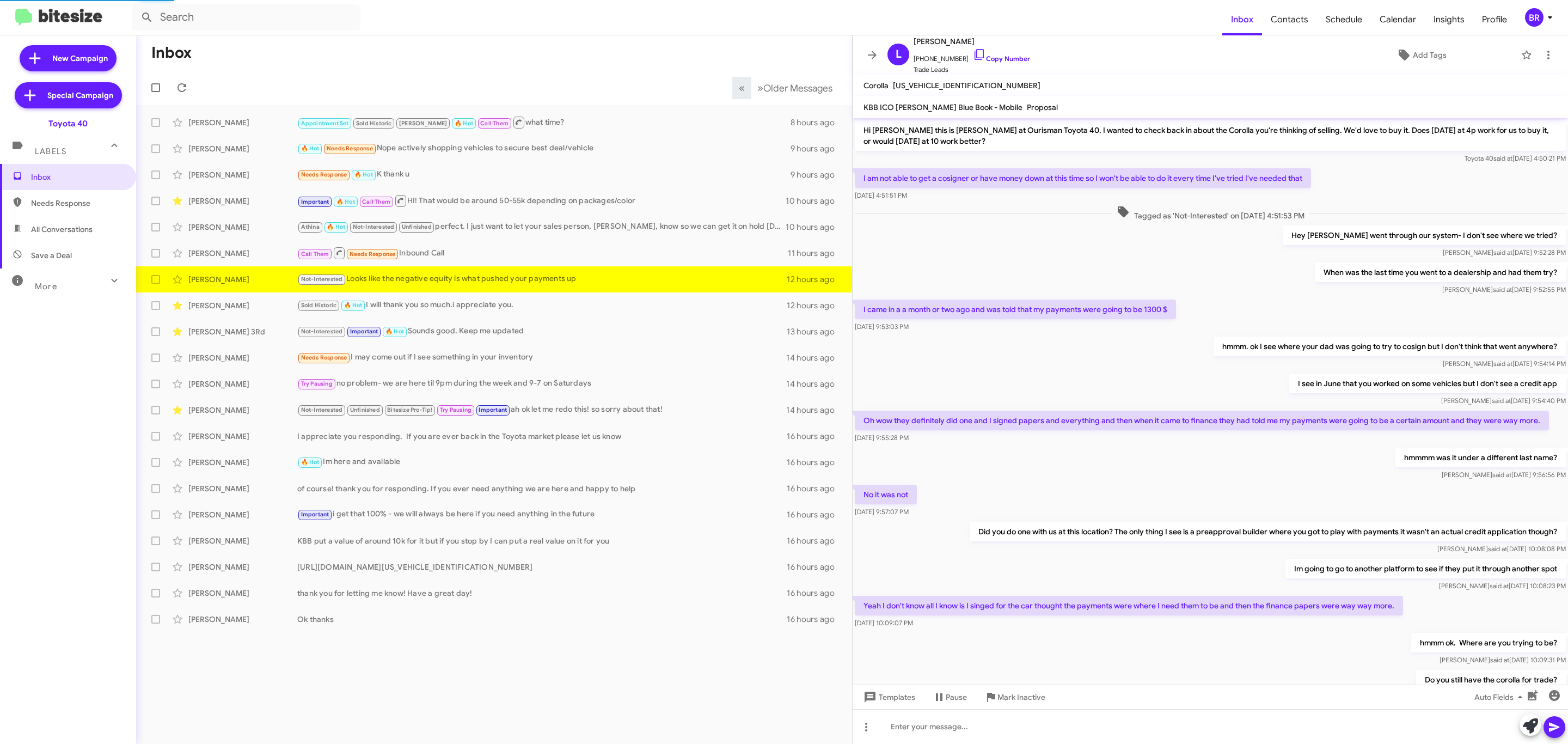
scroll to position [178, 0]
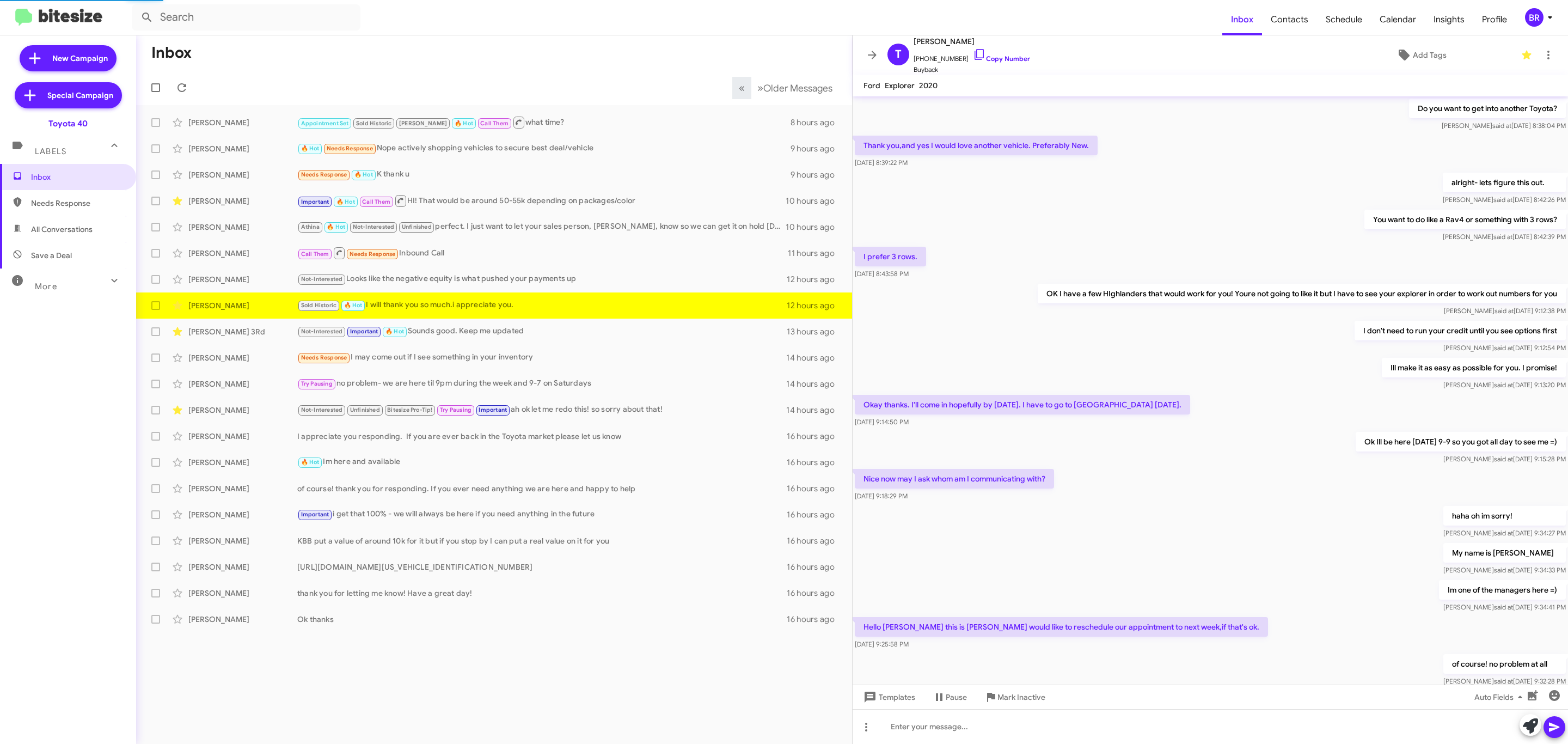
scroll to position [206, 0]
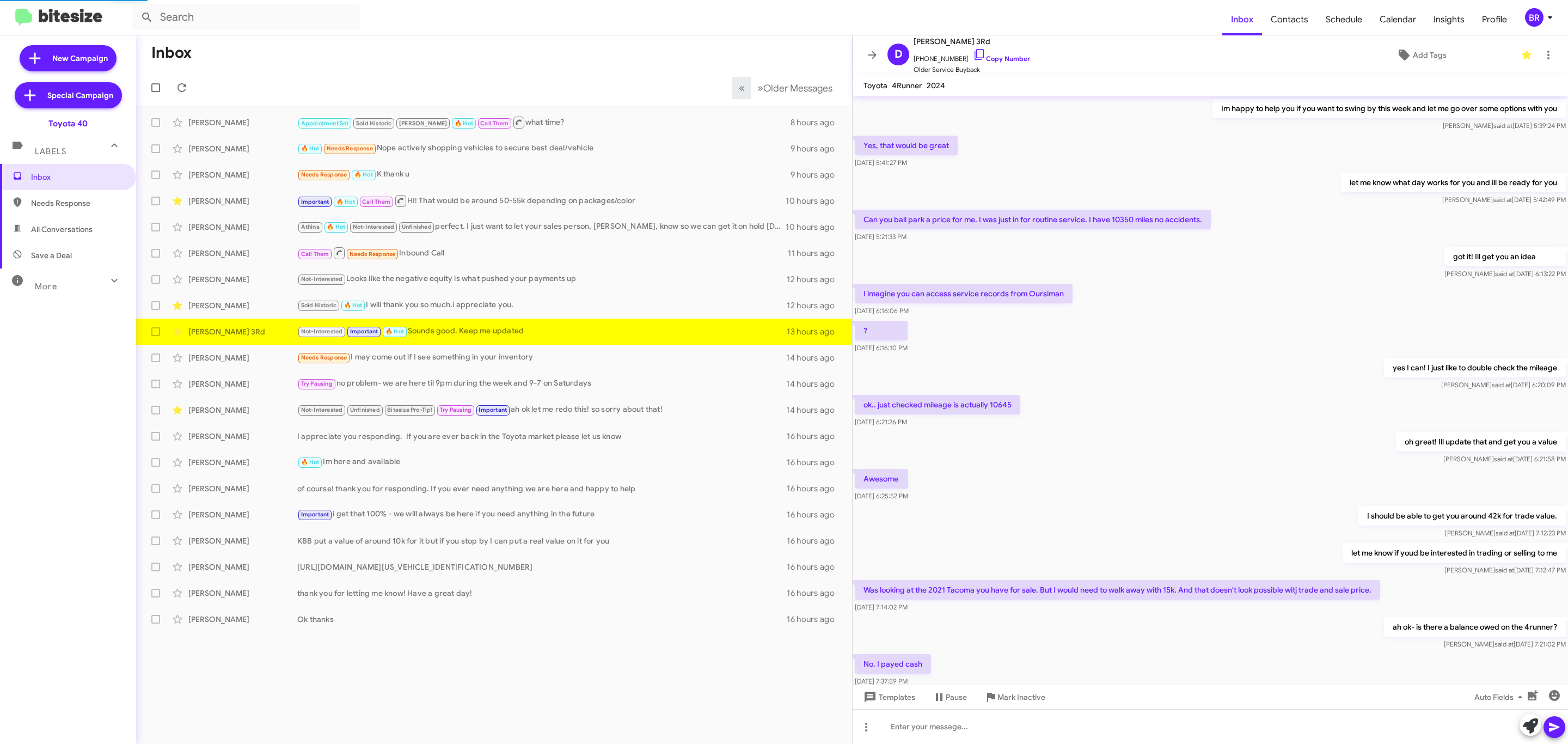
scroll to position [206, 0]
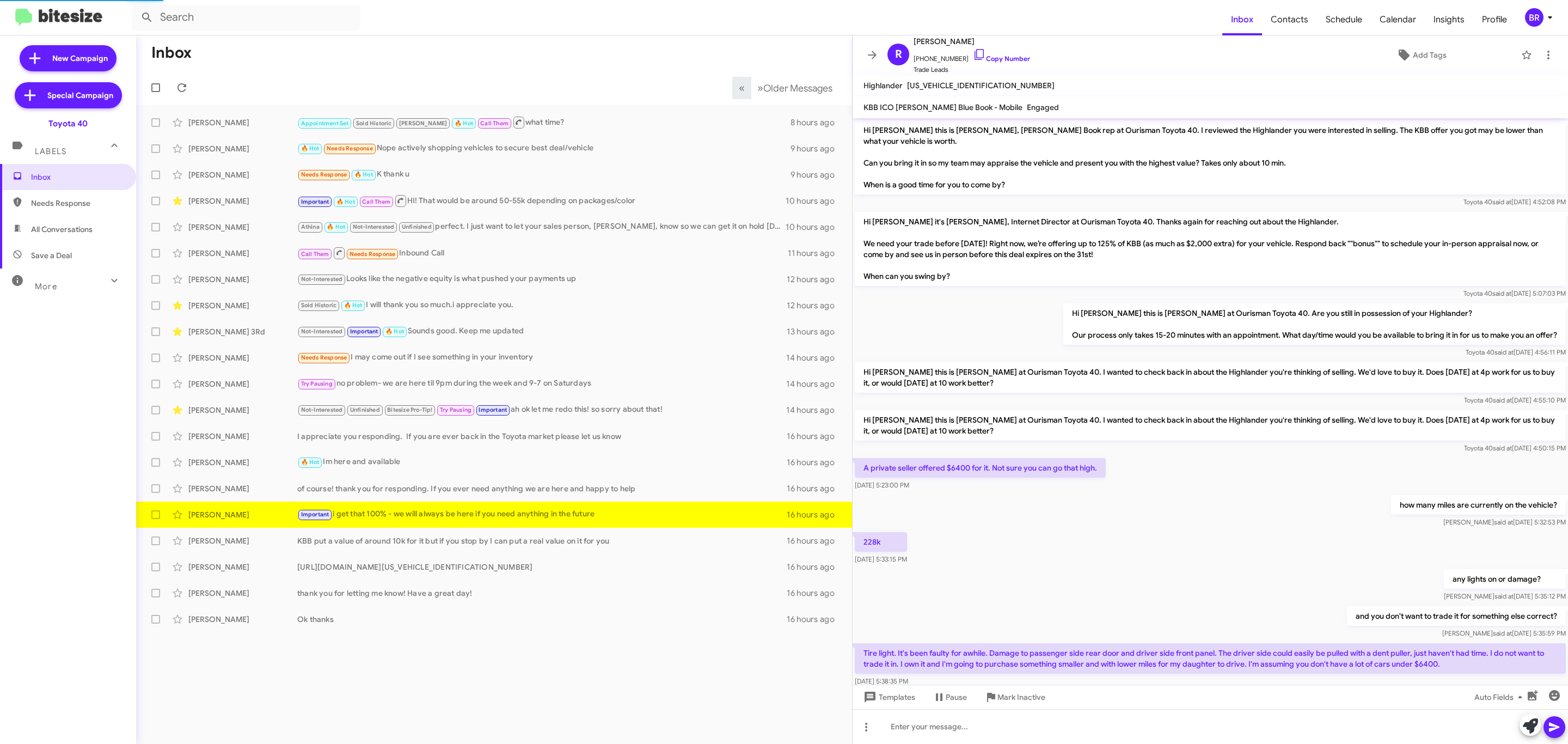
scroll to position [149, 0]
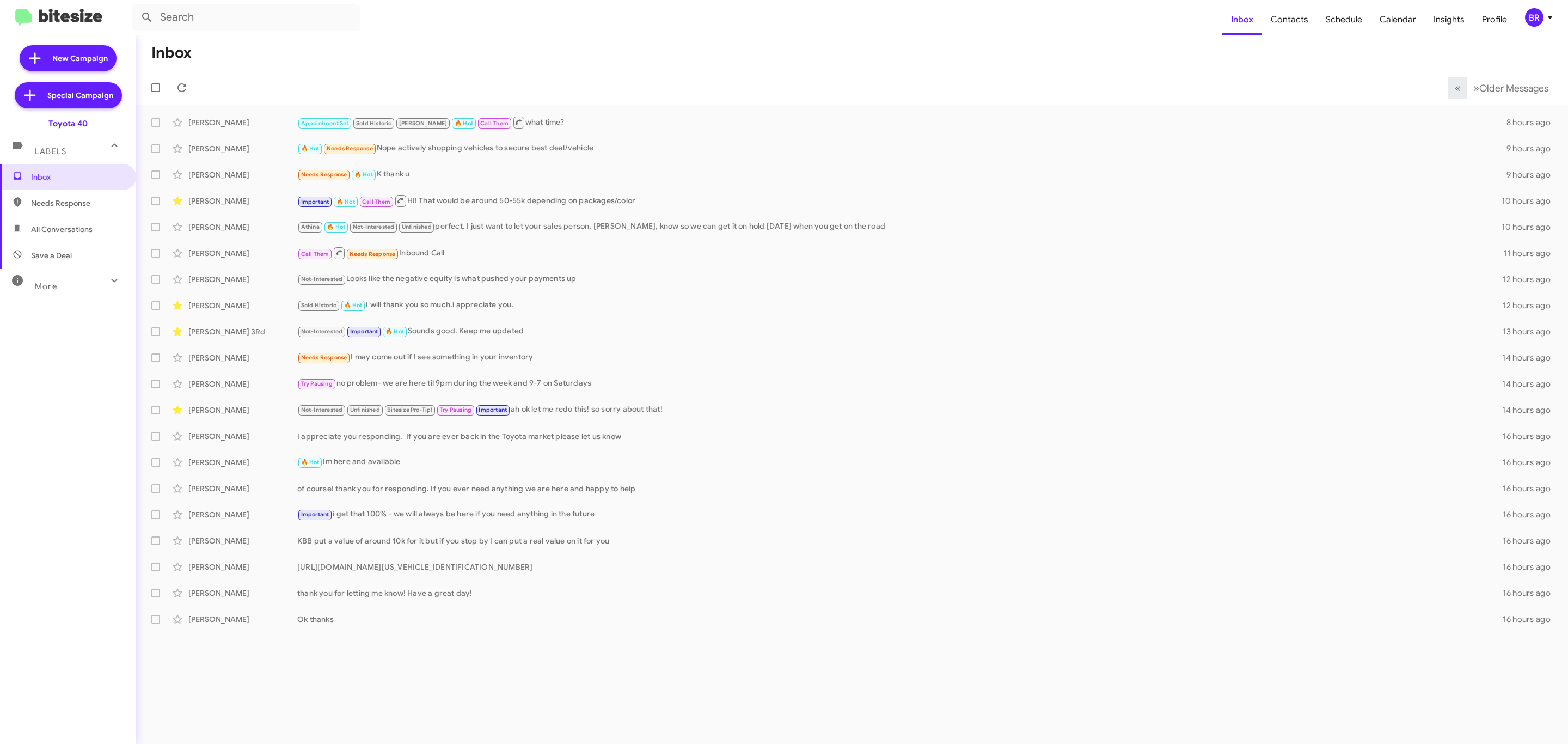
click at [1538, 22] on div "BR" at bounding box center [1534, 17] width 18 height 18
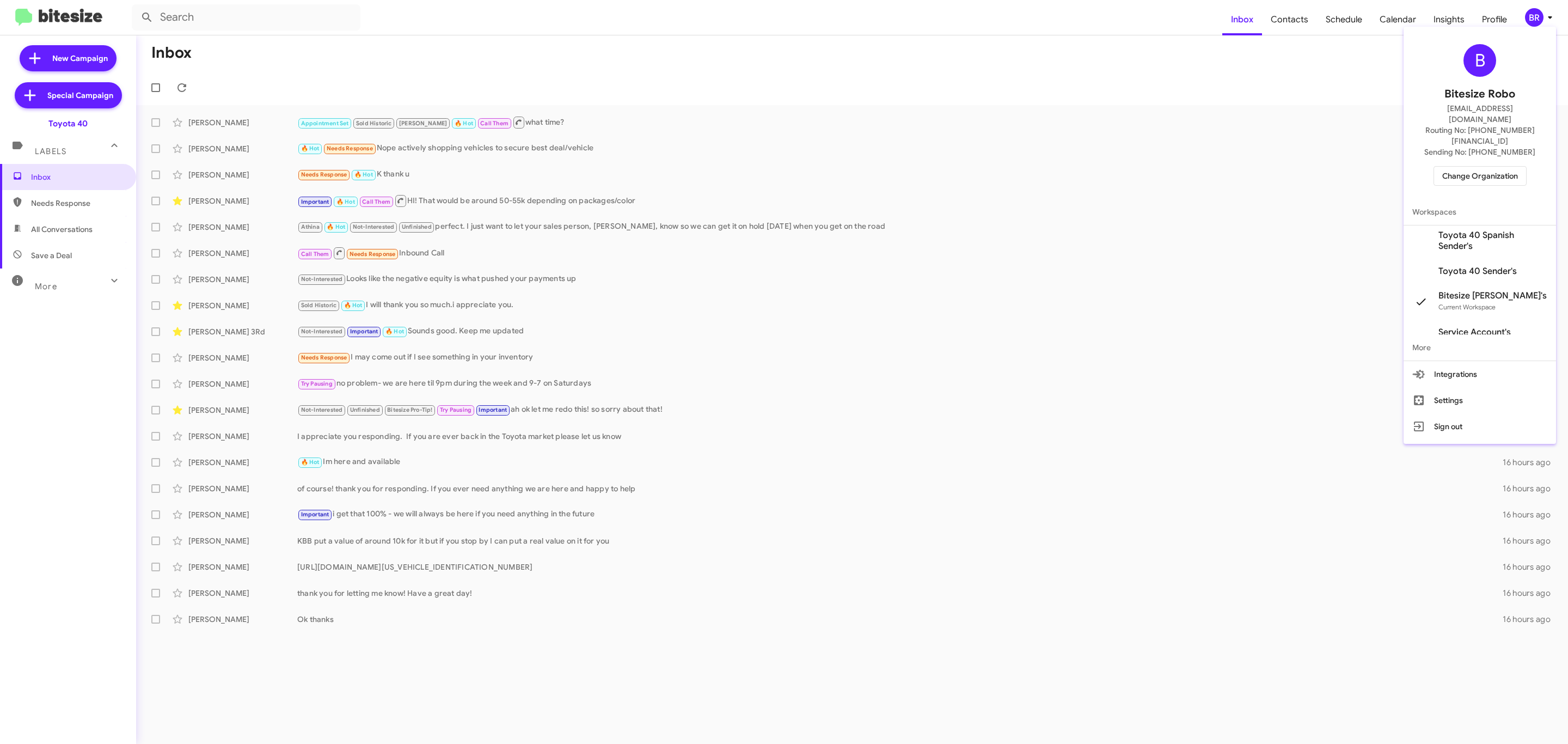
click at [1465, 167] on span "Change Organization" at bounding box center [1480, 176] width 75 height 18
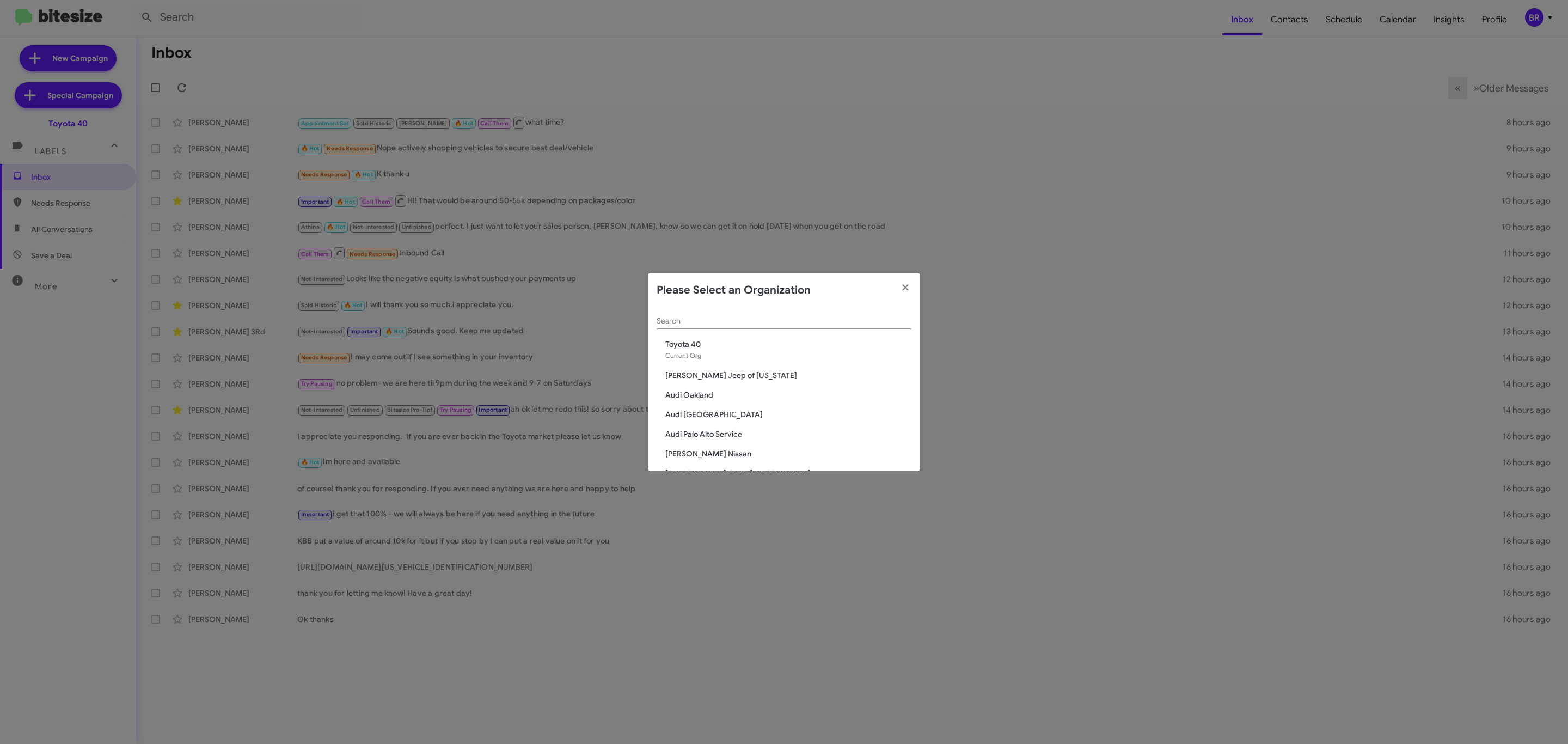
click at [787, 323] on input "Search" at bounding box center [784, 321] width 255 height 9
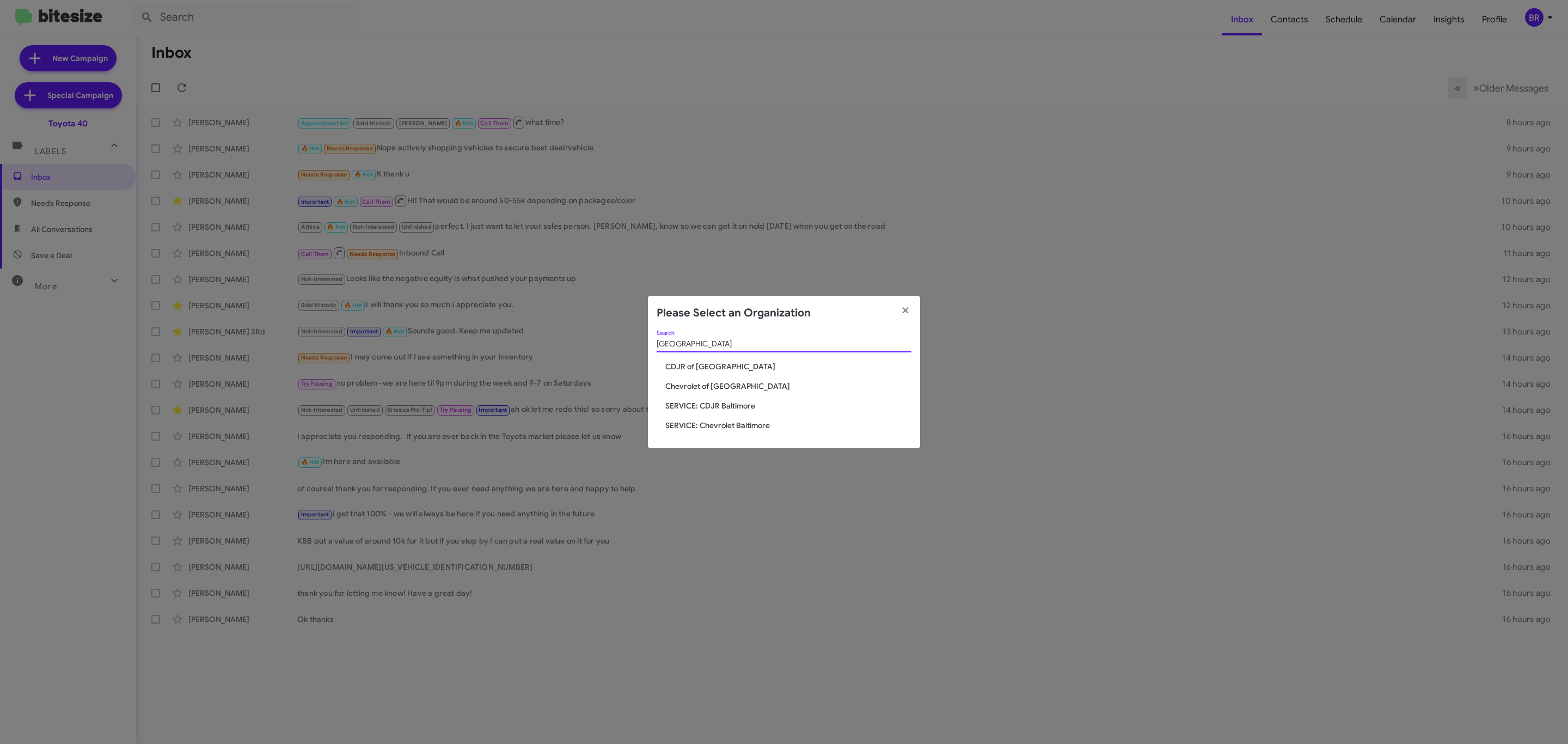
type input "baltimore"
click at [740, 382] on span "Chevrolet of [GEOGRAPHIC_DATA]" at bounding box center [788, 386] width 246 height 11
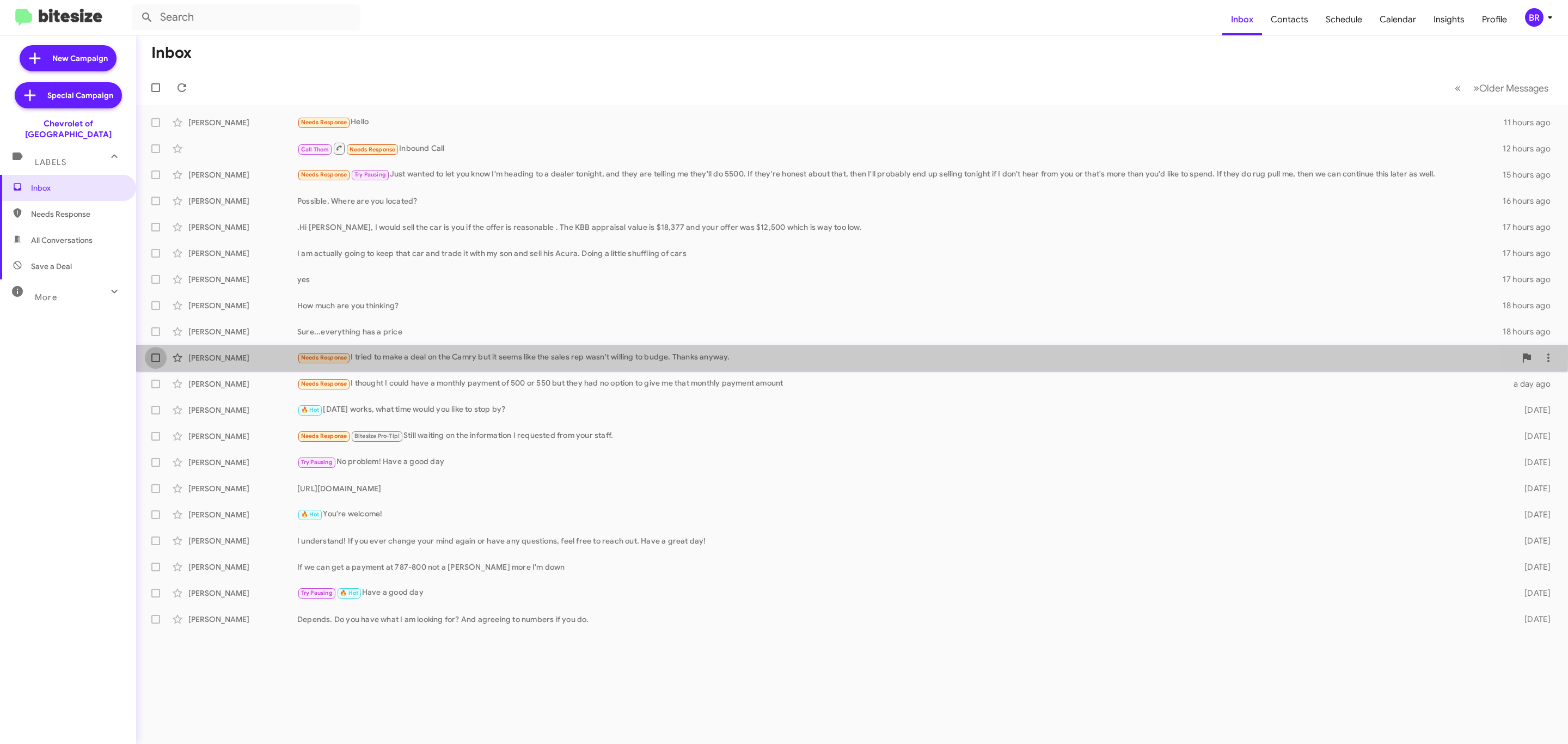
click at [152, 359] on span at bounding box center [156, 357] width 9 height 9
click at [155, 362] on input "checkbox" at bounding box center [155, 362] width 1 height 1
checkbox input "true"
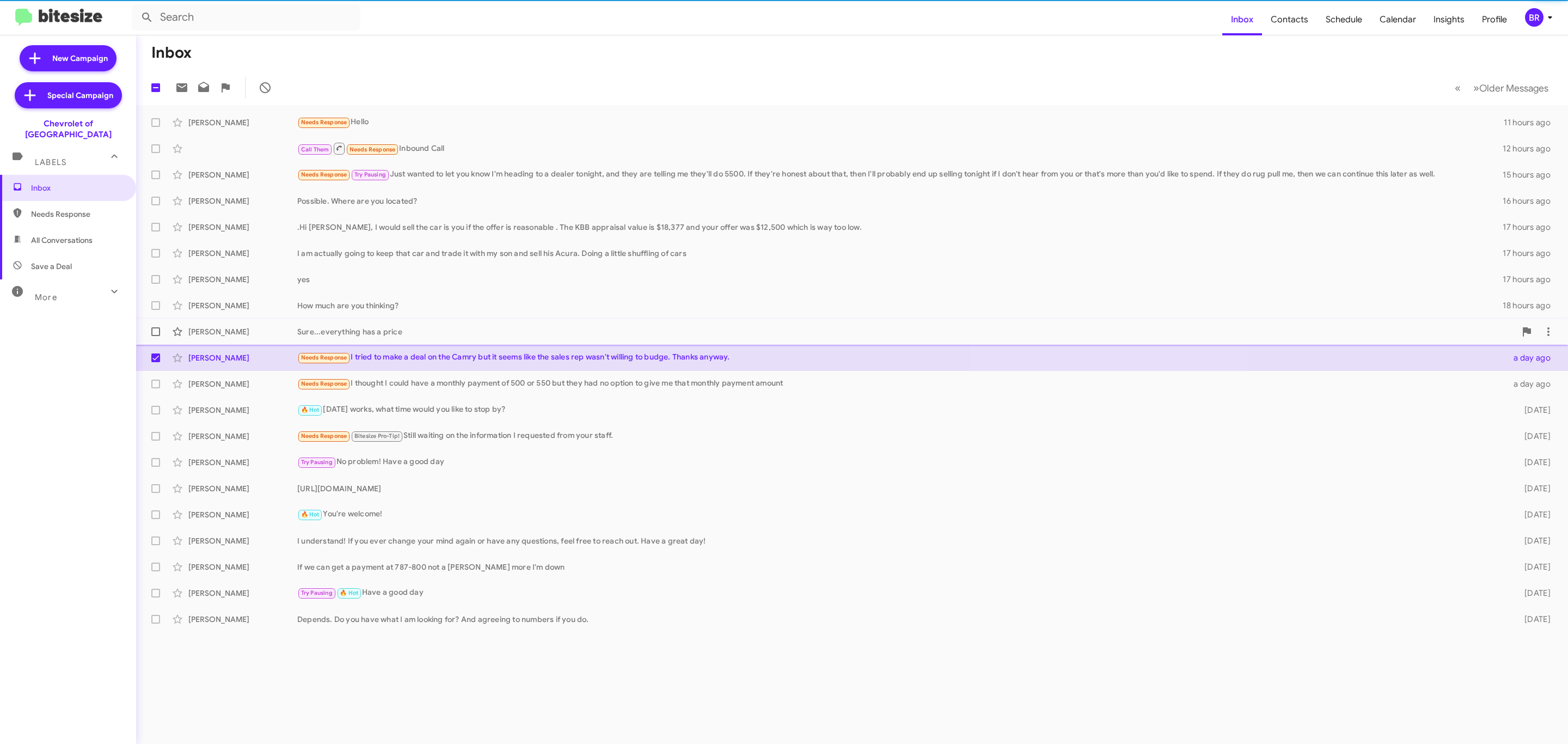
click at [154, 334] on span at bounding box center [156, 332] width 9 height 9
click at [155, 336] on input "checkbox" at bounding box center [155, 336] width 1 height 1
checkbox input "true"
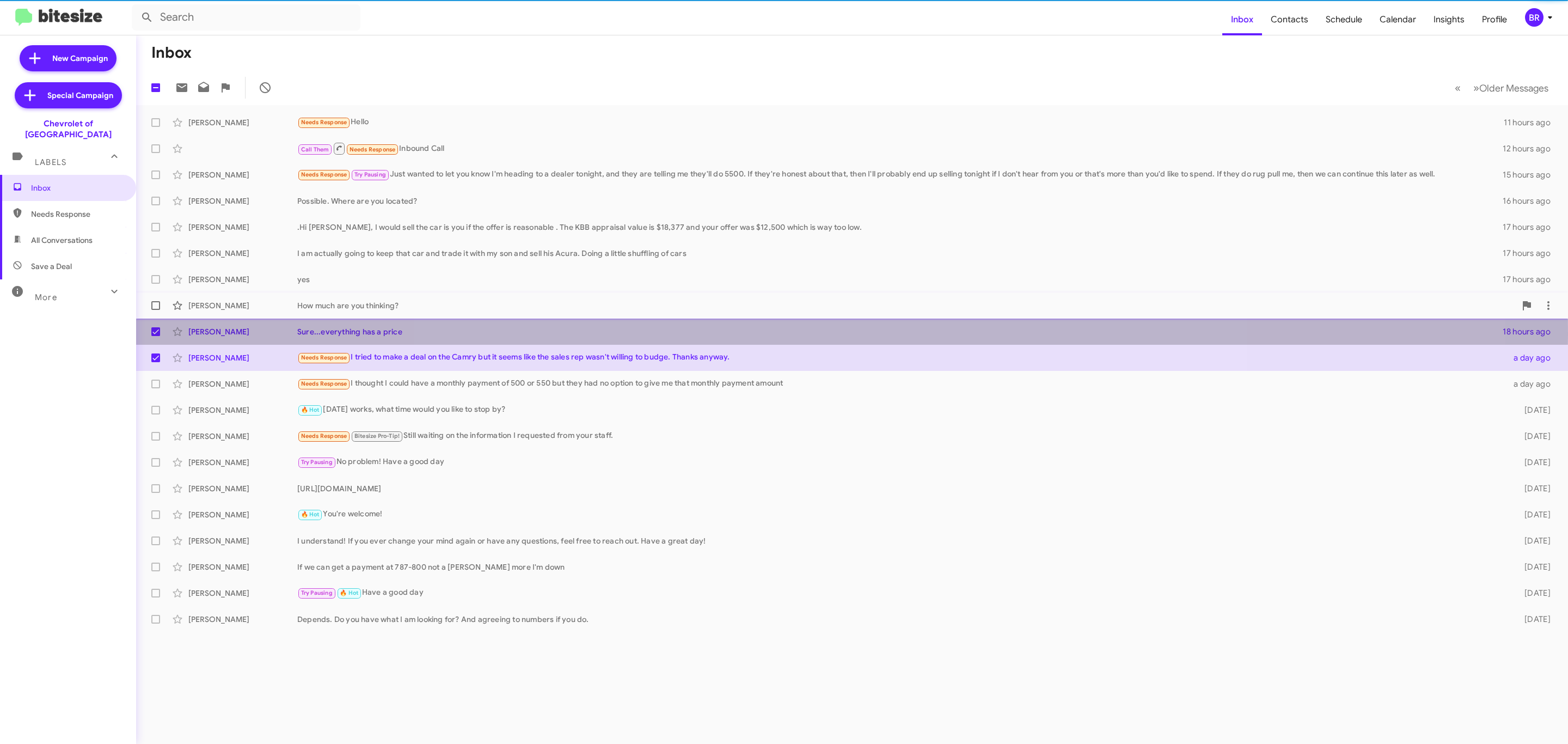
click at [156, 302] on span at bounding box center [156, 306] width 9 height 9
click at [156, 310] on input "checkbox" at bounding box center [155, 310] width 1 height 1
checkbox input "true"
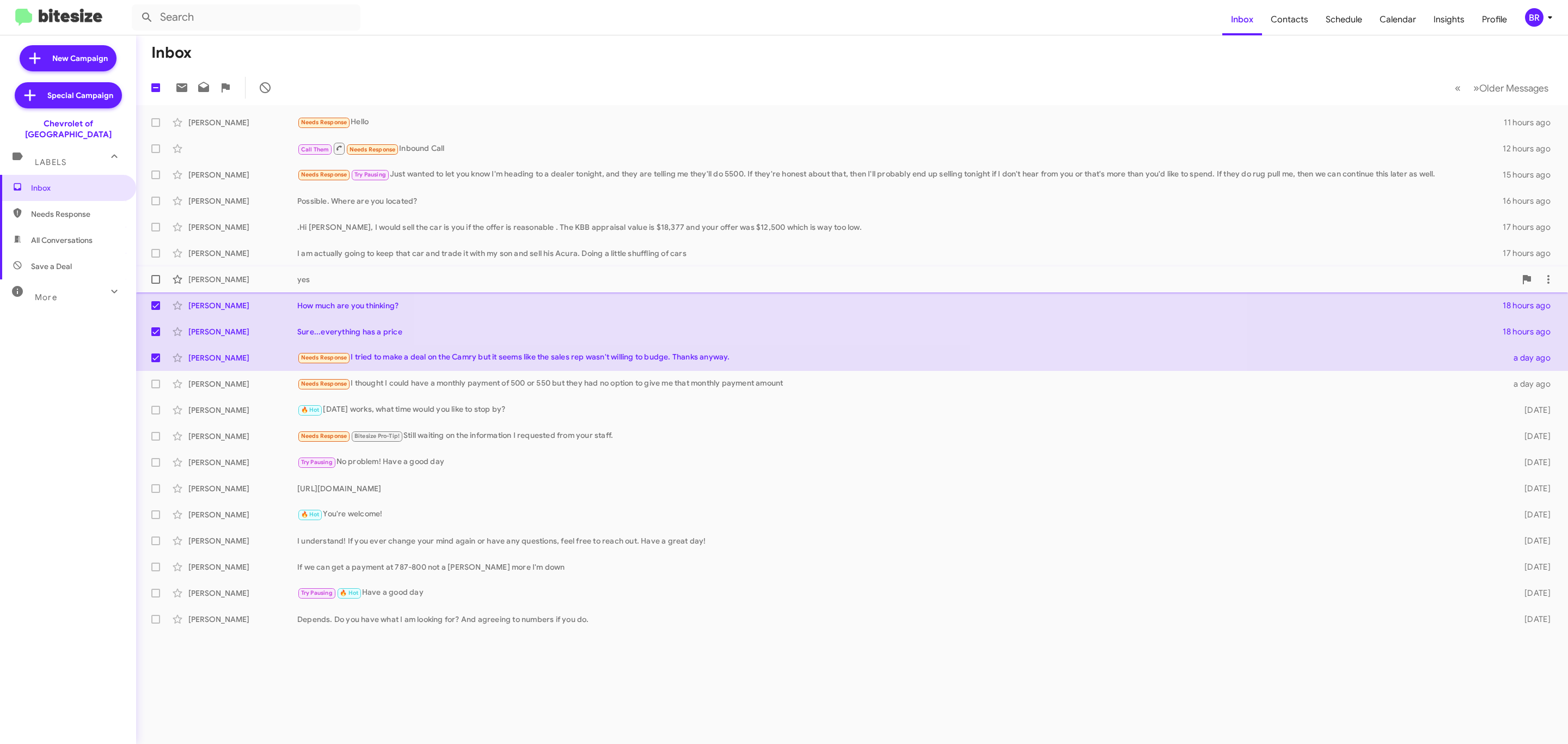
click at [156, 267] on span "Cherie Ward yes 17 hours ago" at bounding box center [852, 279] width 1432 height 26
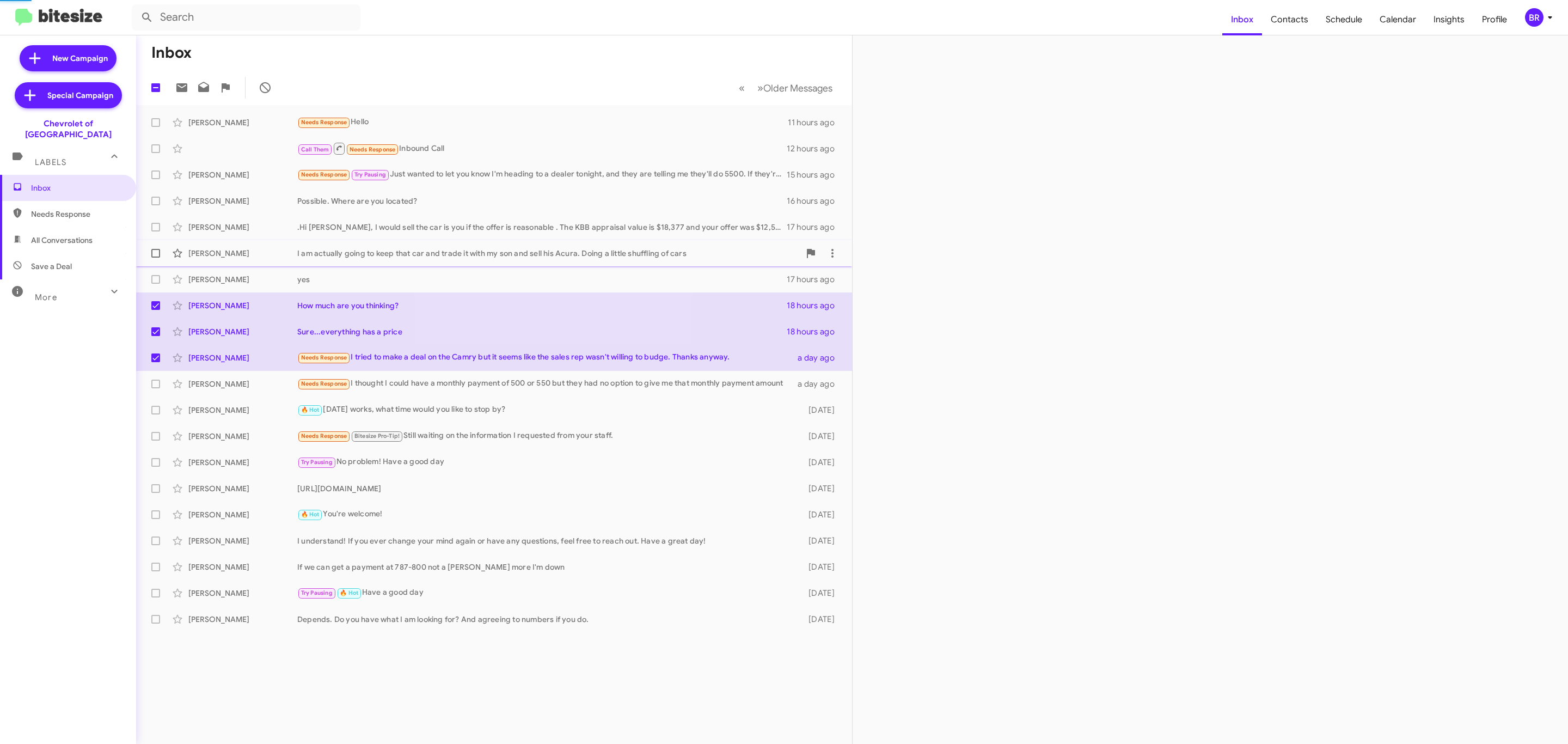
click at [156, 247] on label at bounding box center [156, 253] width 22 height 22
click at [156, 258] on input "checkbox" at bounding box center [155, 258] width 1 height 1
checkbox input "true"
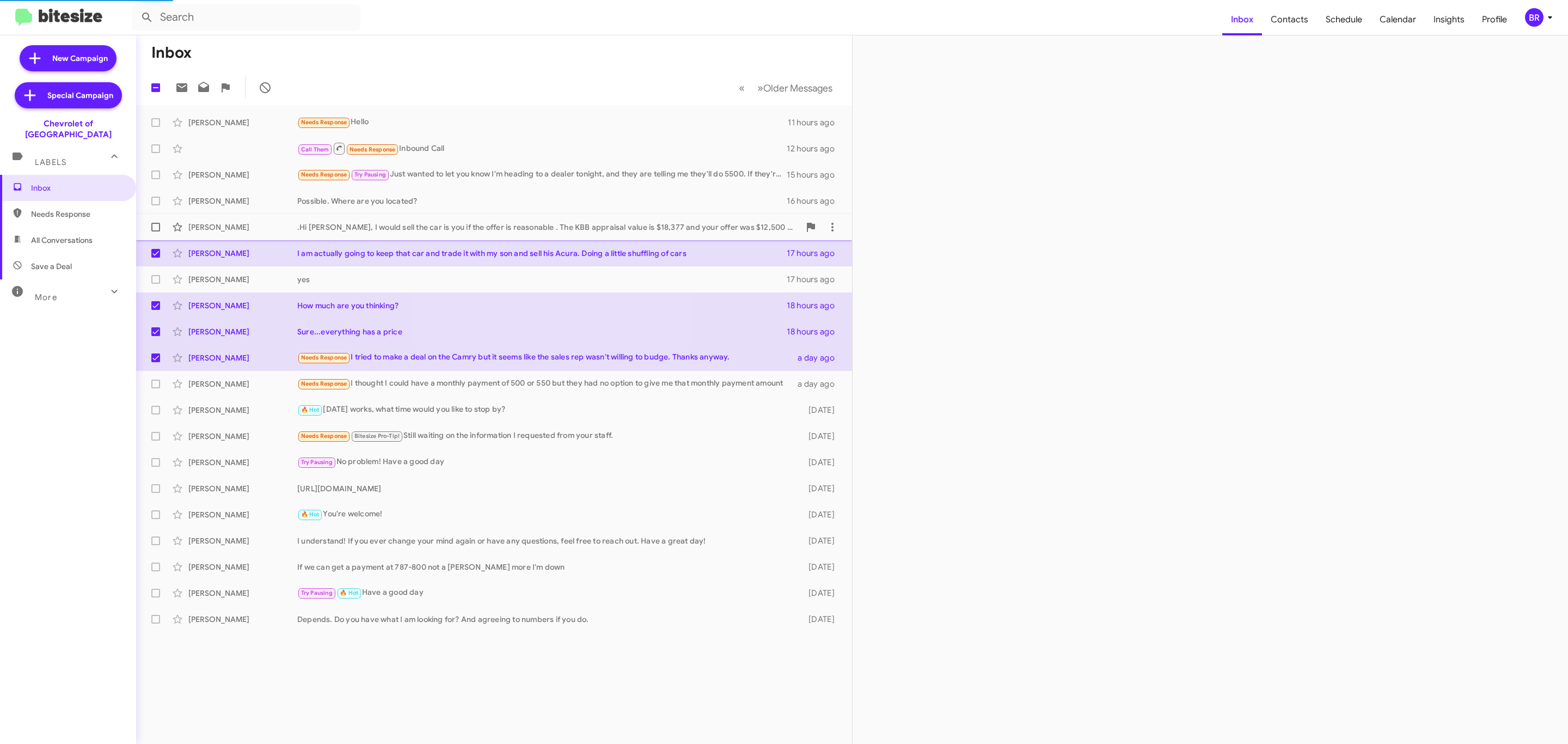
click at [157, 219] on label at bounding box center [156, 227] width 22 height 22
click at [156, 231] on input "checkbox" at bounding box center [155, 231] width 1 height 1
checkbox input "true"
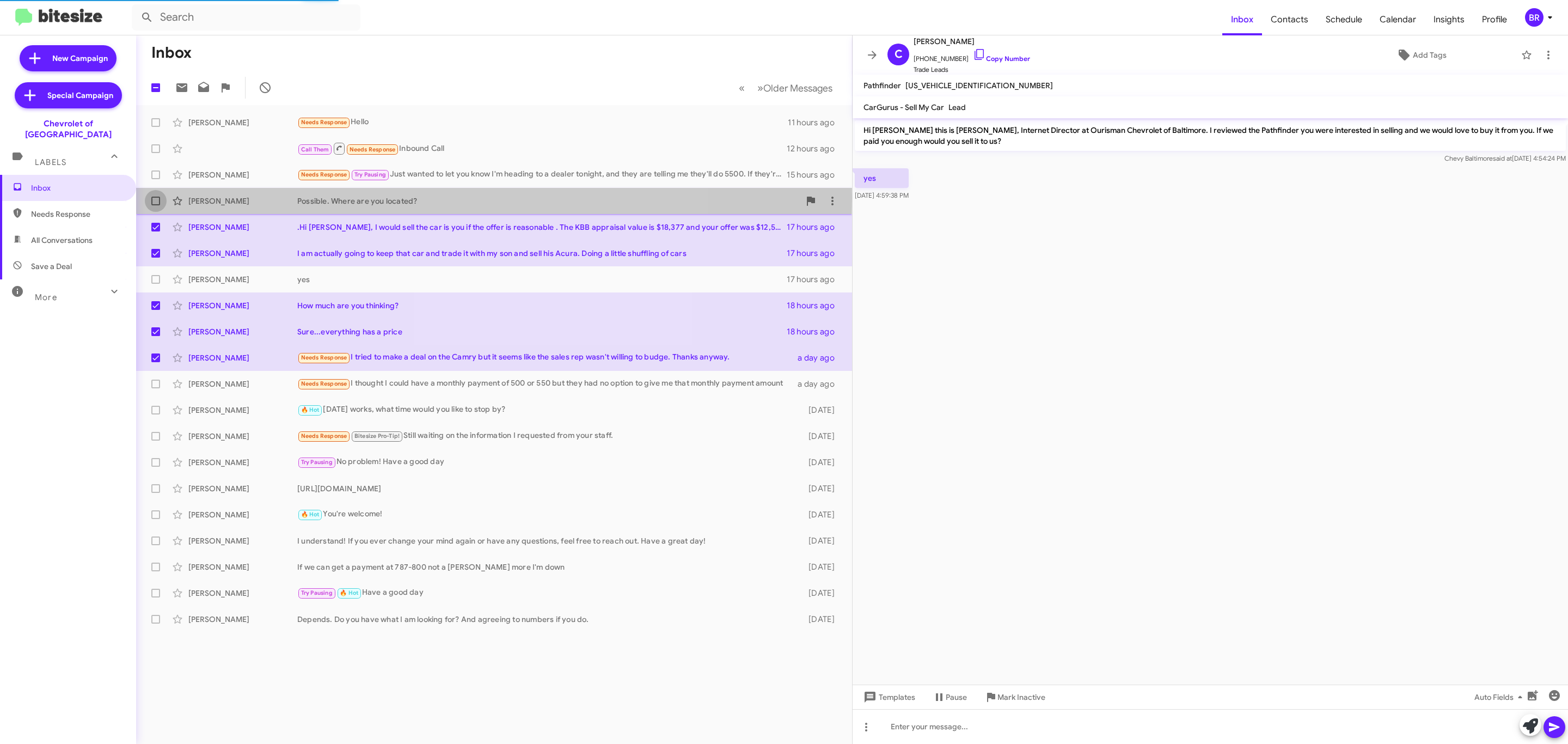
click at [157, 198] on span at bounding box center [156, 201] width 9 height 9
click at [156, 205] on input "checkbox" at bounding box center [155, 205] width 1 height 1
checkbox input "true"
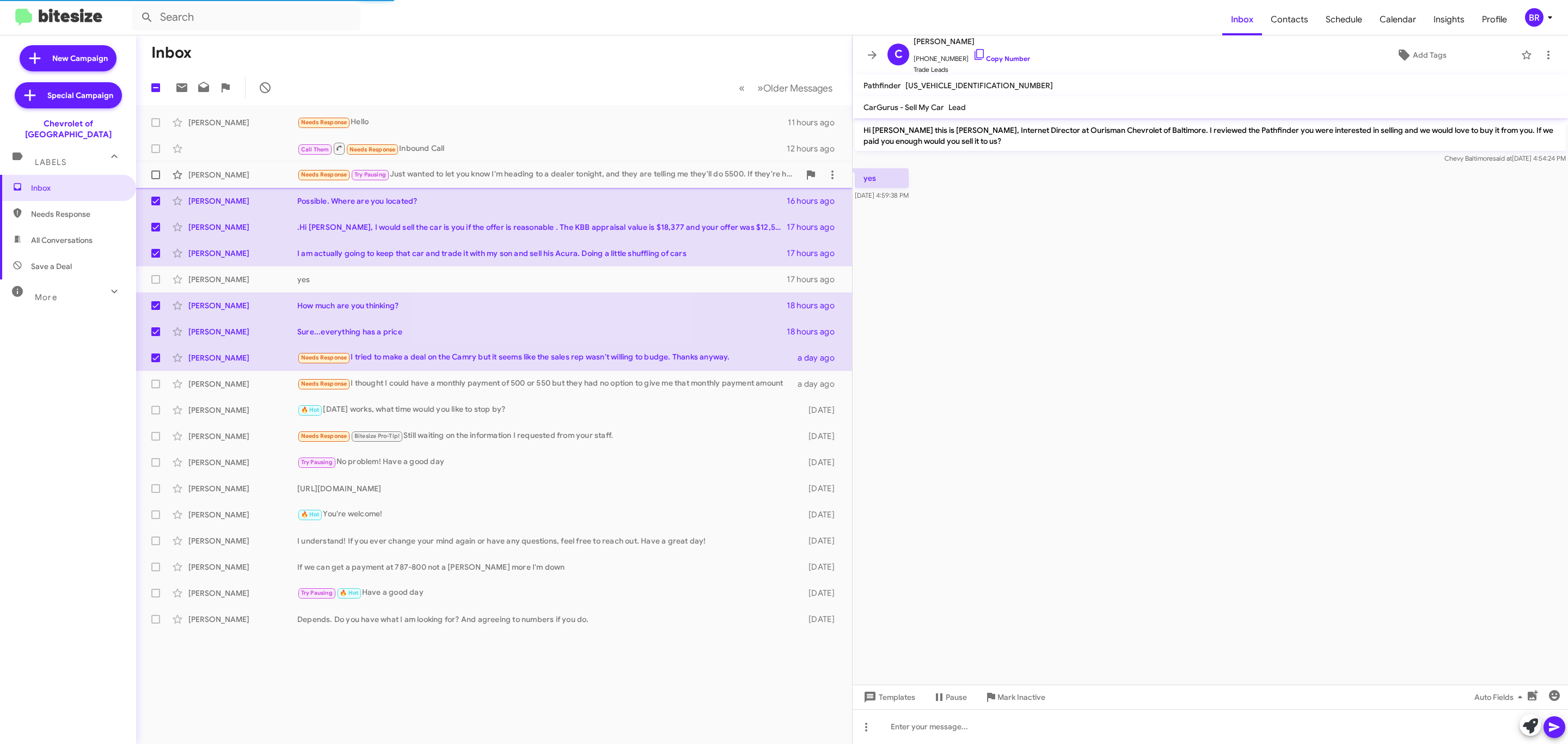
click at [153, 170] on span at bounding box center [156, 175] width 9 height 9
click at [155, 179] on input "checkbox" at bounding box center [155, 179] width 1 height 1
checkbox input "true"
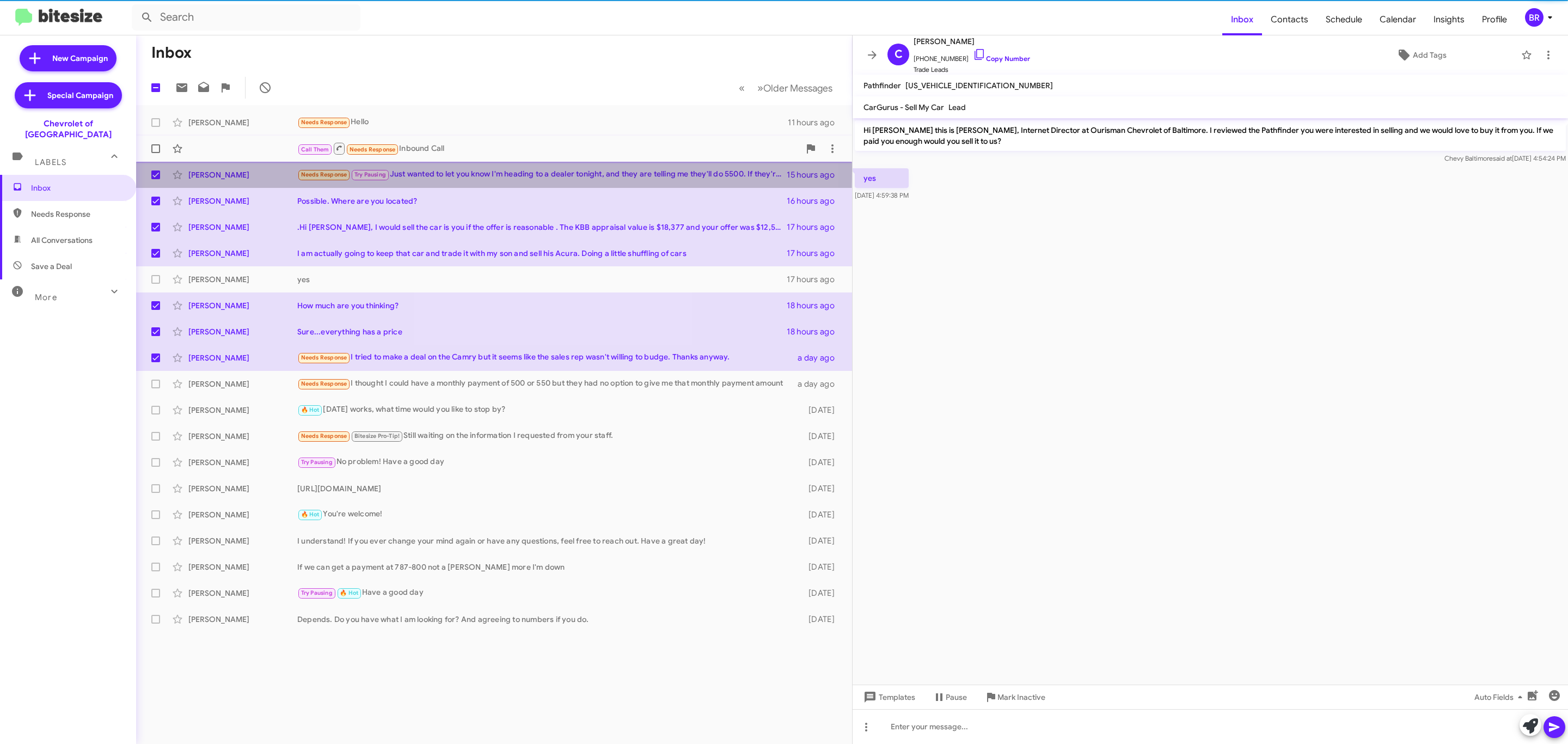
click at [153, 151] on span at bounding box center [156, 149] width 9 height 9
click at [155, 153] on input "checkbox" at bounding box center [155, 153] width 1 height 1
checkbox input "true"
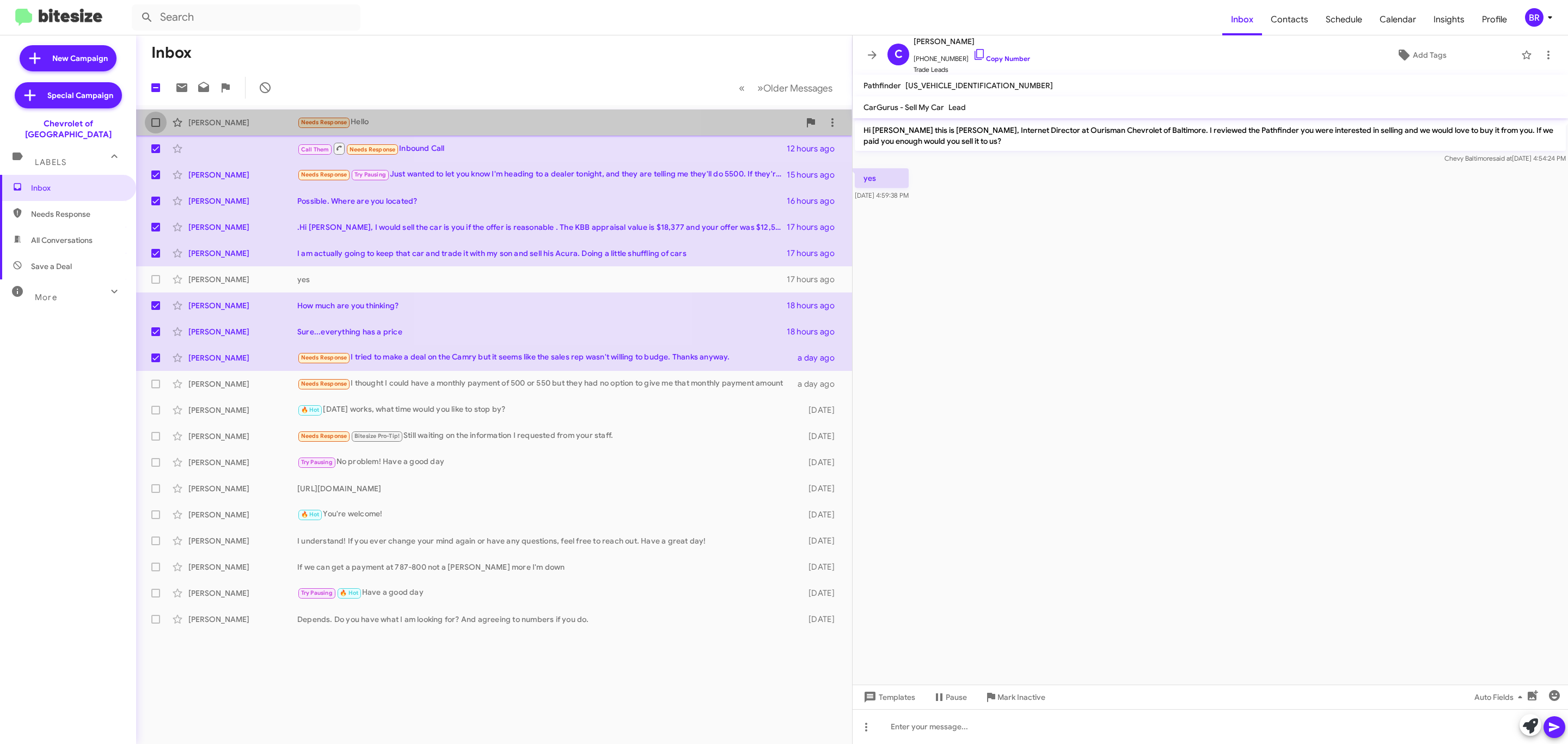
click at [154, 127] on label at bounding box center [156, 122] width 22 height 22
click at [155, 127] on input "checkbox" at bounding box center [155, 127] width 1 height 1
checkbox input "true"
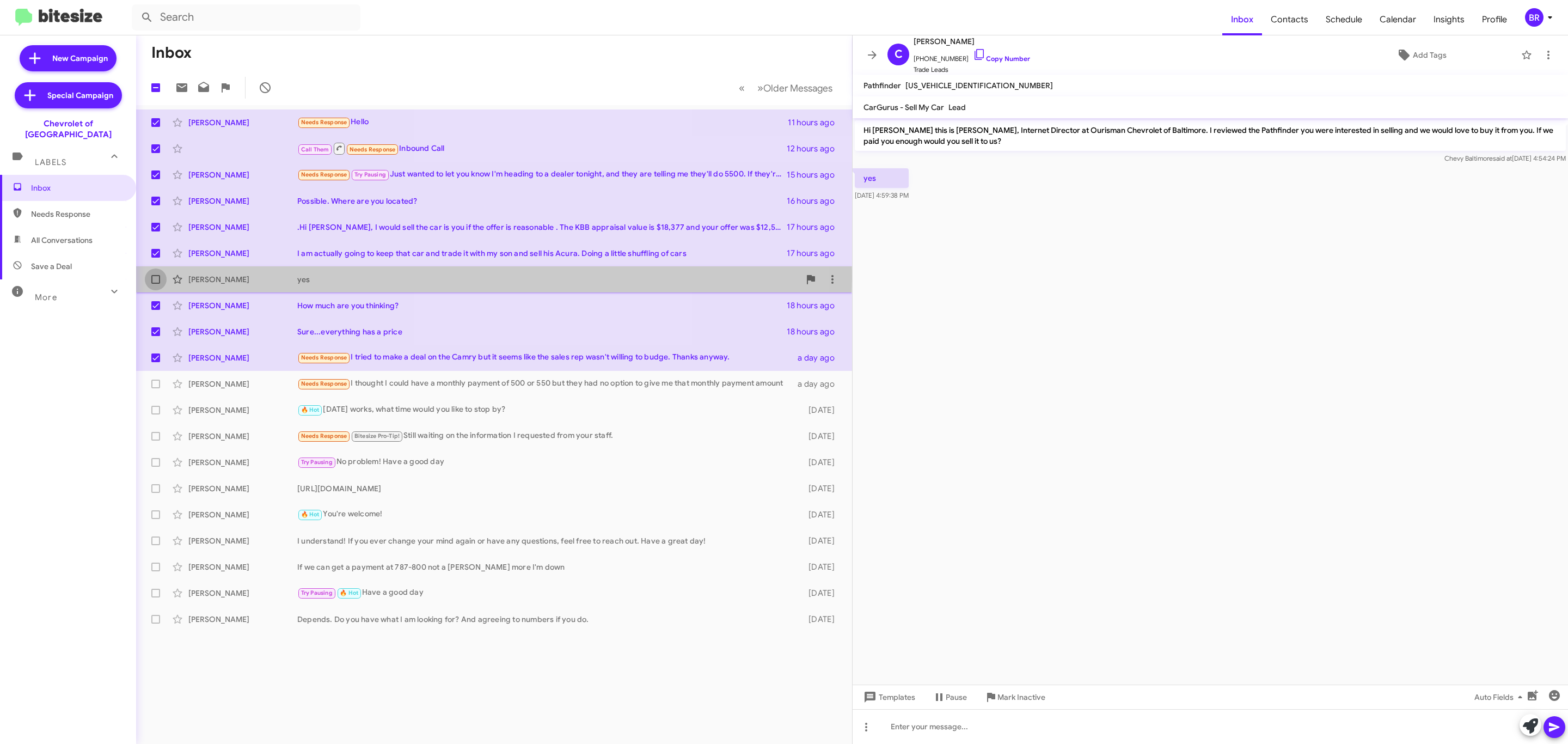
click at [149, 278] on label at bounding box center [156, 279] width 22 height 22
click at [155, 284] on input "checkbox" at bounding box center [155, 284] width 1 height 1
checkbox input "true"
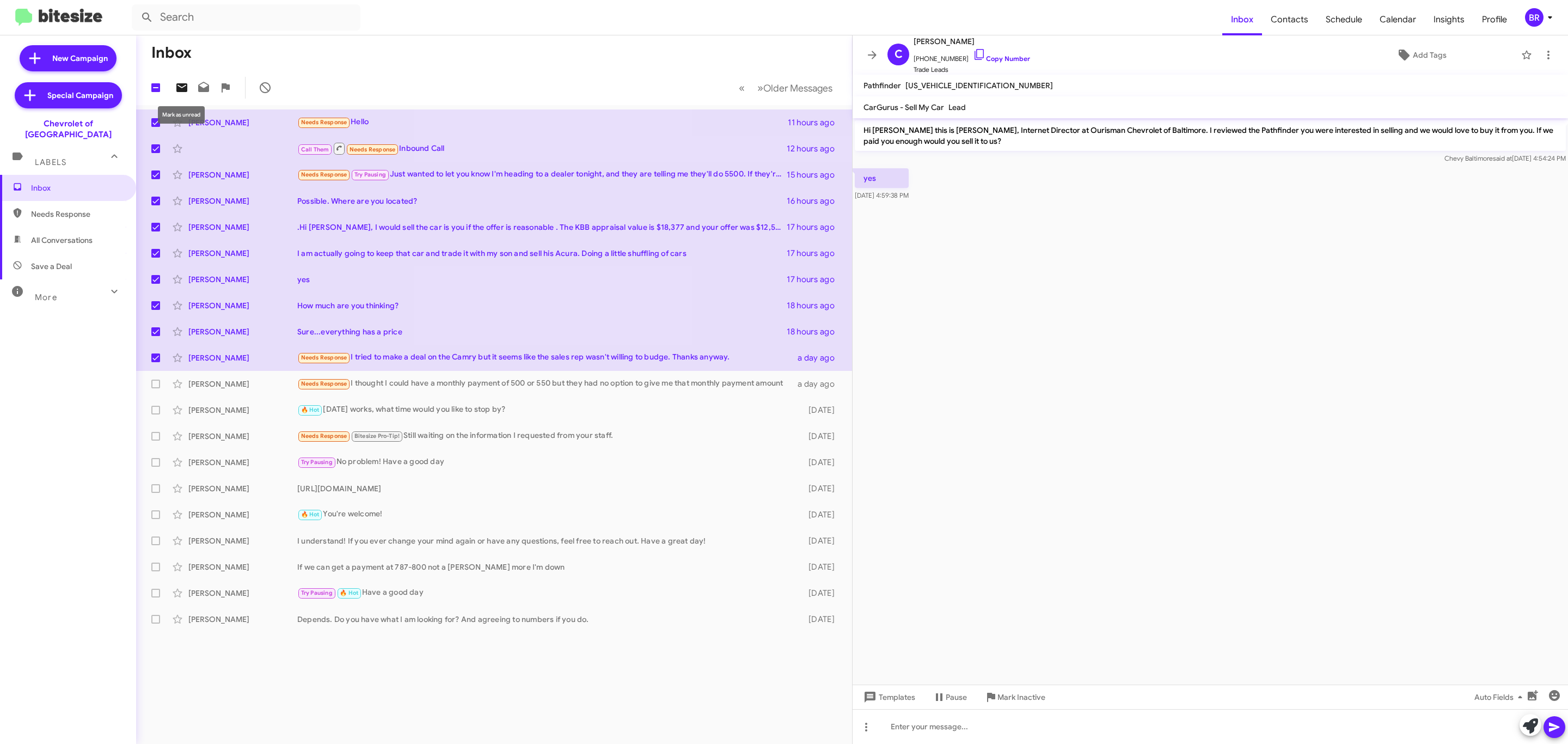
click at [183, 94] on icon at bounding box center [181, 87] width 13 height 13
click at [1544, 13] on icon at bounding box center [1550, 17] width 13 height 13
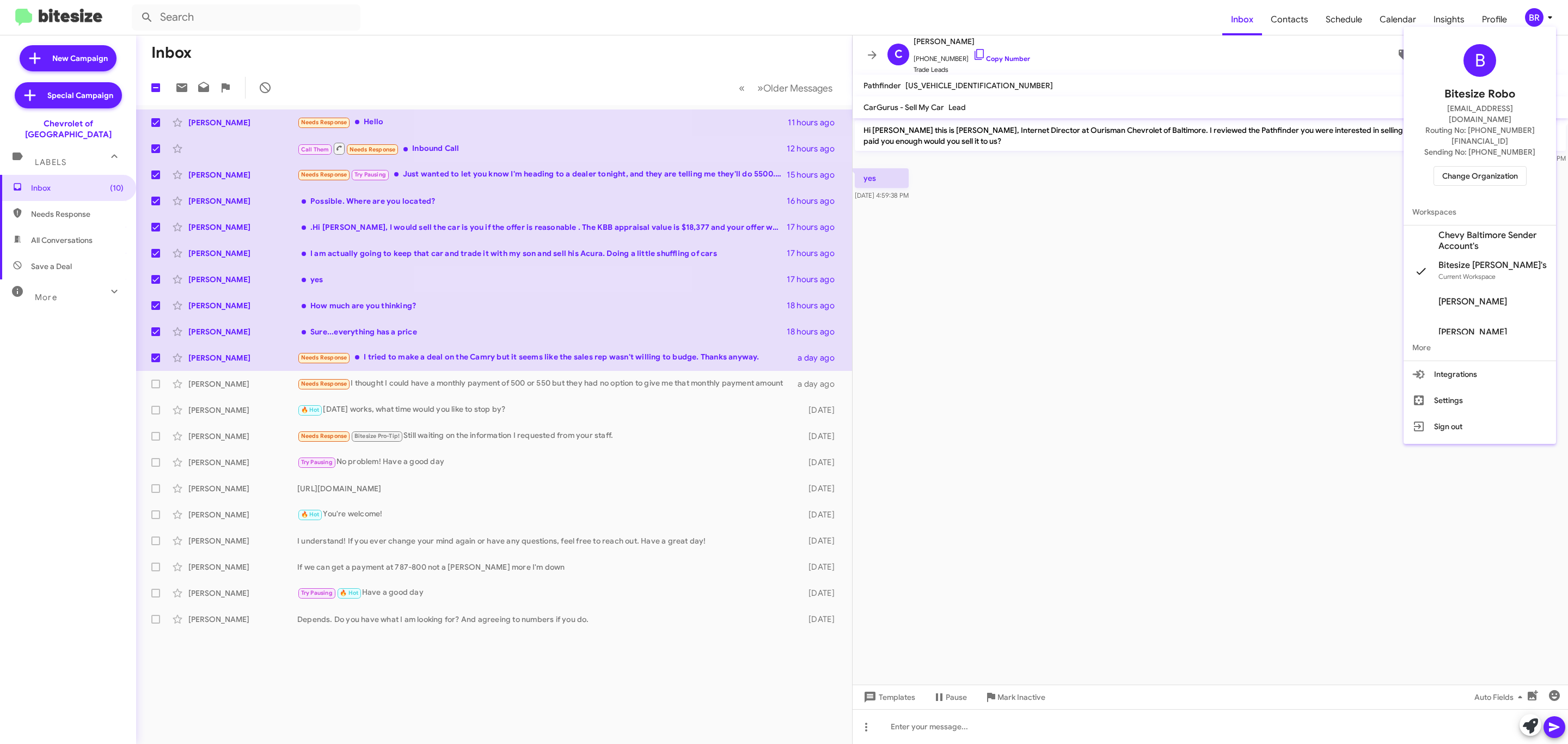
click at [1482, 167] on span "Change Organization" at bounding box center [1480, 176] width 75 height 18
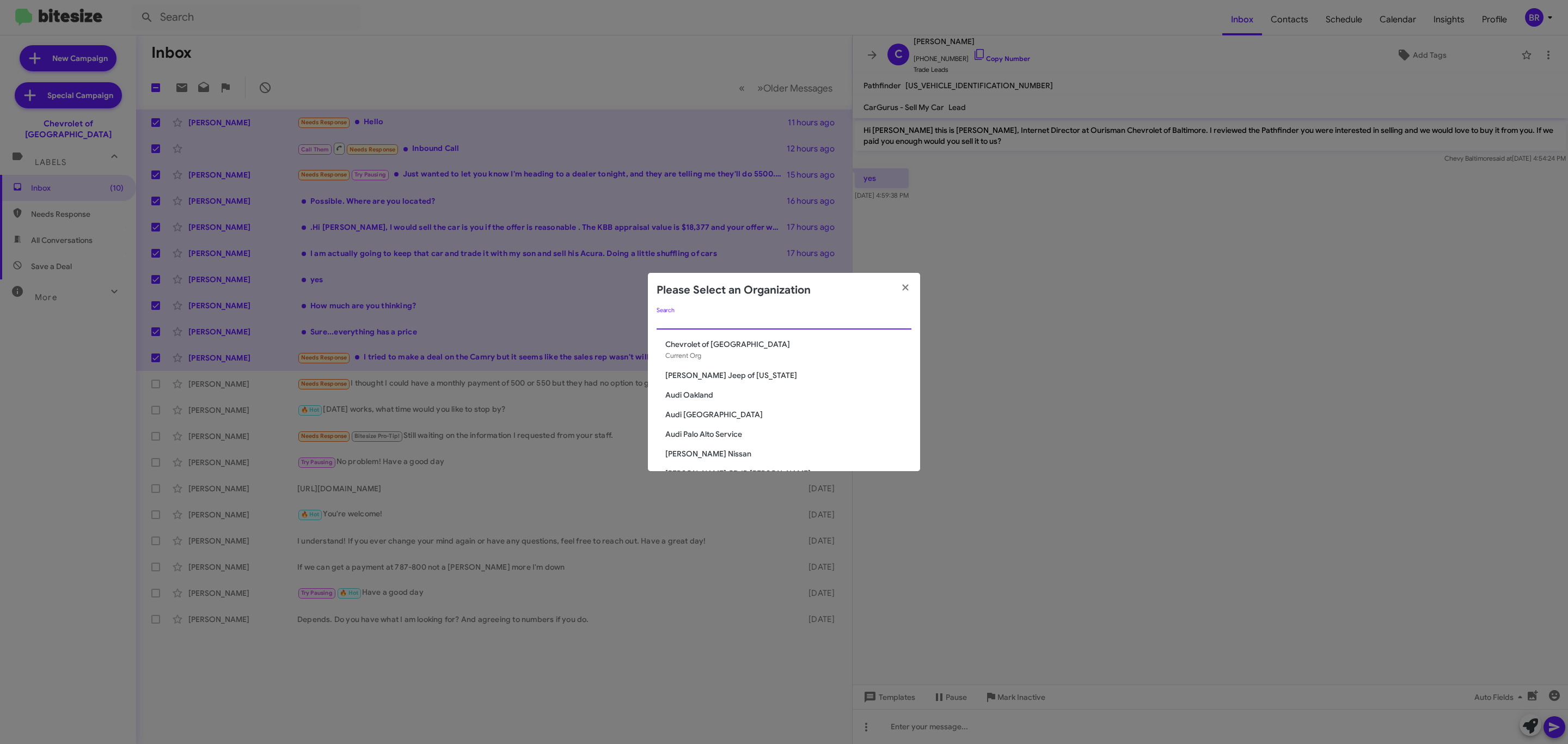
click at [778, 324] on input "Search" at bounding box center [784, 321] width 255 height 9
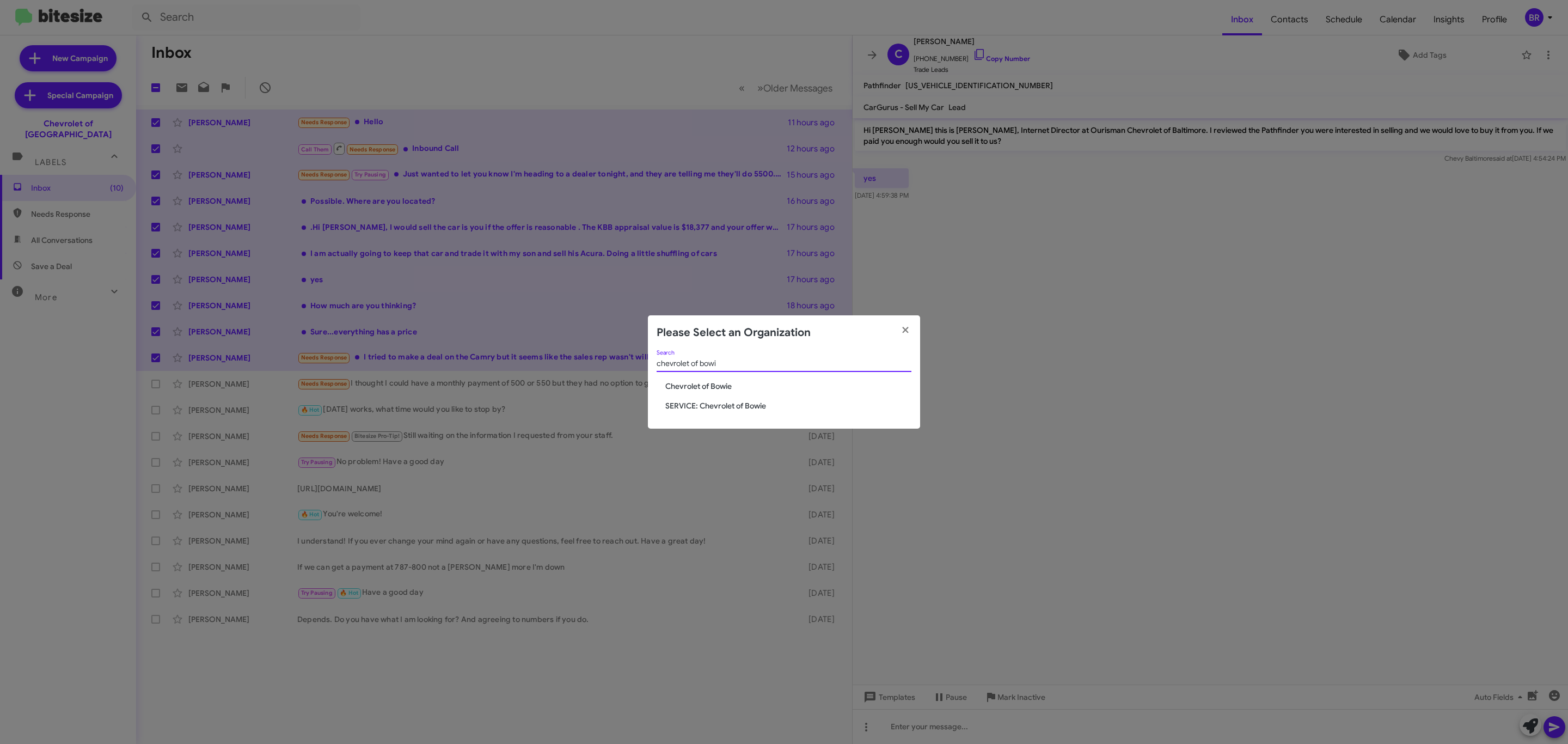
type input "chevrolet of bowi"
click at [709, 383] on span "Chevrolet of Bowie" at bounding box center [788, 386] width 246 height 11
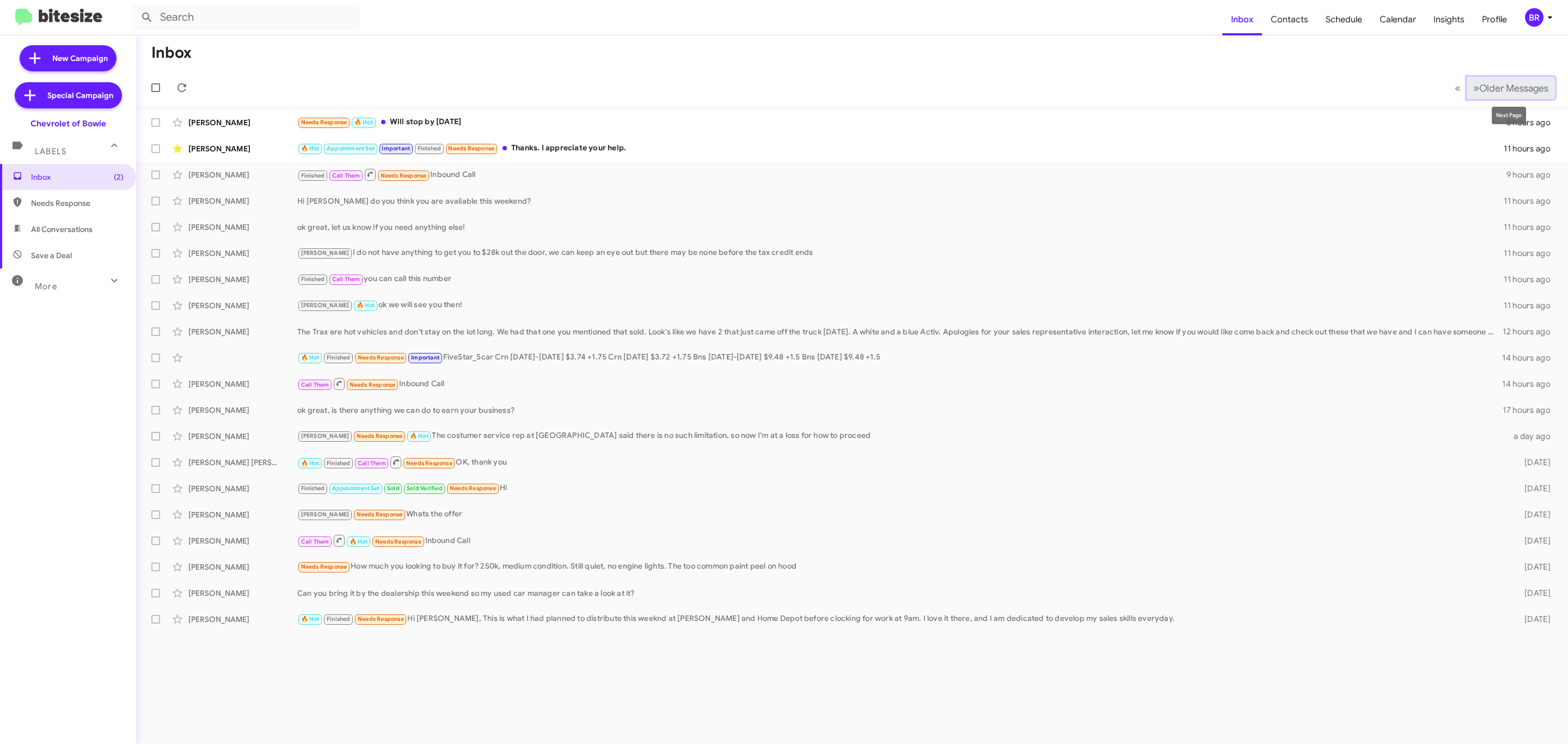
click at [1486, 82] on span "Older Messages" at bounding box center [1514, 88] width 69 height 12
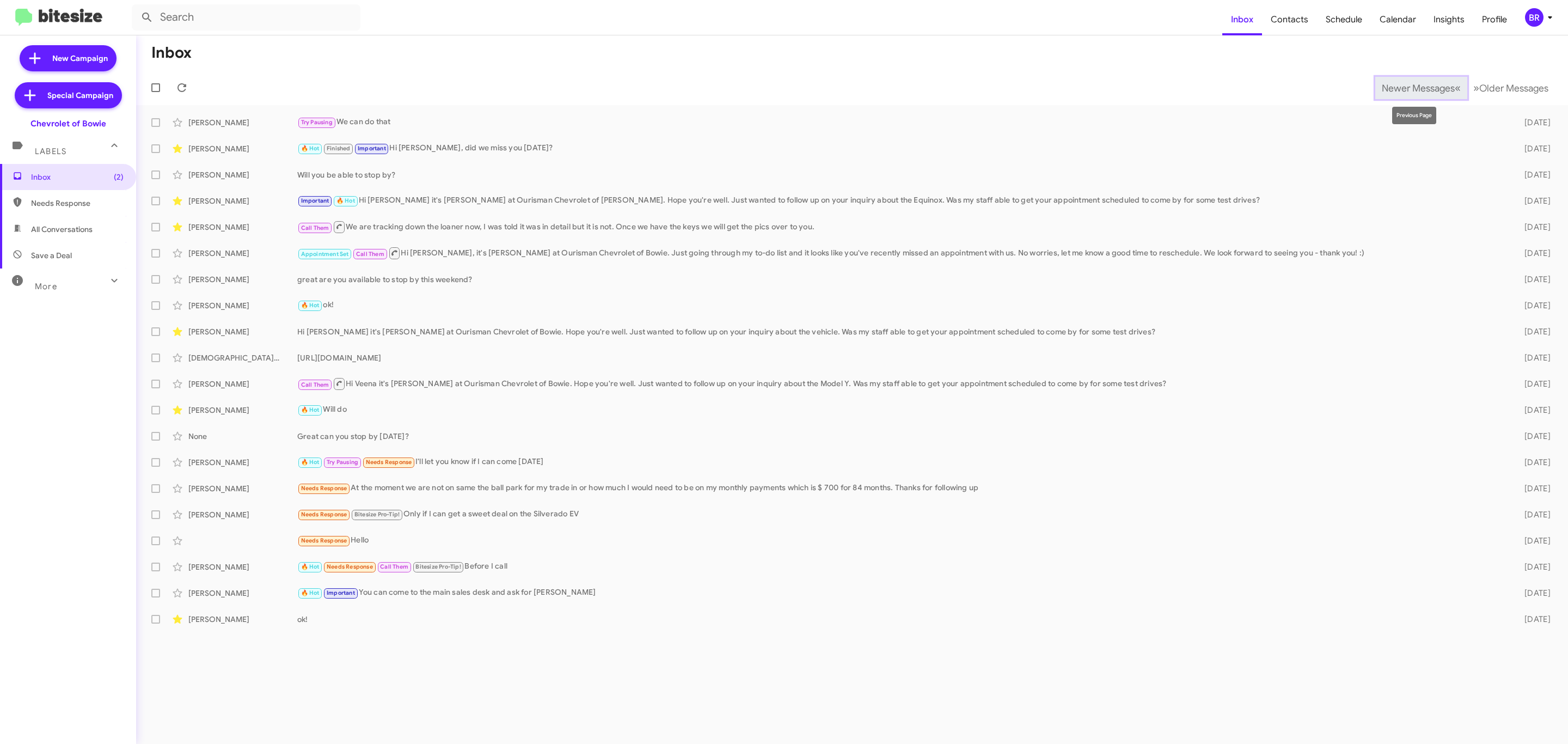
click at [1399, 86] on span "Newer Messages" at bounding box center [1418, 88] width 73 height 12
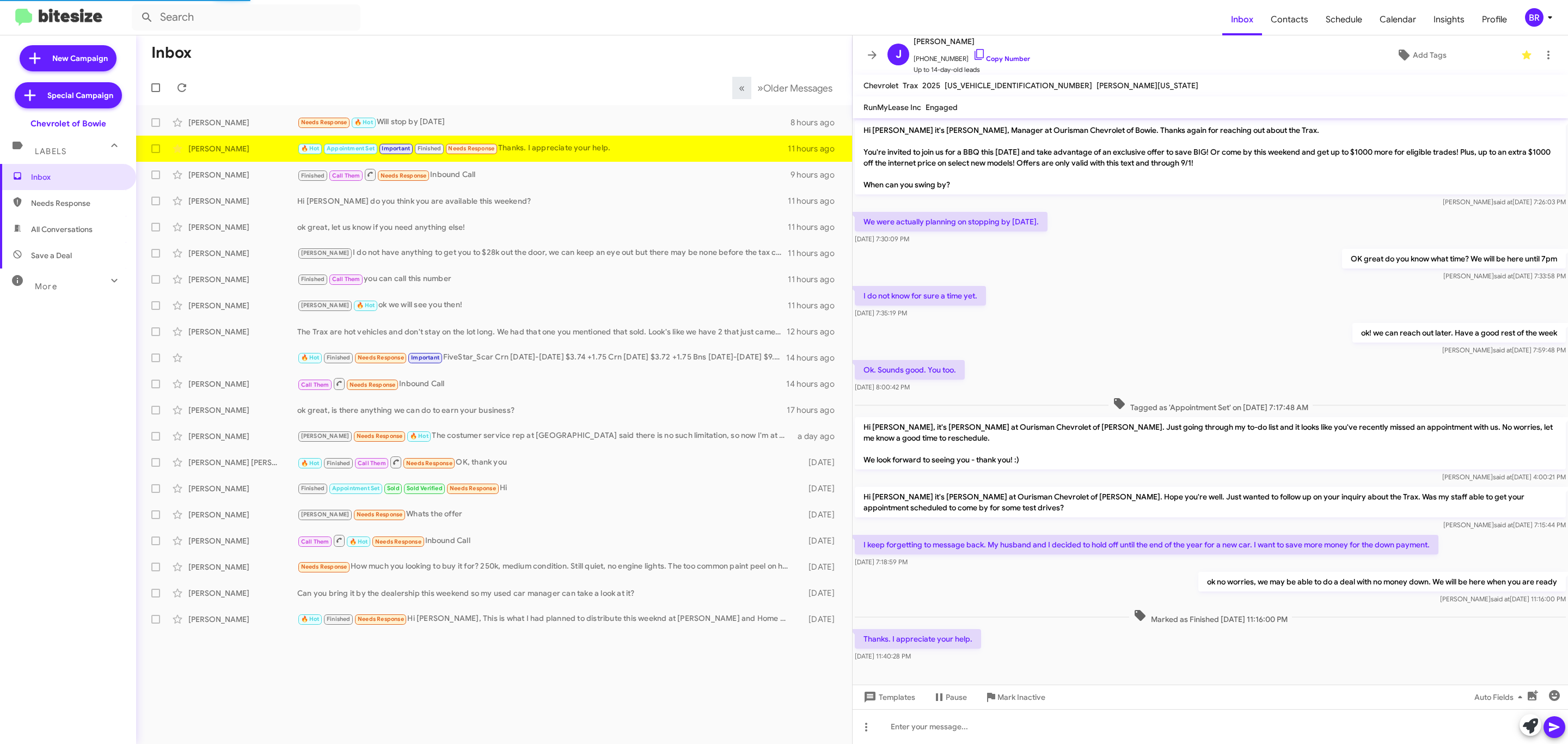
scroll to position [15, 0]
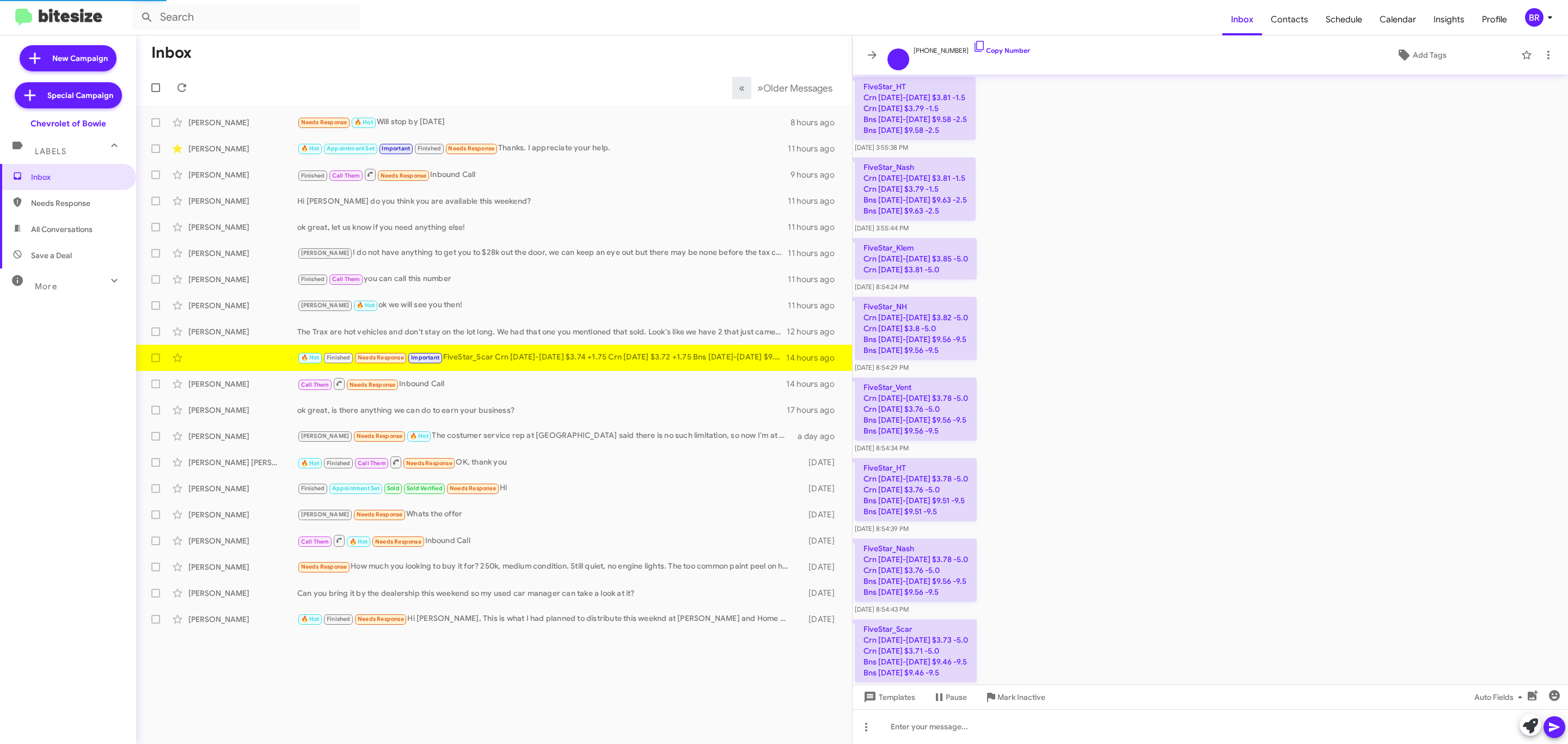
scroll to position [990, 0]
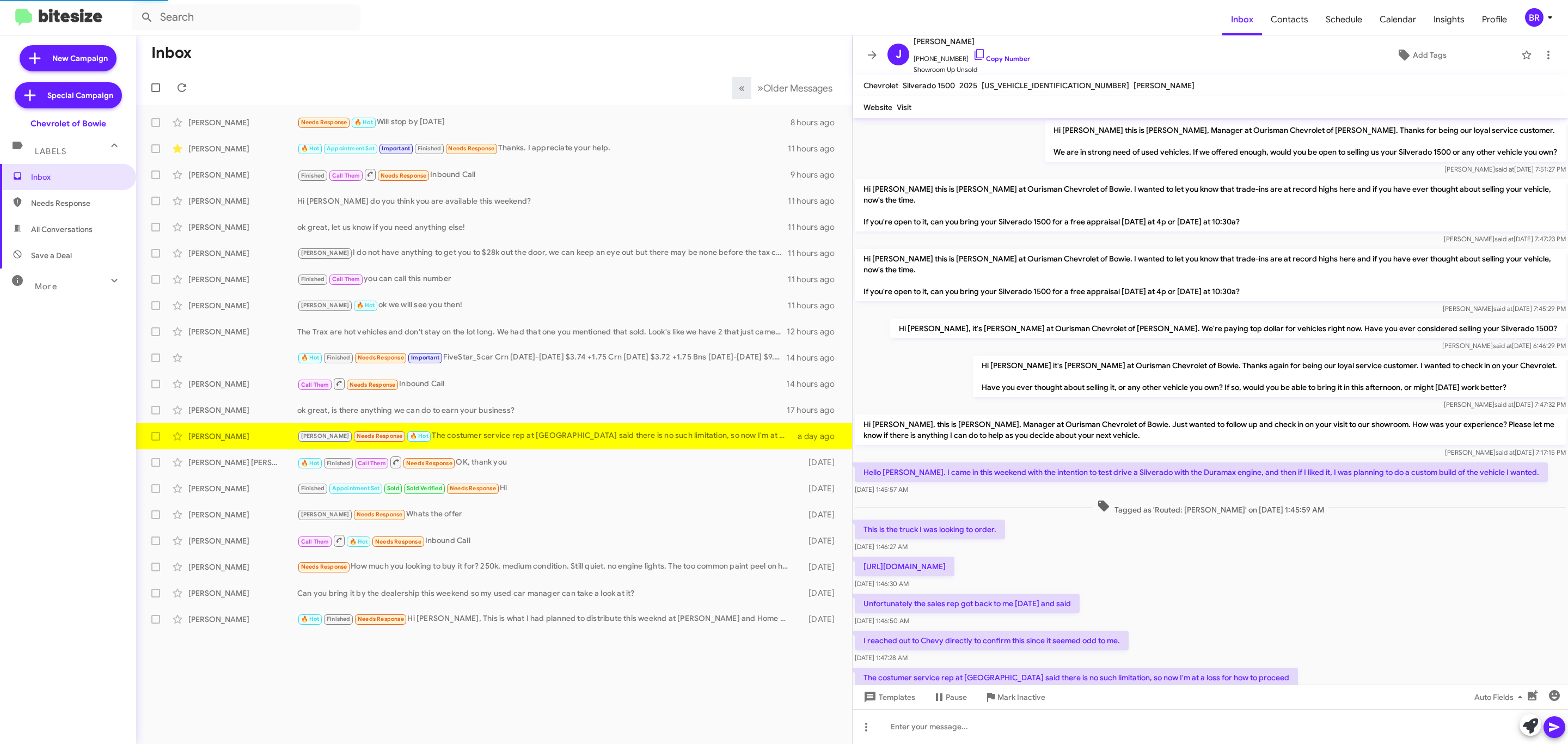
scroll to position [53, 0]
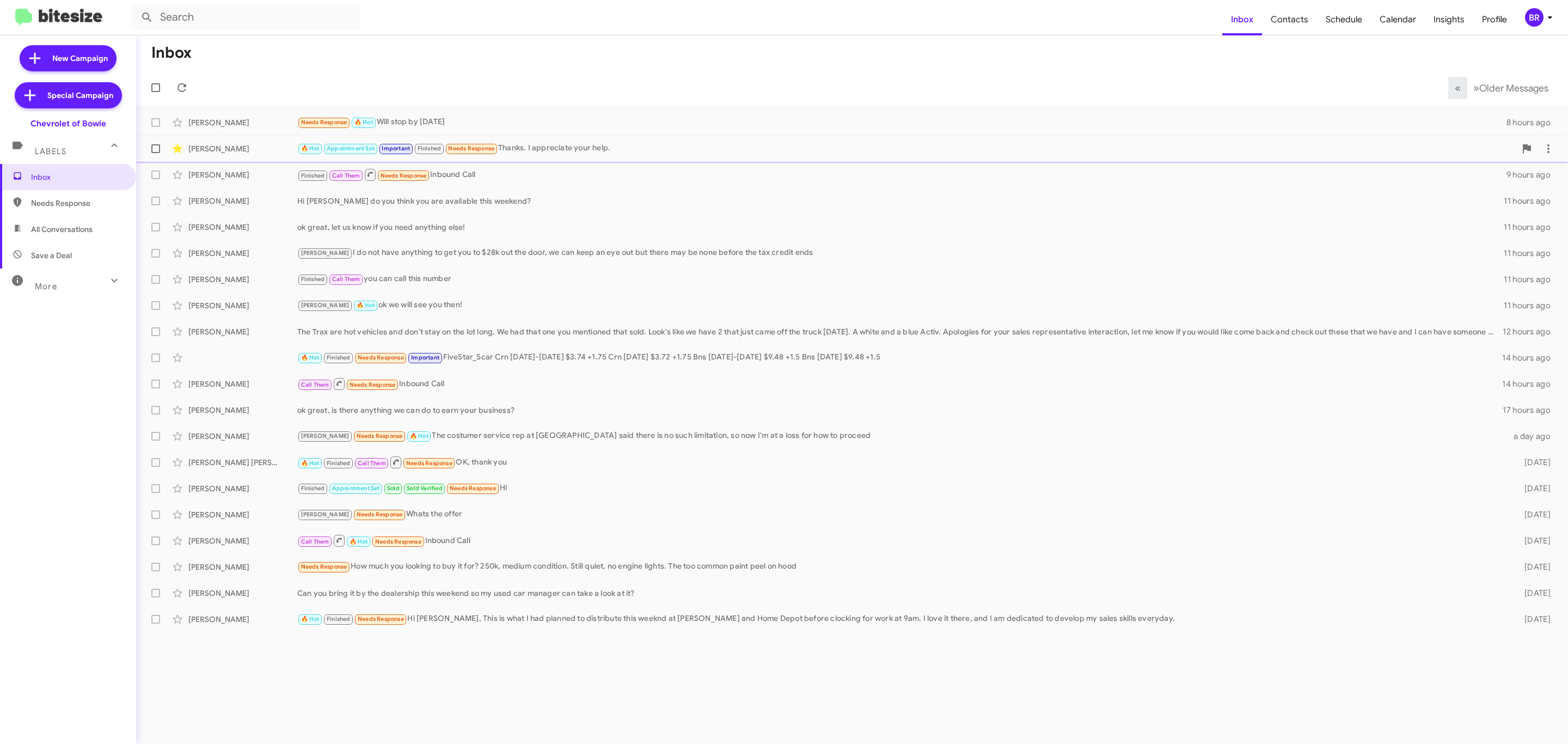
click at [152, 151] on span at bounding box center [156, 149] width 9 height 9
click at [155, 153] on input "checkbox" at bounding box center [155, 153] width 1 height 1
checkbox input "true"
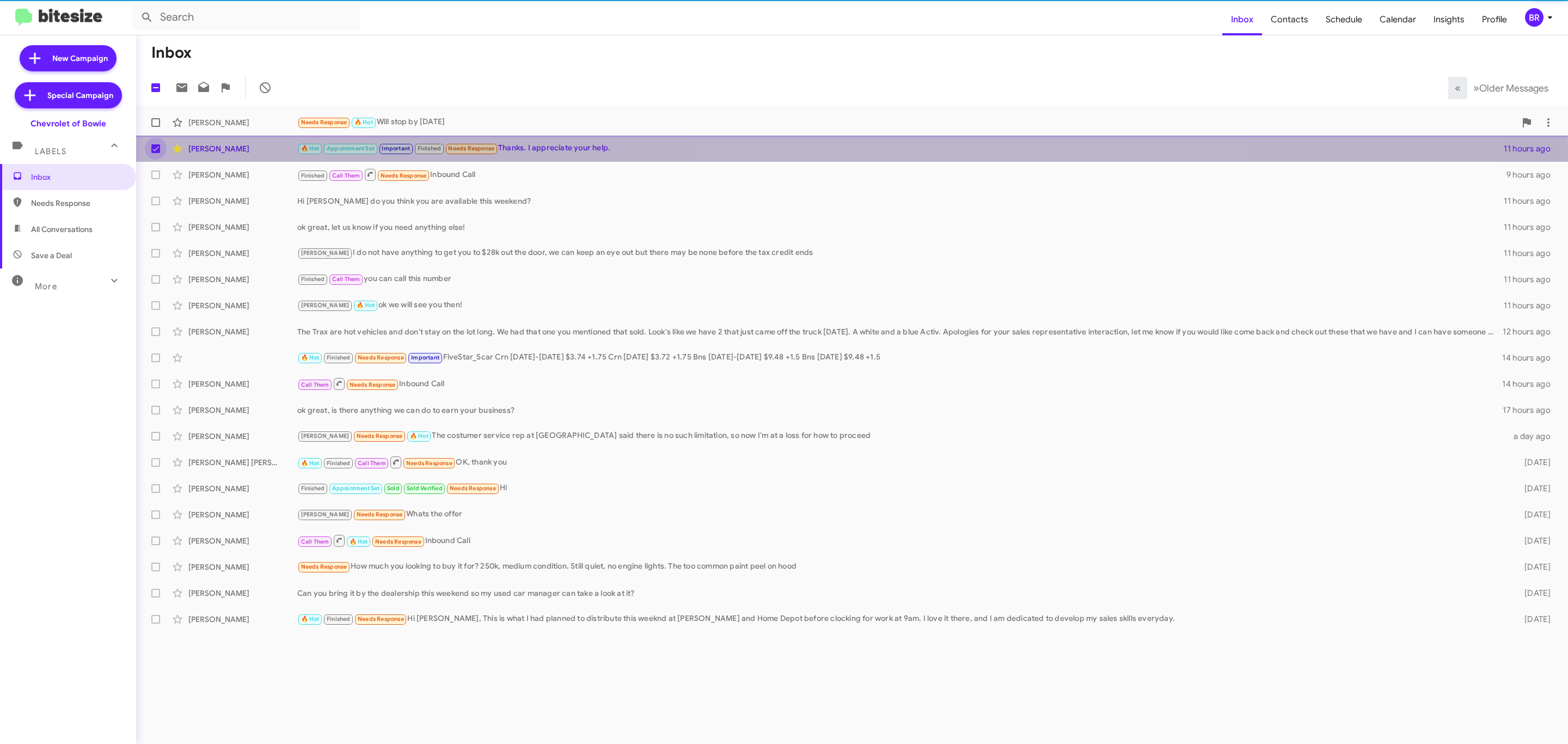
click at [147, 120] on label at bounding box center [156, 122] width 22 height 22
click at [155, 127] on input "checkbox" at bounding box center [155, 127] width 1 height 1
checkbox input "true"
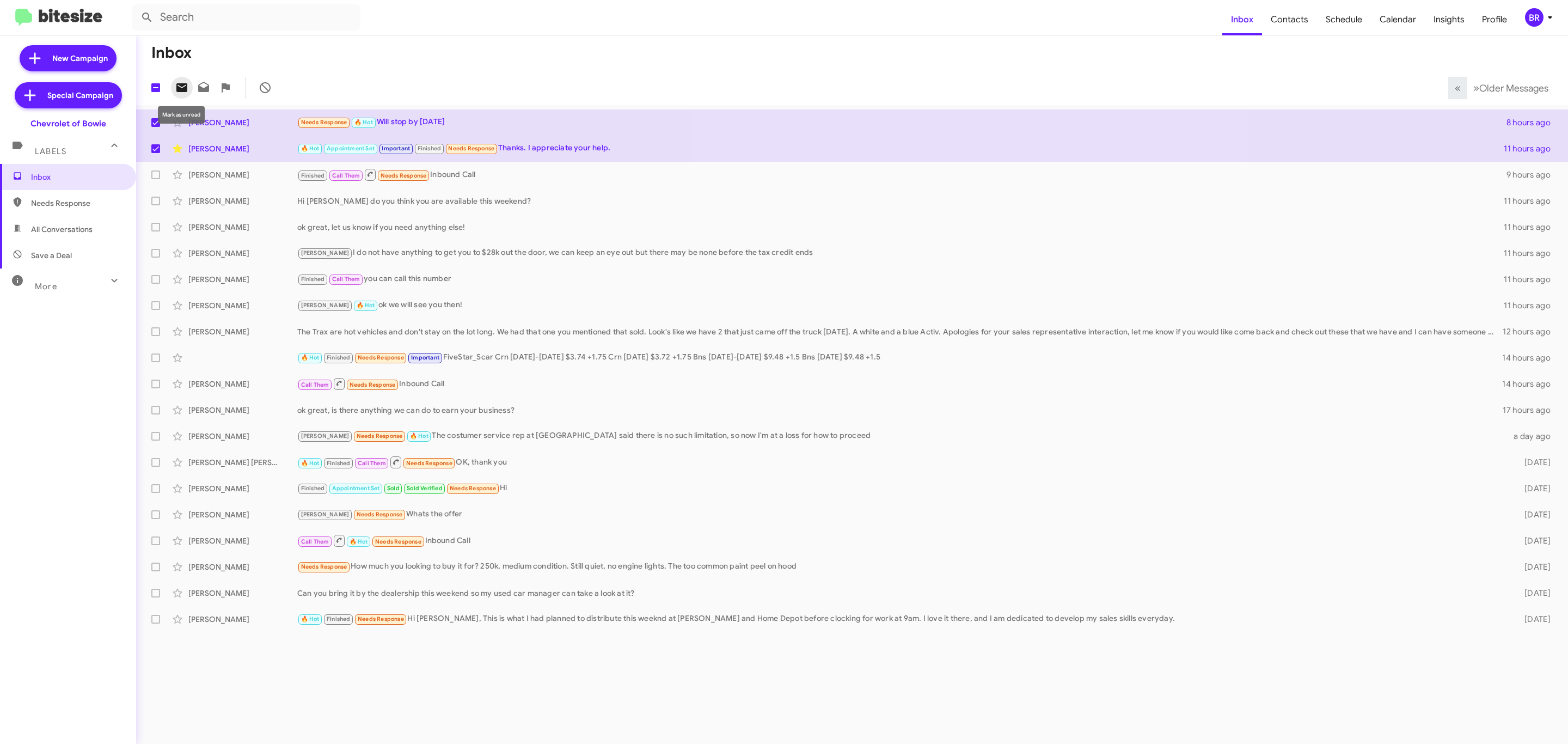
click at [177, 89] on icon at bounding box center [182, 88] width 11 height 9
click at [1542, 20] on div "BR" at bounding box center [1534, 17] width 18 height 18
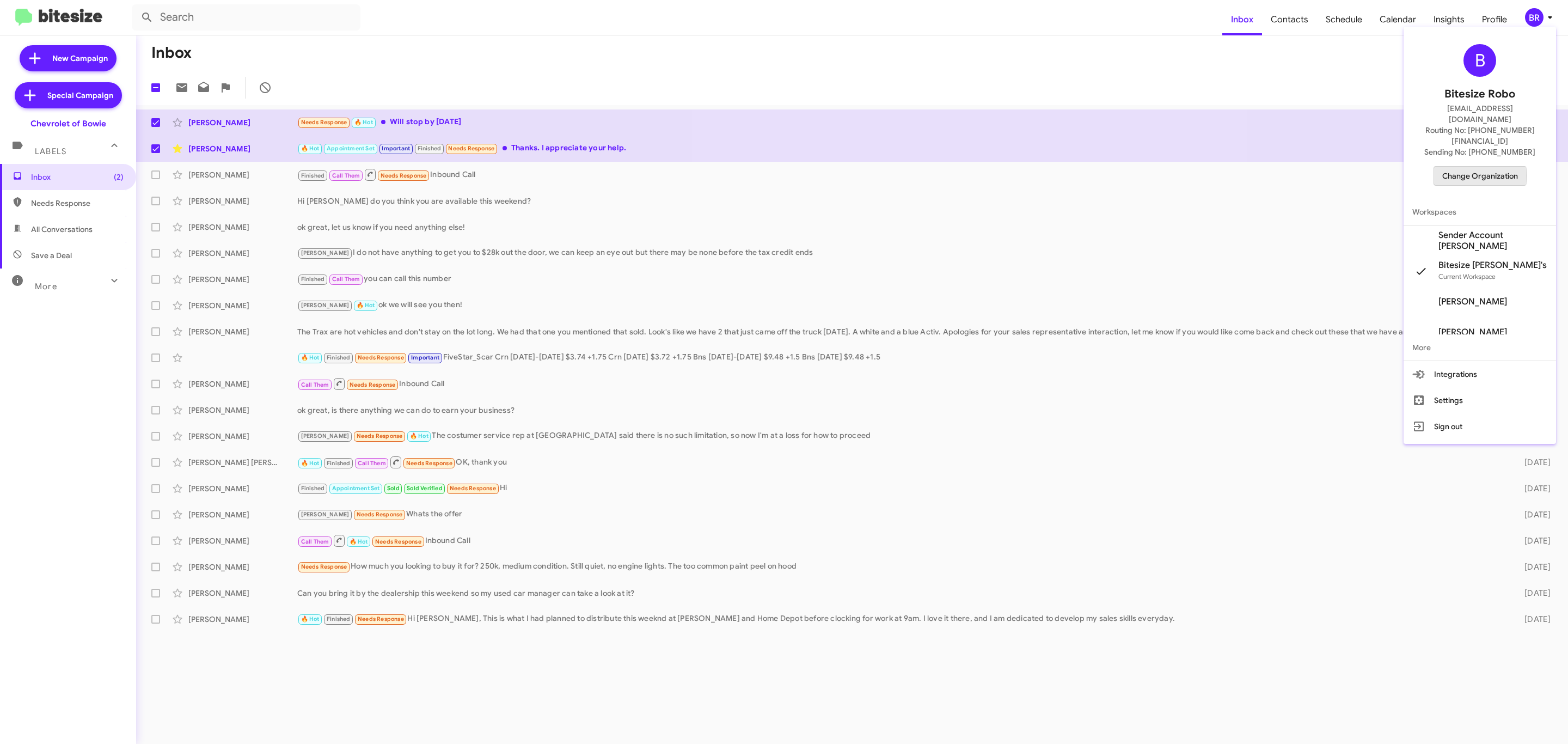
click at [1475, 167] on span "Change Organization" at bounding box center [1480, 176] width 75 height 18
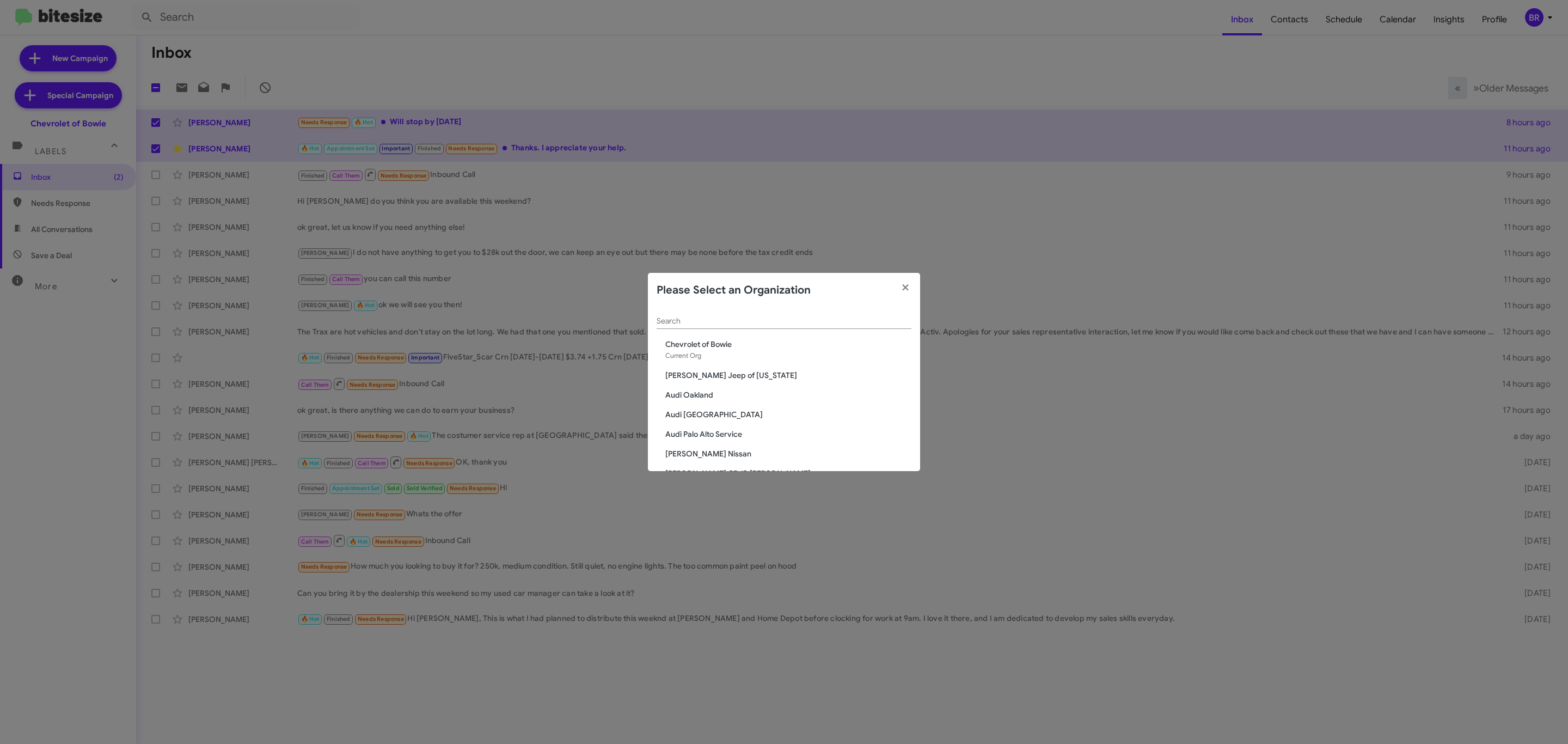
click at [747, 314] on div "Search" at bounding box center [784, 318] width 255 height 21
click at [747, 314] on div "Search" at bounding box center [784, 318] width 255 height 21
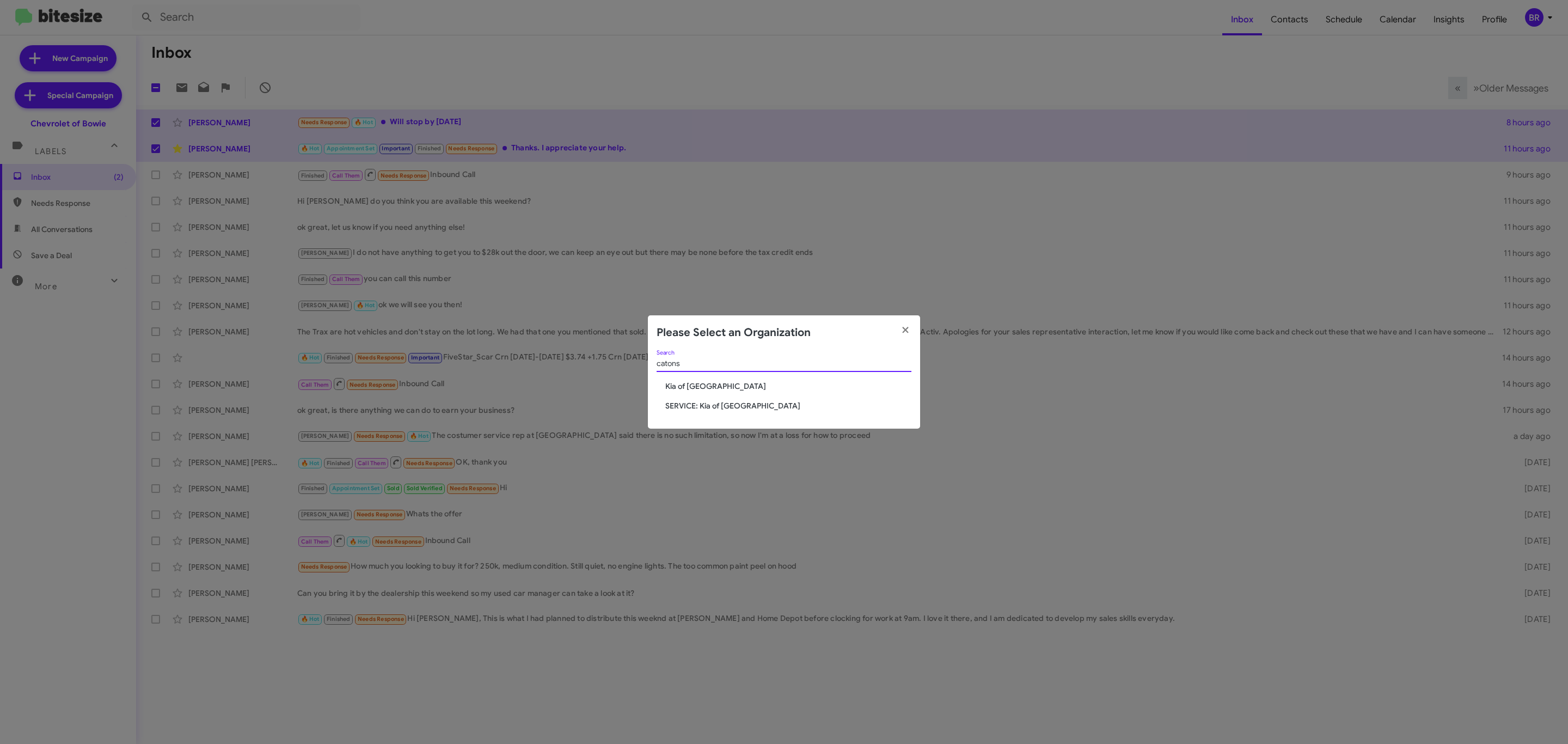
type input "catons"
click at [694, 383] on span "Kia of [GEOGRAPHIC_DATA]" at bounding box center [788, 386] width 246 height 11
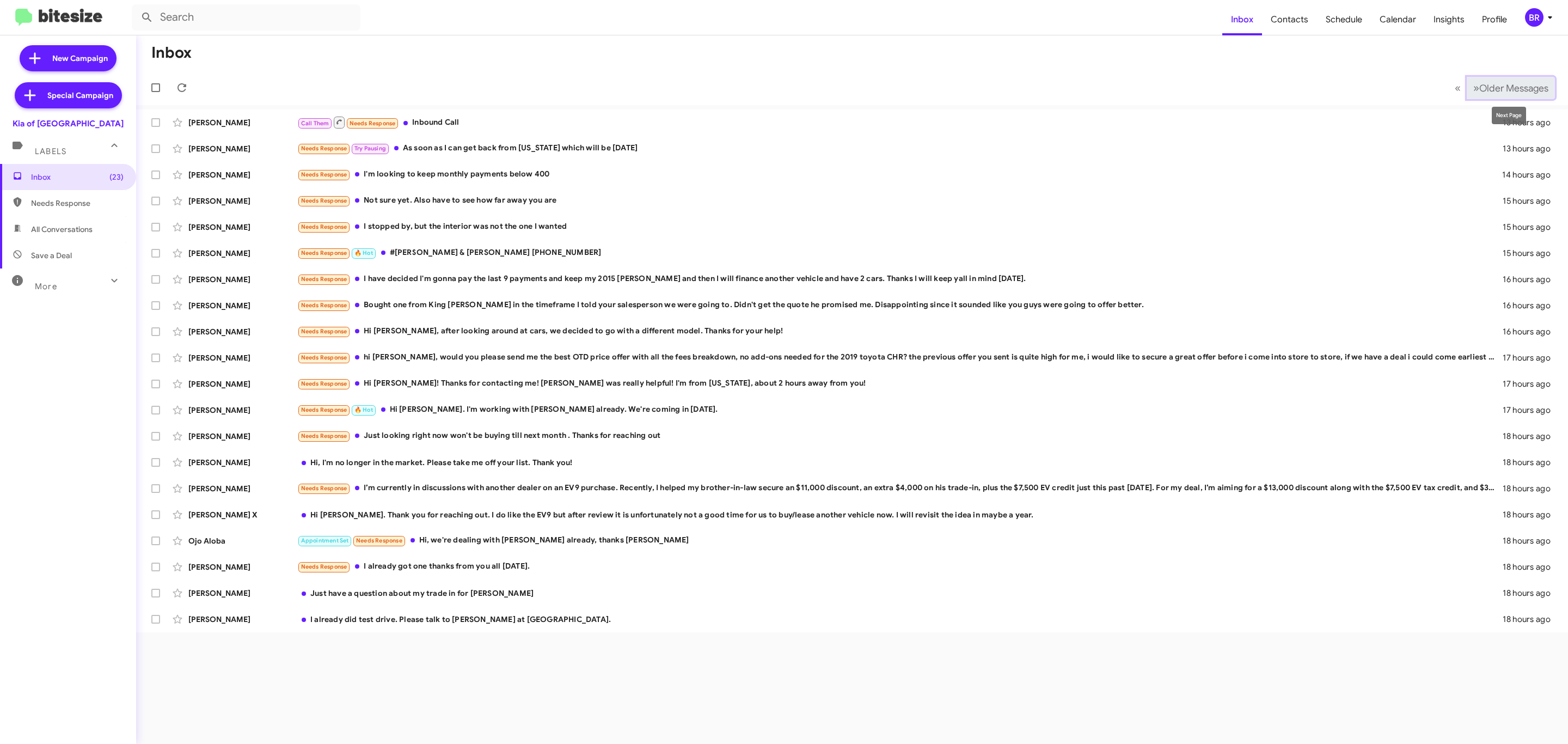
click at [1495, 90] on span "Older Messages" at bounding box center [1514, 88] width 69 height 12
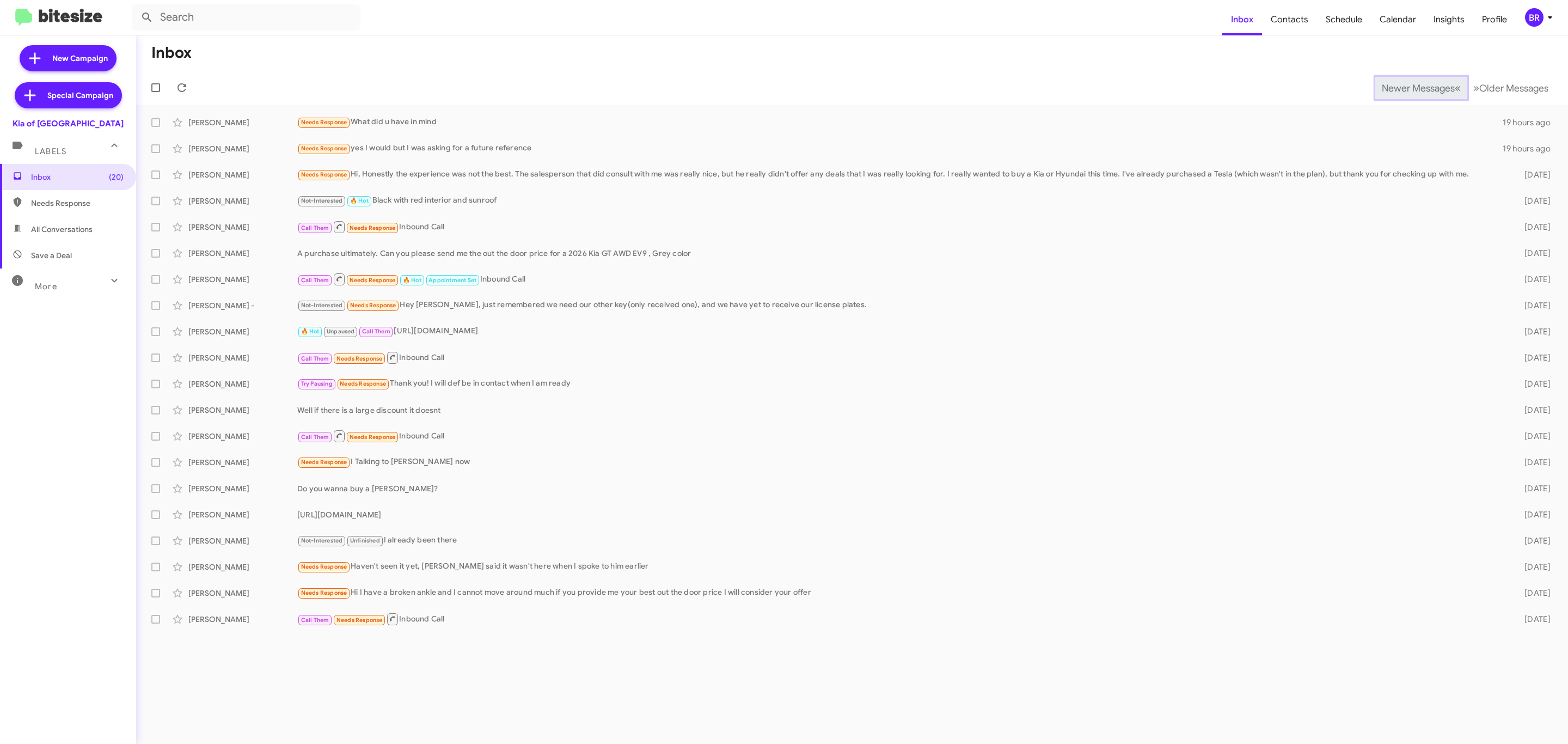
click at [1410, 86] on span "Newer Messages" at bounding box center [1418, 88] width 73 height 12
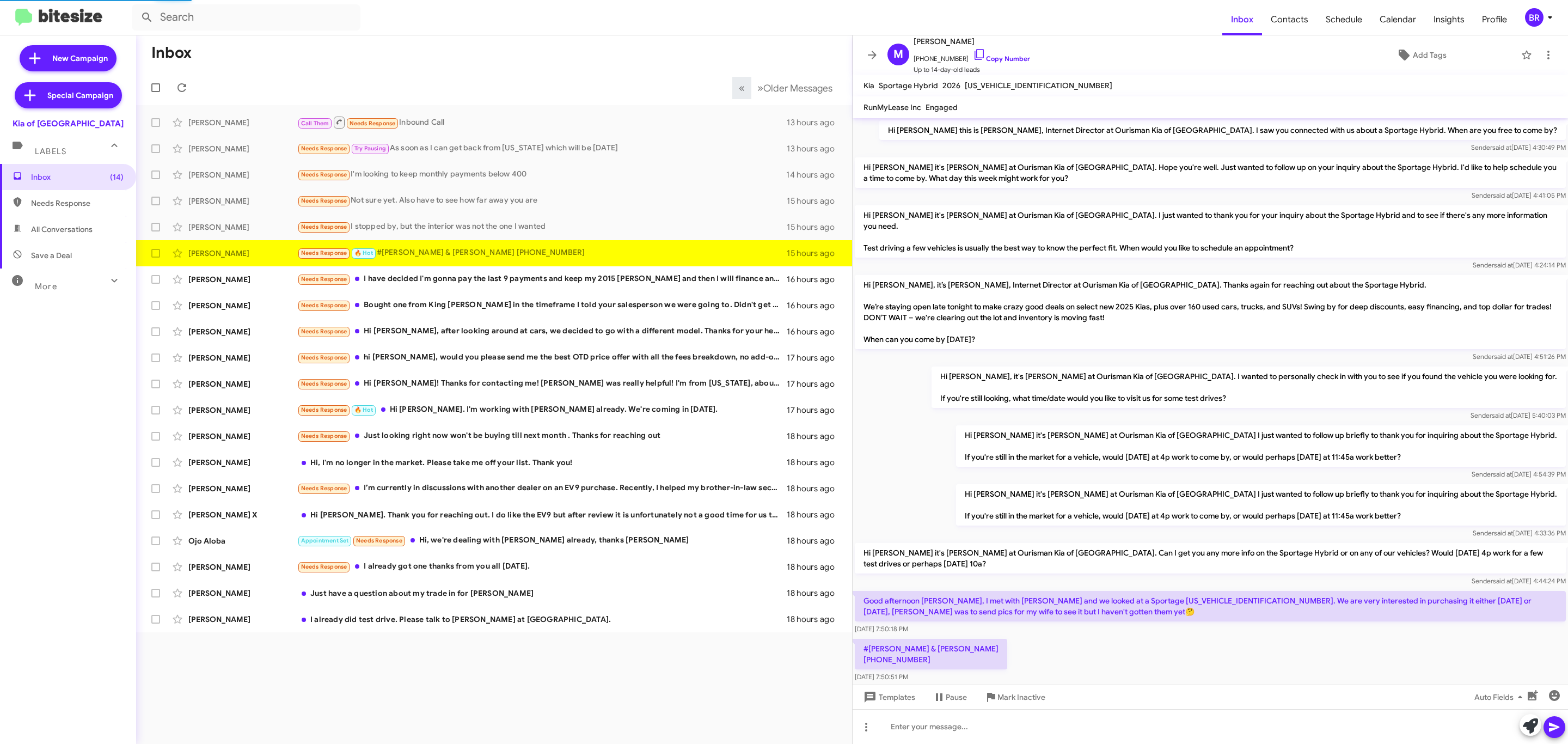
scroll to position [15, 0]
